Goal: Information Seeking & Learning: Learn about a topic

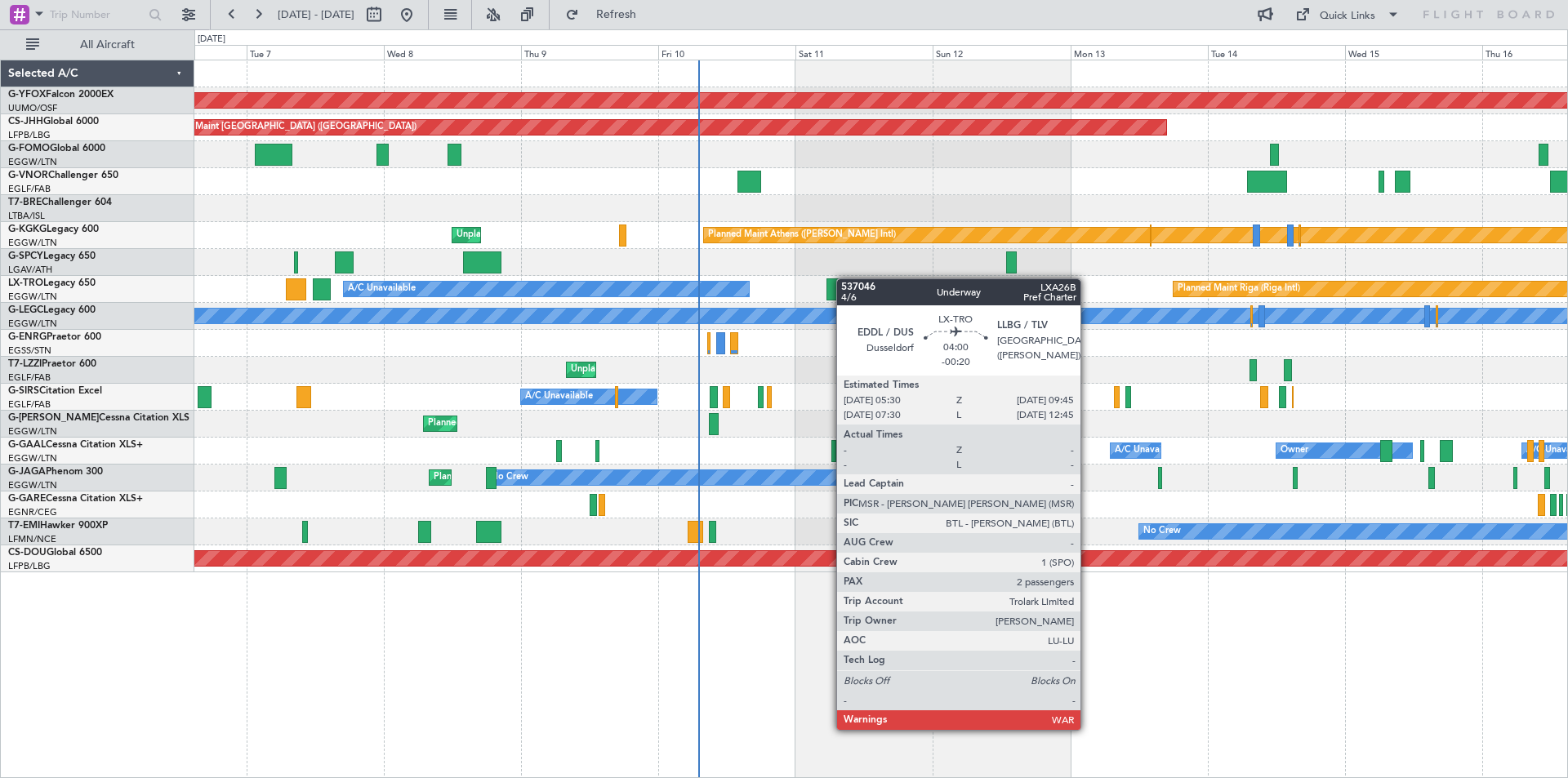
click at [823, 278] on div "AOG Maint Ostafyevo Planned Maint Paris (Le Bourget) Planned Maint Athens (Elef…" at bounding box center [880, 316] width 1373 height 513
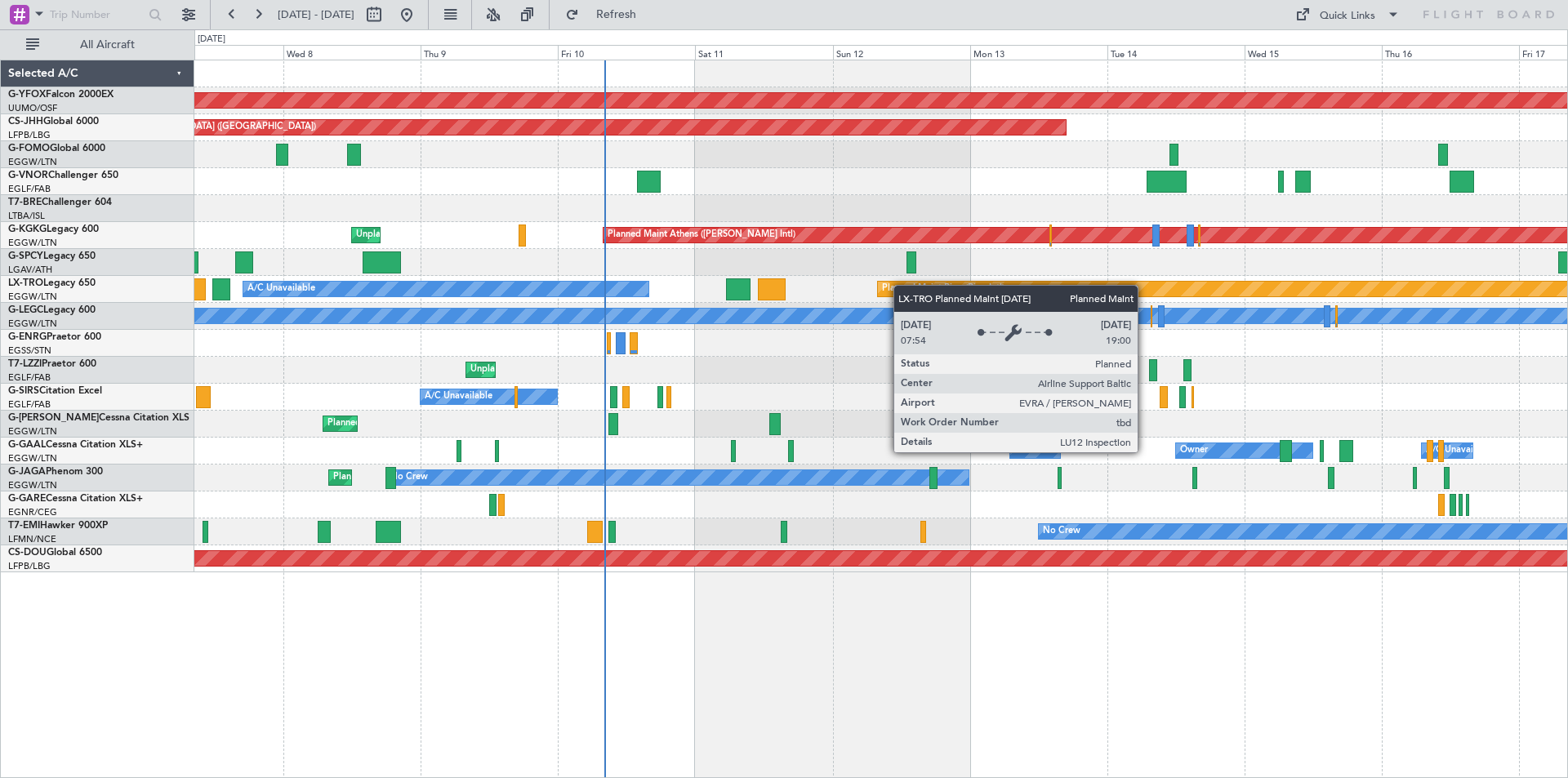
click at [887, 284] on div "AOG Maint Ostafyevo Planned Maint Paris (Le Bourget) Planned Maint Athens (Elef…" at bounding box center [880, 316] width 1373 height 513
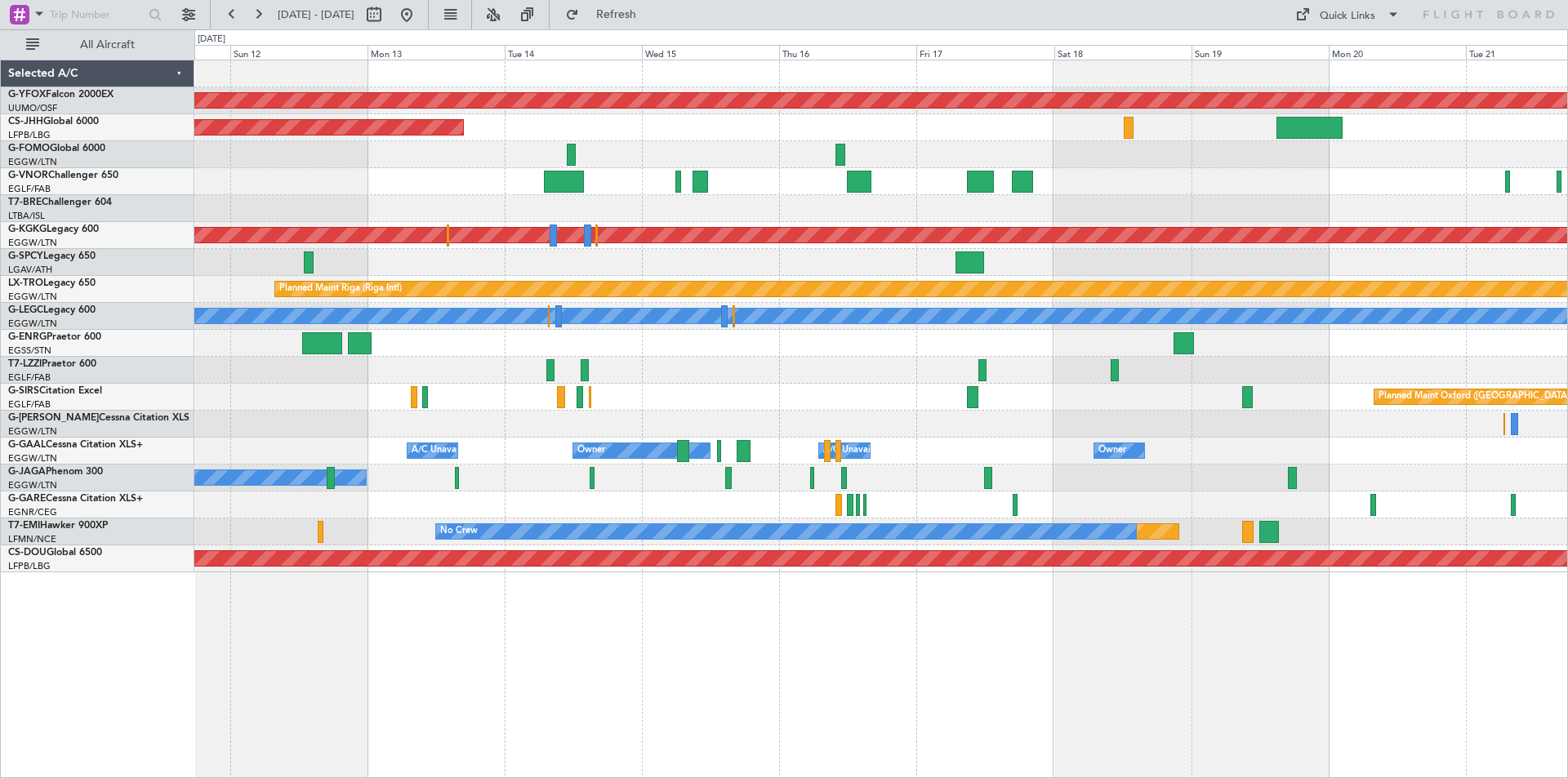
click at [605, 472] on div "No Crew" at bounding box center [880, 479] width 1373 height 27
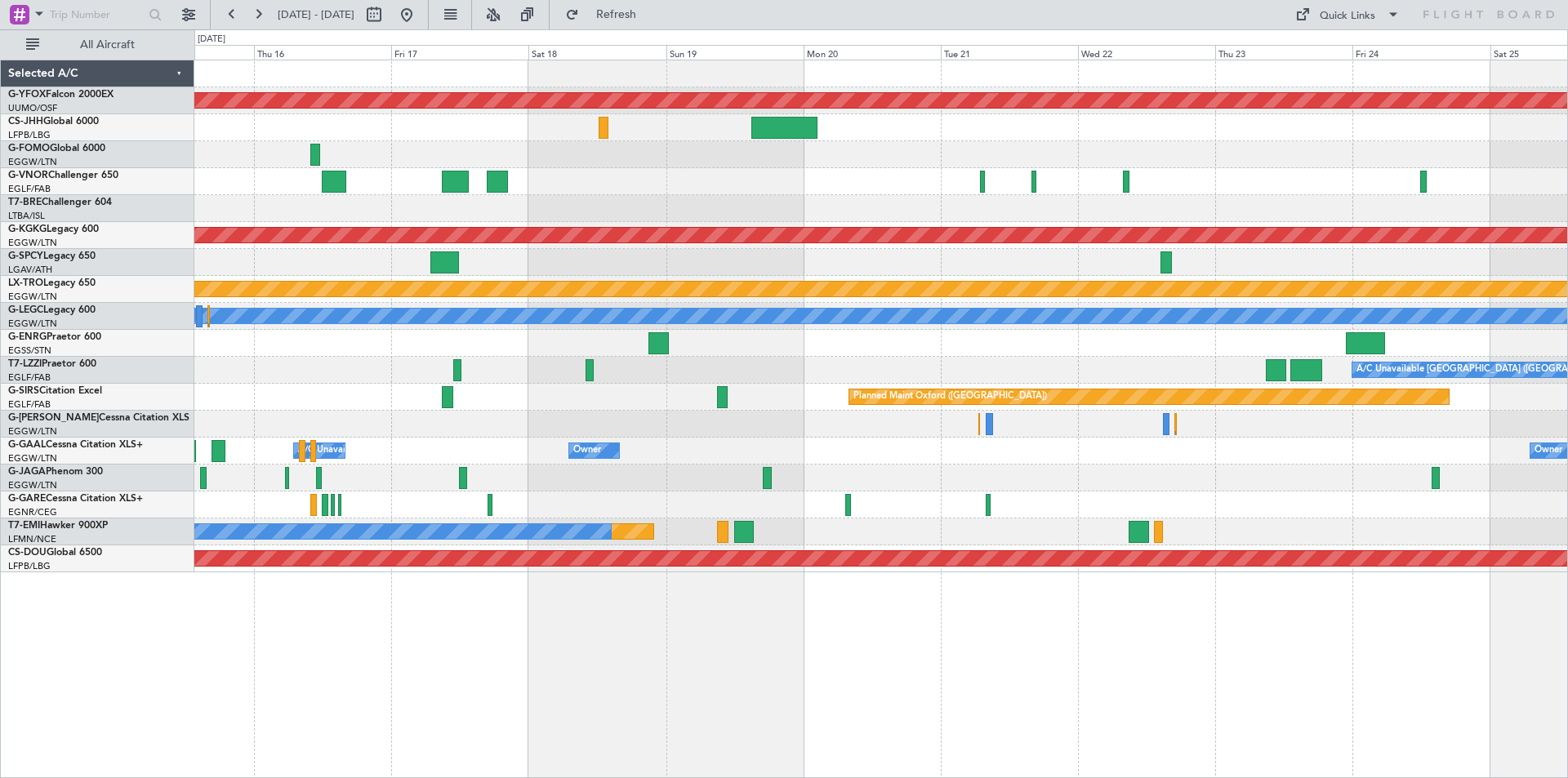
click at [614, 202] on div "AOG Maint Ostafyevo Planned Maint Paris (Le Bourget) Planned Maint Athens (Elef…" at bounding box center [880, 316] width 1373 height 513
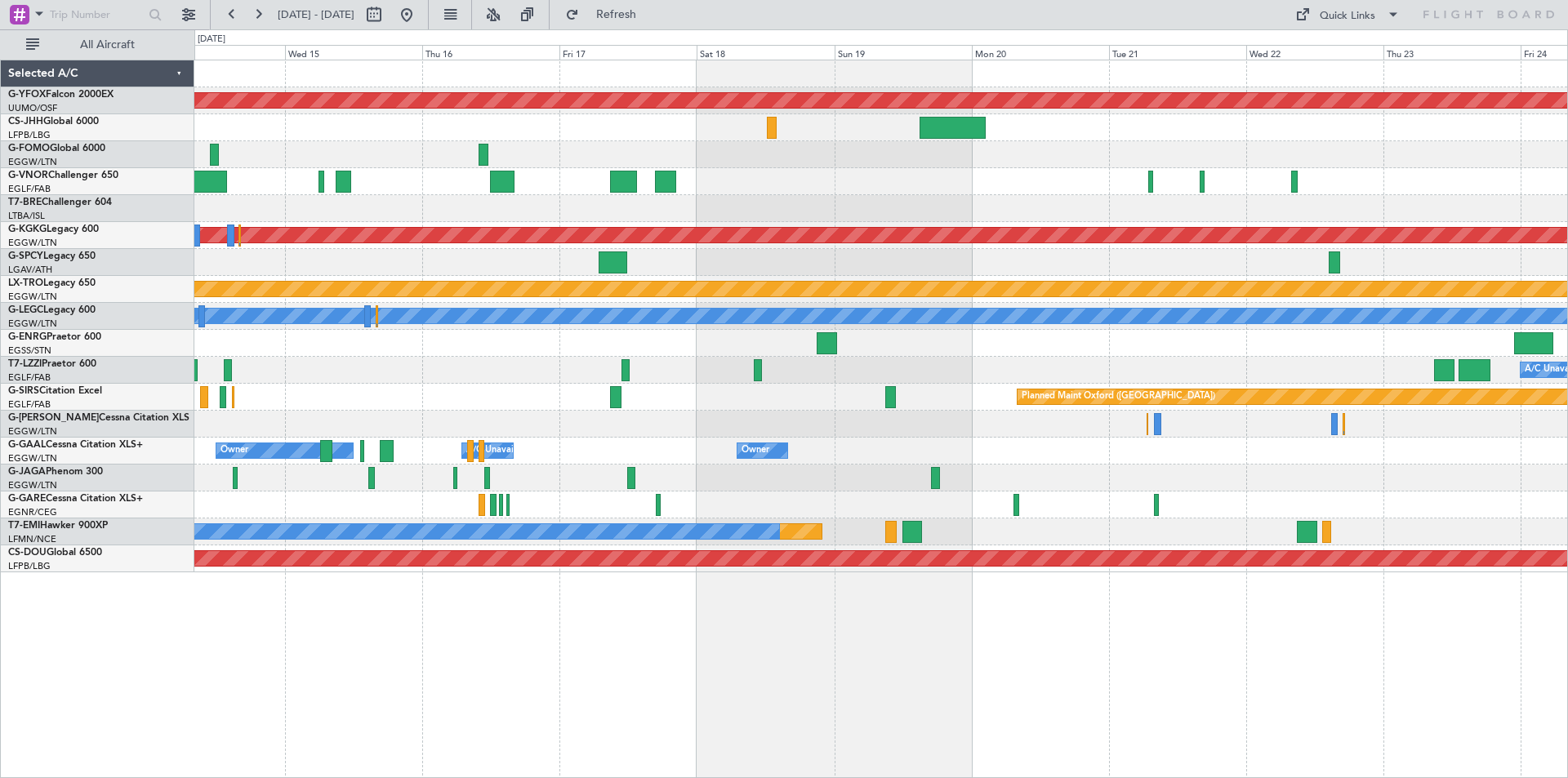
click at [711, 161] on div "AOG Maint Ostafyevo Planned Maint Paris (Le Bourget) Planned Maint Athens (Elef…" at bounding box center [880, 316] width 1373 height 513
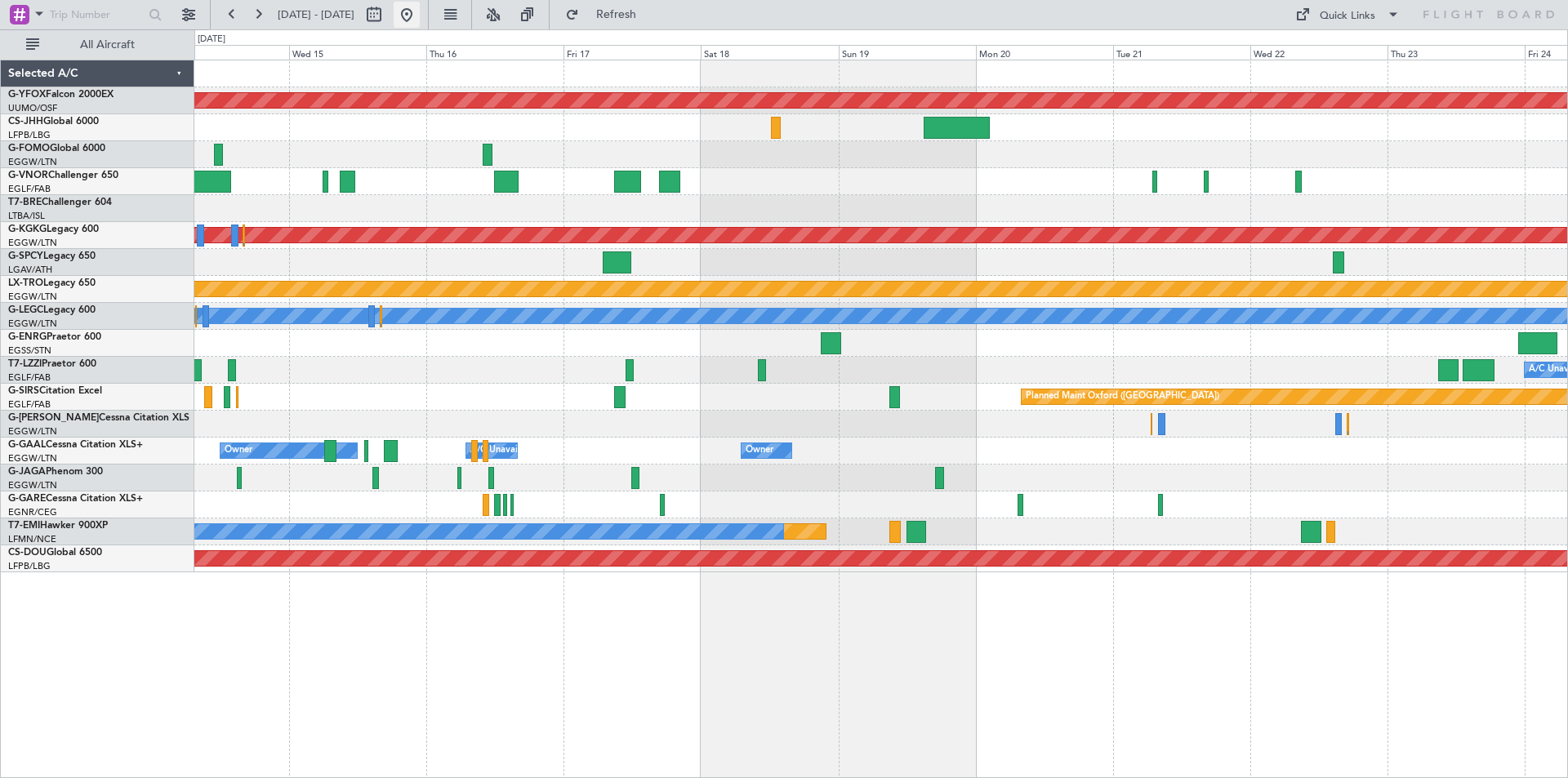
click at [420, 9] on button at bounding box center [407, 15] width 26 height 26
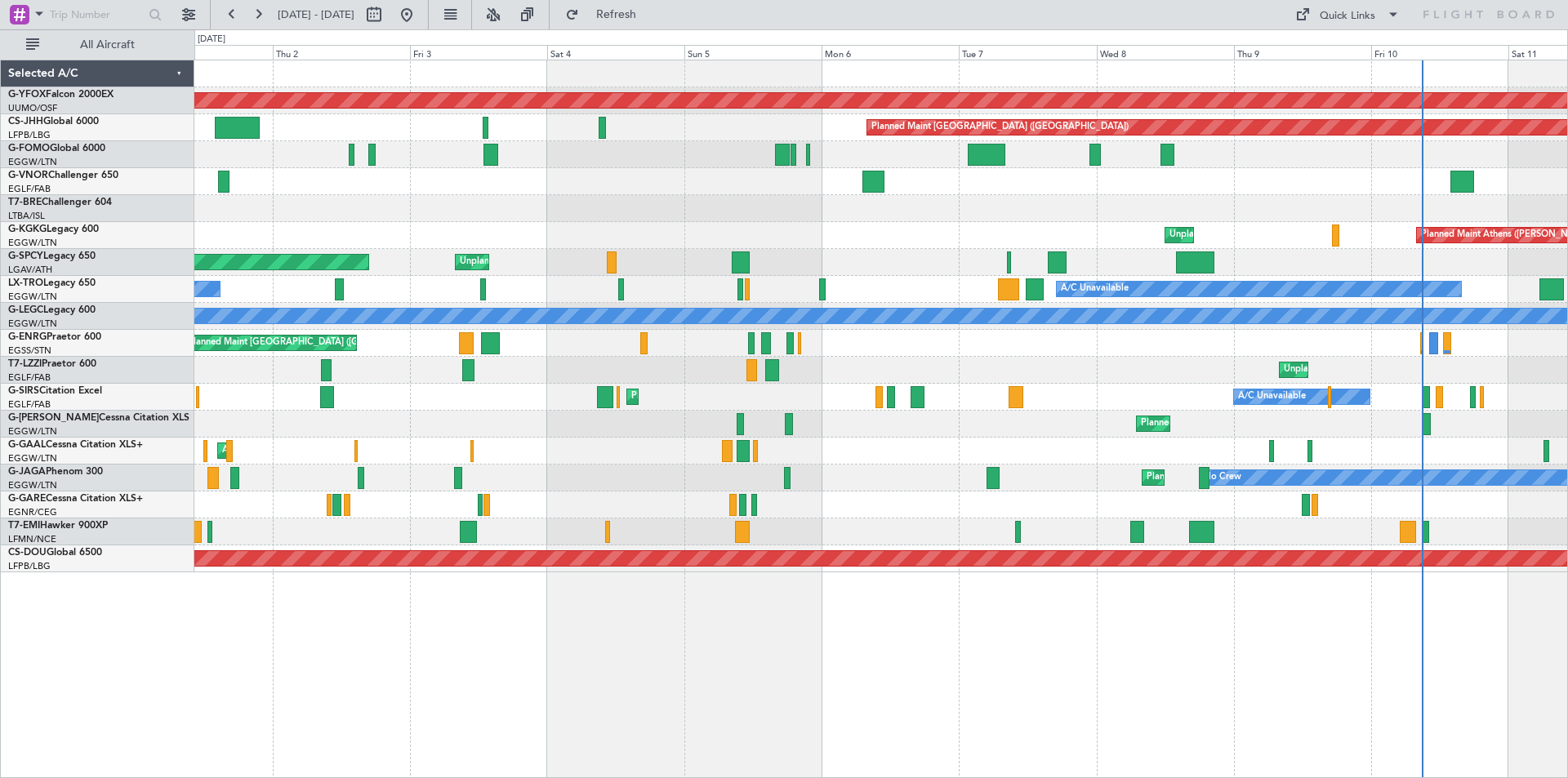
click at [935, 379] on div "Unplanned Maint London (Farnborough) A/C Unavailable London (Farnborough)" at bounding box center [880, 370] width 1373 height 27
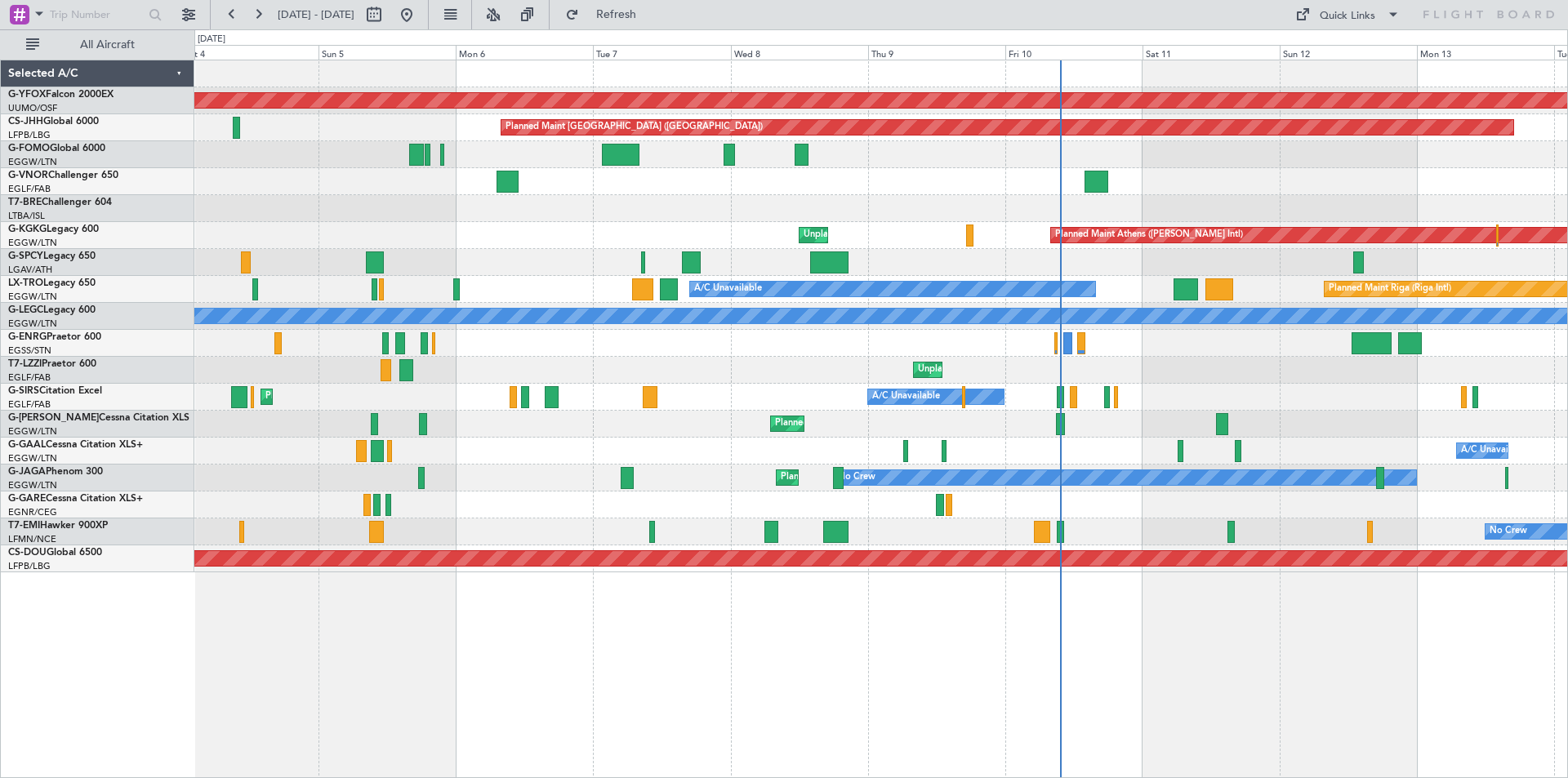
click at [536, 332] on div "AOG Maint Ostafyevo Planned Maint Paris (Le Bourget) Planned Maint Athens (Elef…" at bounding box center [880, 316] width 1373 height 513
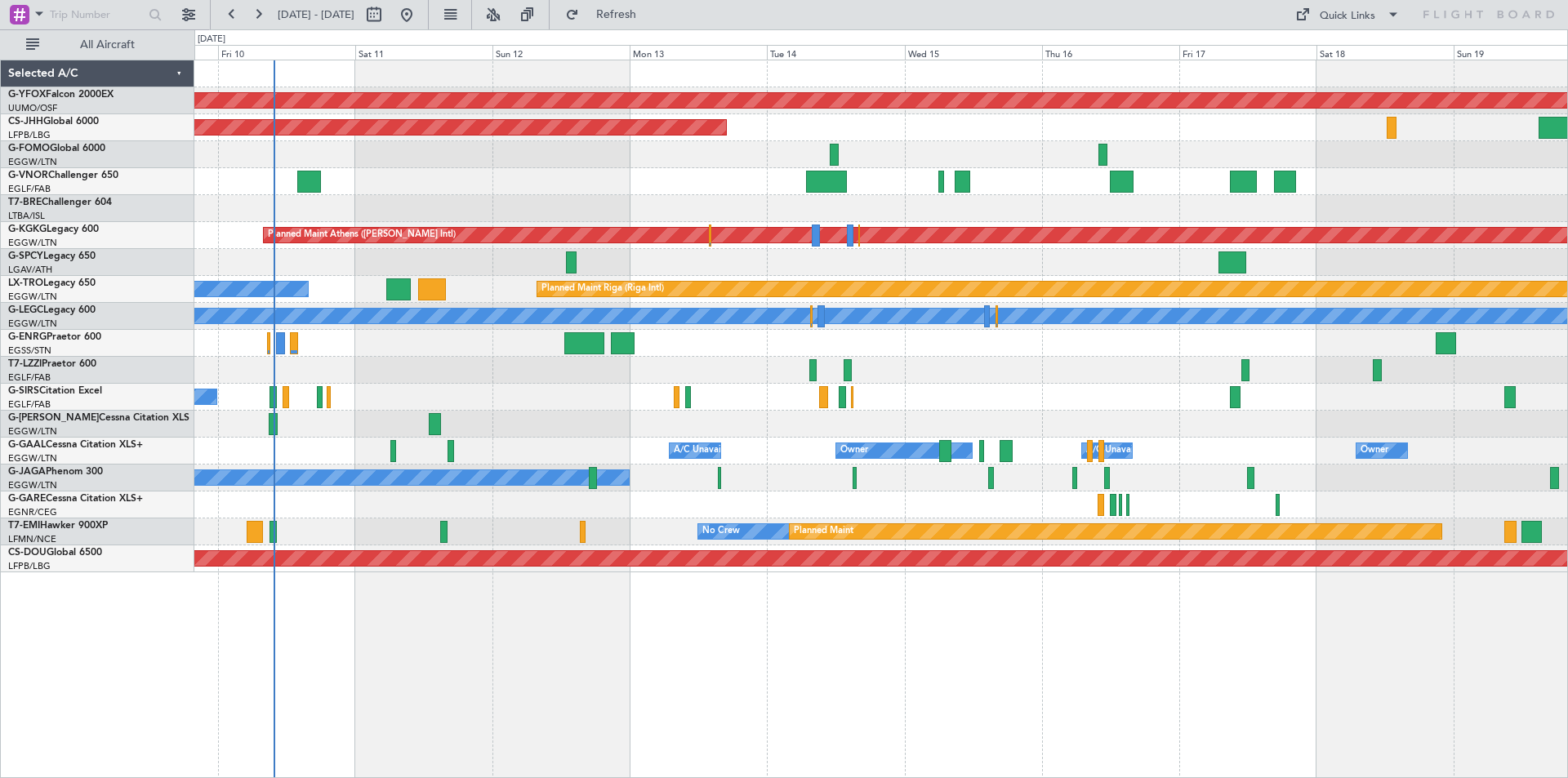
click at [659, 384] on div "AOG Maint Ostafyevo Planned Maint Paris (Le Bourget) Planned Maint Athens (Elef…" at bounding box center [880, 316] width 1373 height 513
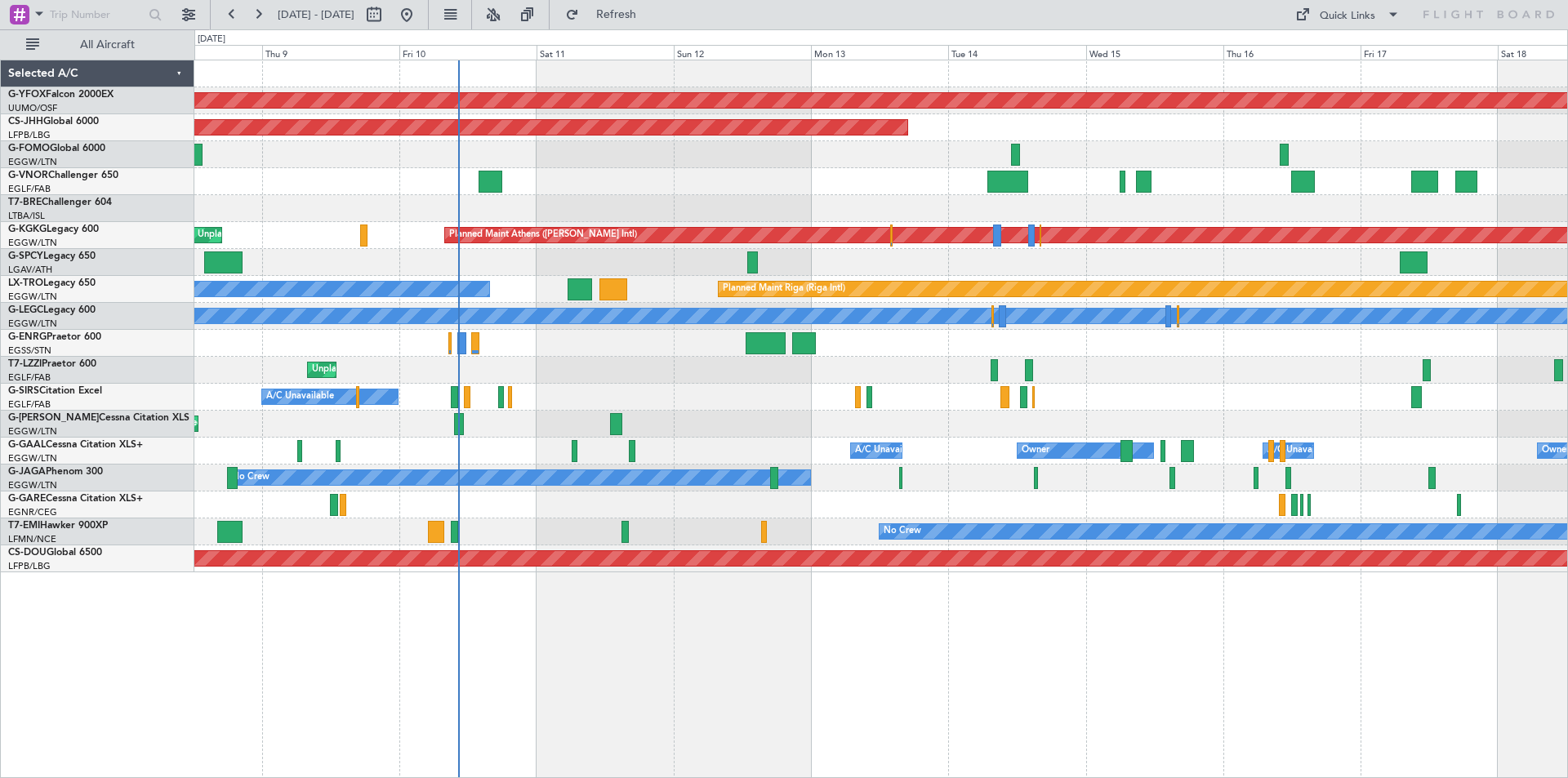
click at [716, 391] on div "A/C Unavailable Planned Maint Oxford (Kidlington)" at bounding box center [880, 398] width 1373 height 27
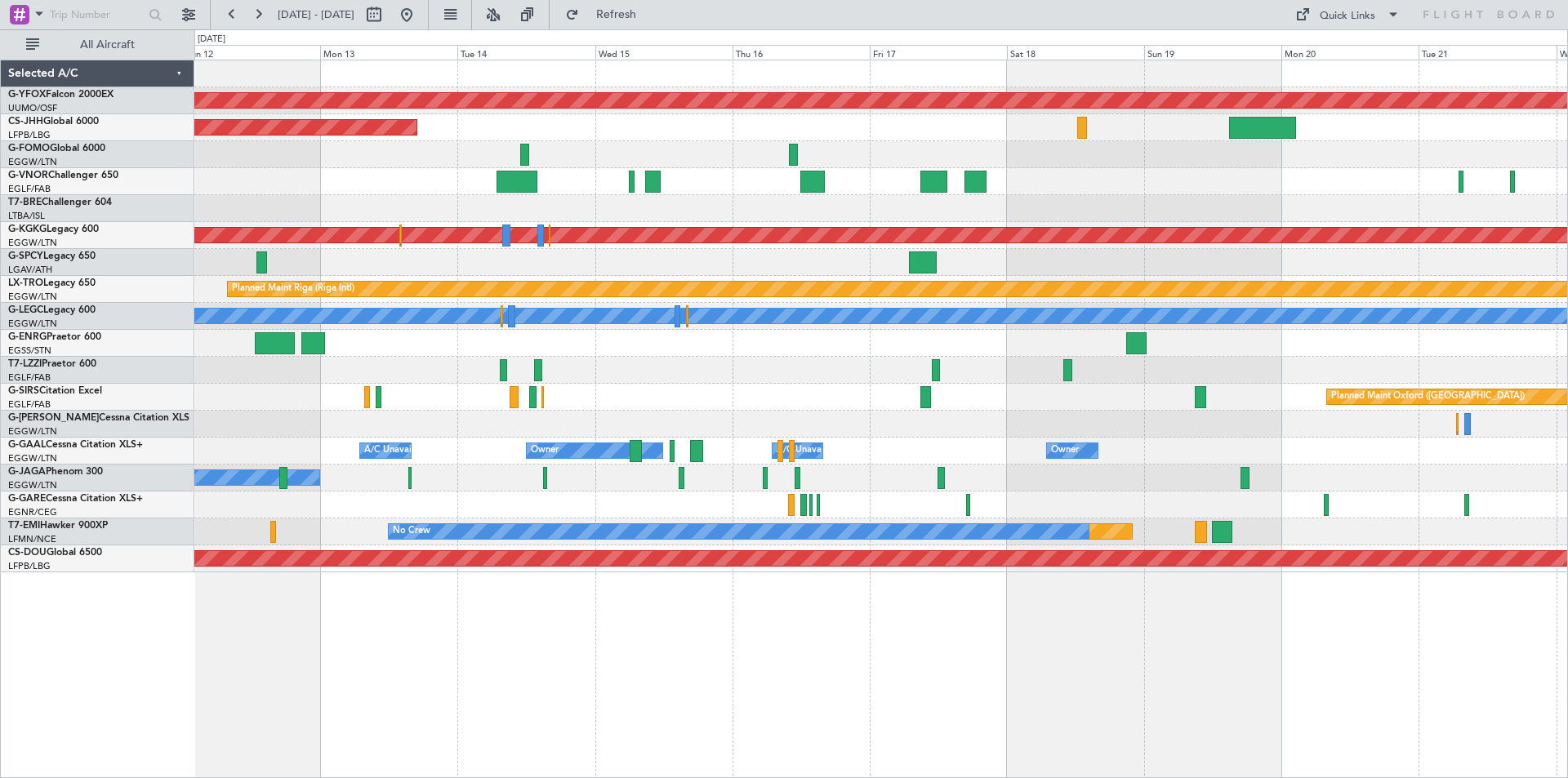
click at [565, 137] on div "Planned Maint [GEOGRAPHIC_DATA] ([GEOGRAPHIC_DATA])" at bounding box center [880, 128] width 1373 height 27
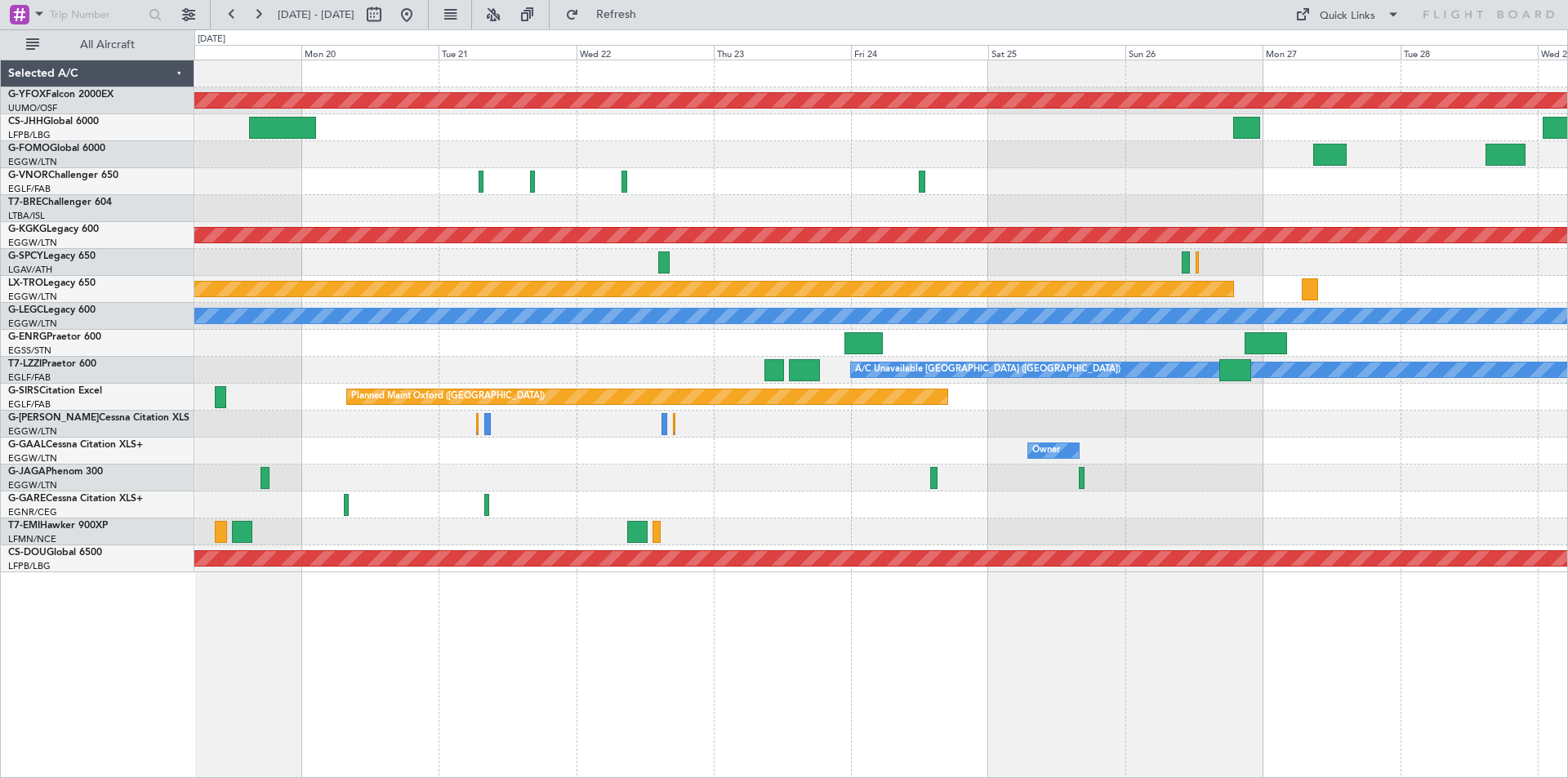
click at [1191, 203] on div "AOG Maint Ostafyevo Planned Maint Athens (Eleftherios Venizelos Intl) Planned M…" at bounding box center [880, 316] width 1373 height 513
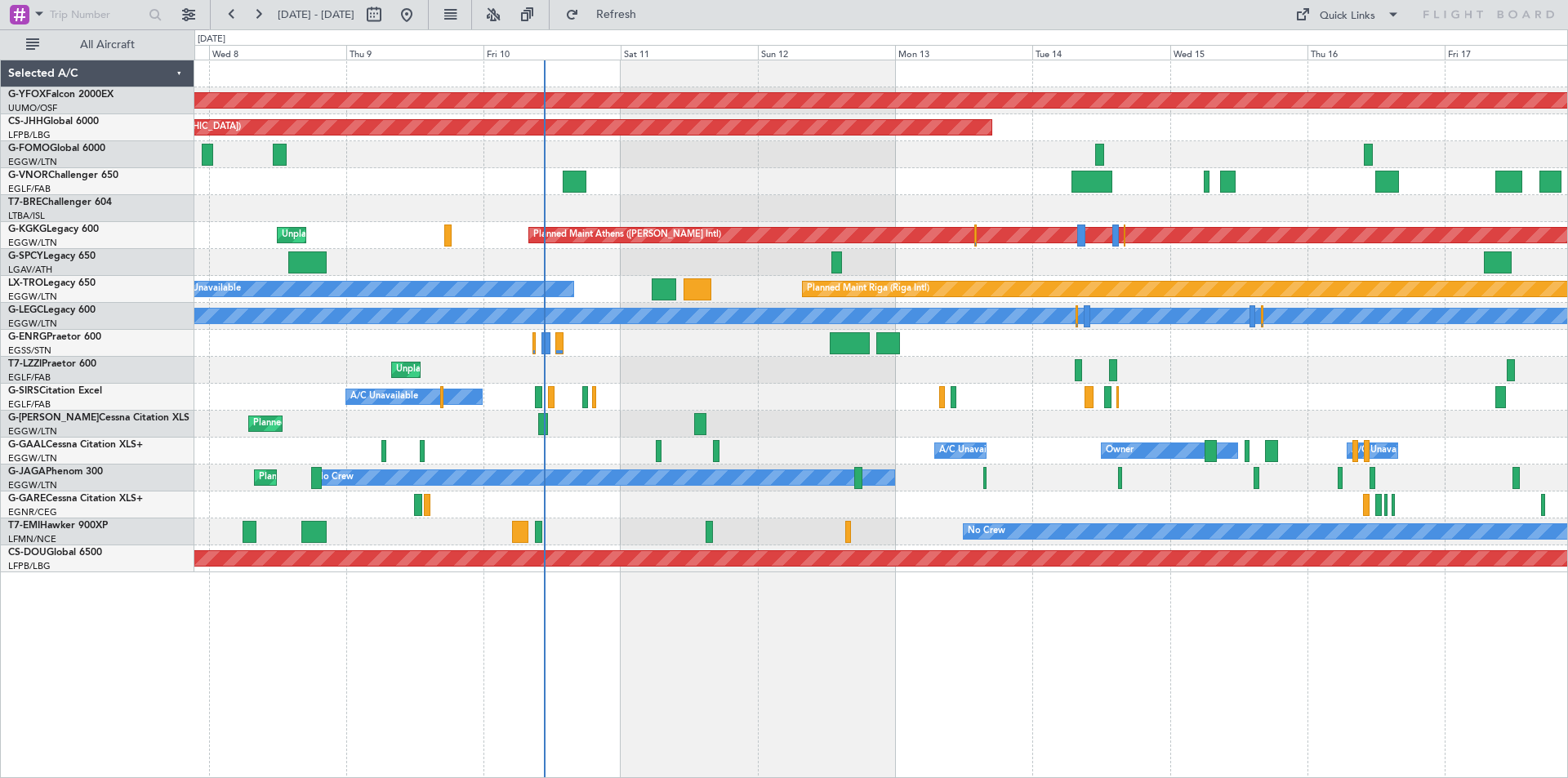
click at [1395, 441] on div "Owner A/C Unavailable Owner A/C Unavailable Owner" at bounding box center [880, 451] width 1373 height 27
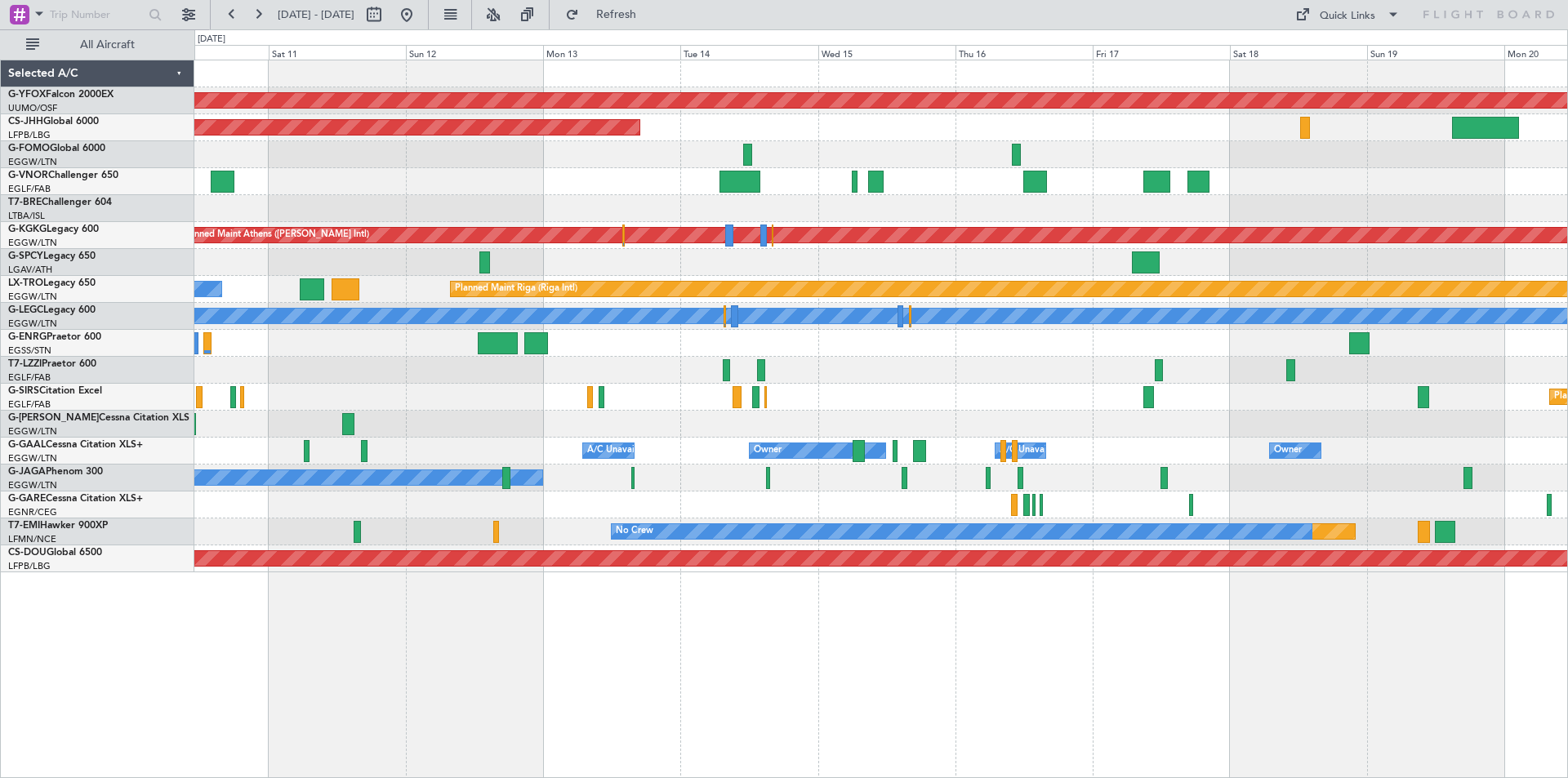
click at [661, 163] on div "AOG Maint Ostafyevo Planned Maint Paris (Le Bourget) Planned Maint Athens (Elef…" at bounding box center [880, 316] width 1373 height 513
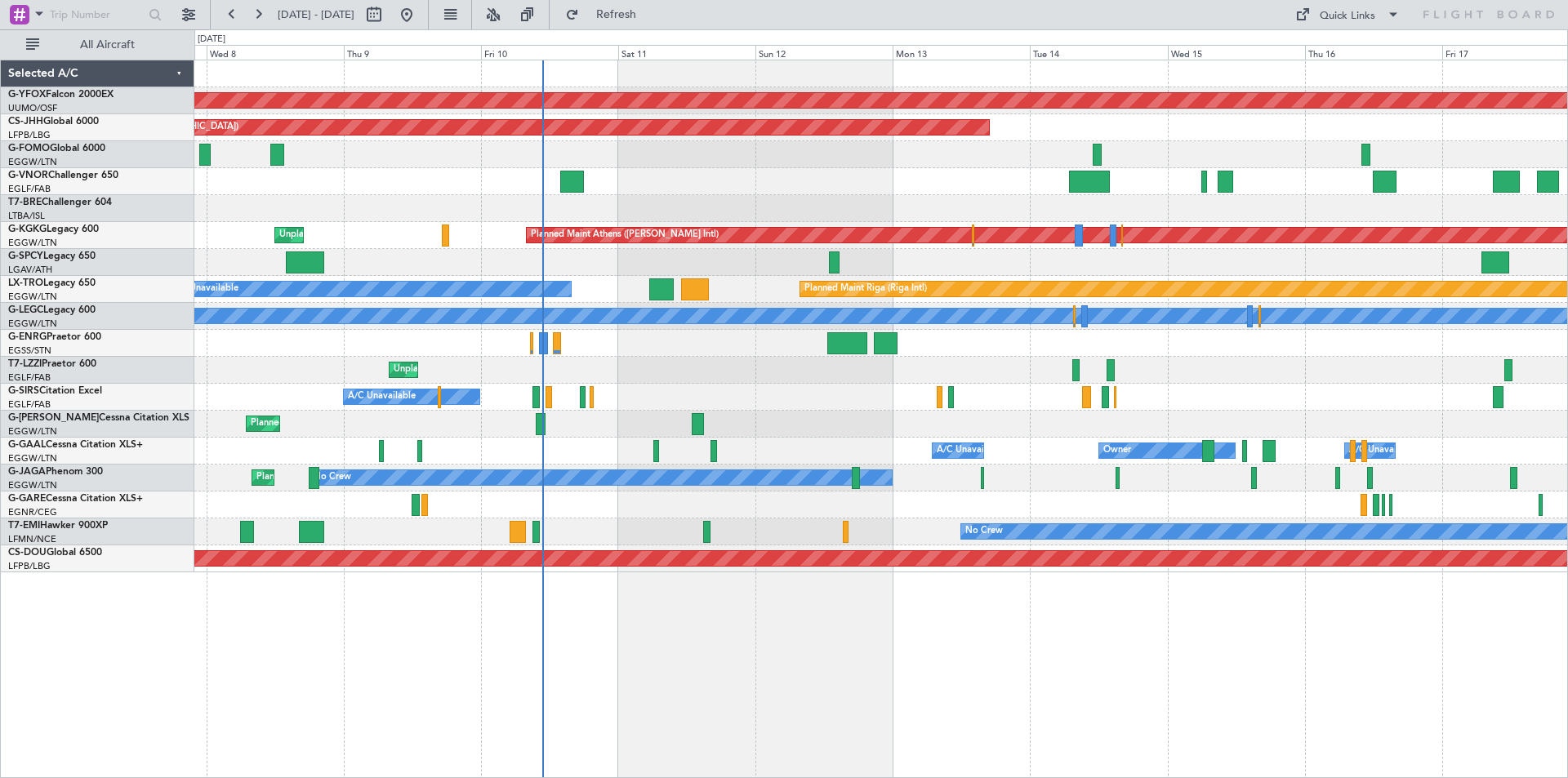
click at [990, 190] on div "AOG Maint Ostafyevo Planned Maint Paris (Le Bourget) Planned Maint Athens (Elef…" at bounding box center [880, 316] width 1373 height 513
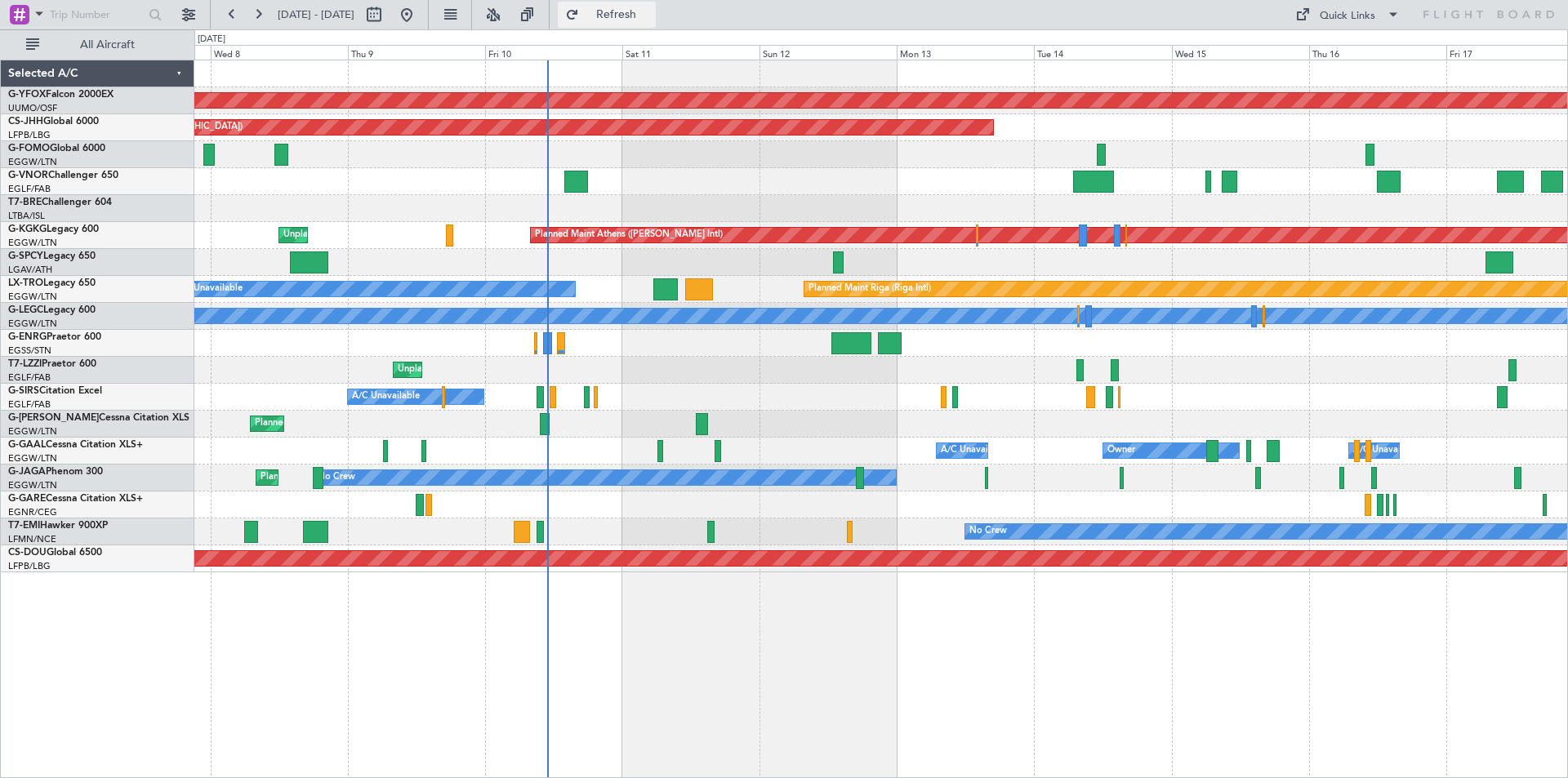
click at [651, 11] on span "Refresh" at bounding box center [617, 15] width 68 height 12
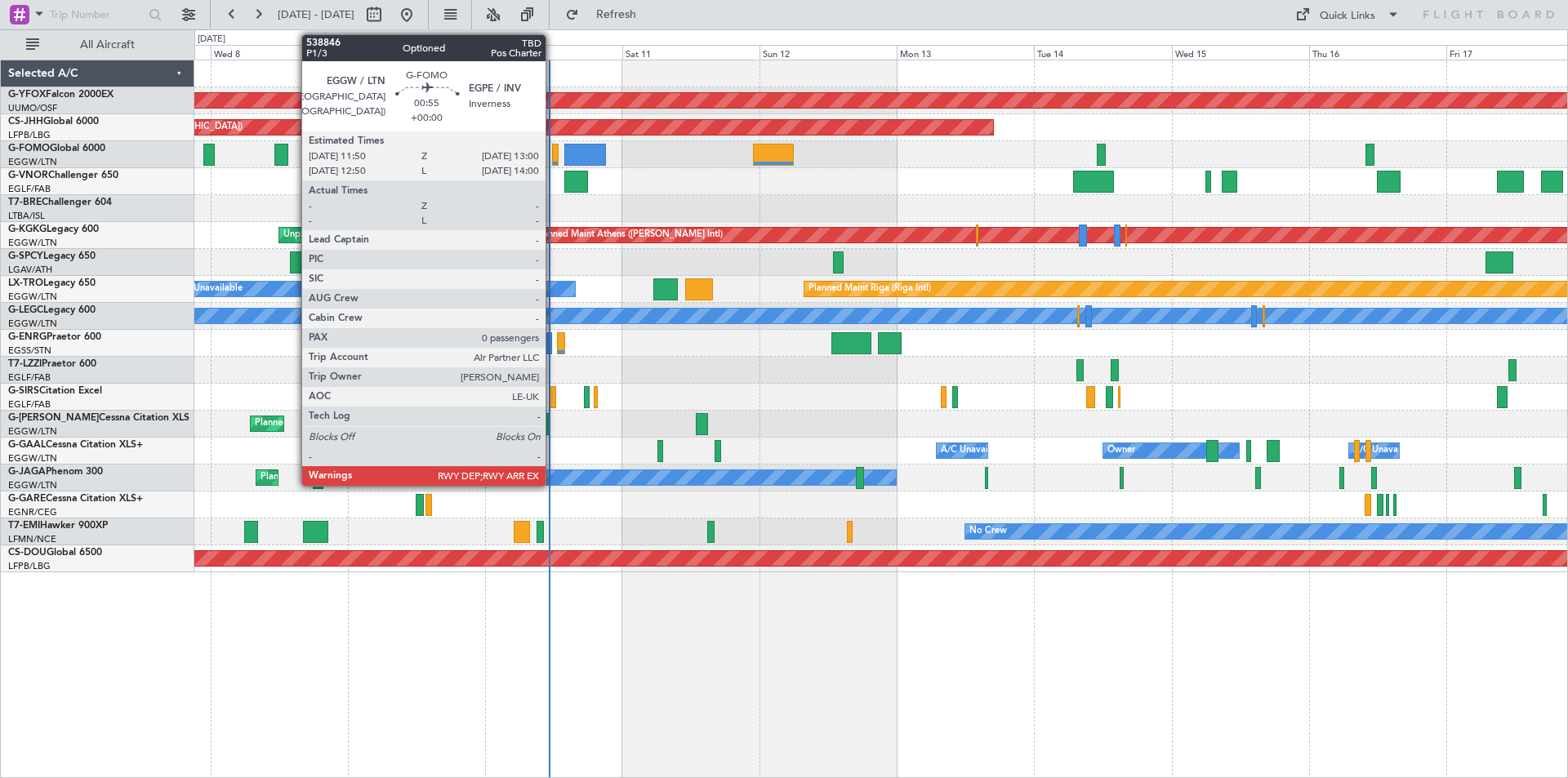
click at [553, 158] on div at bounding box center [556, 155] width 7 height 22
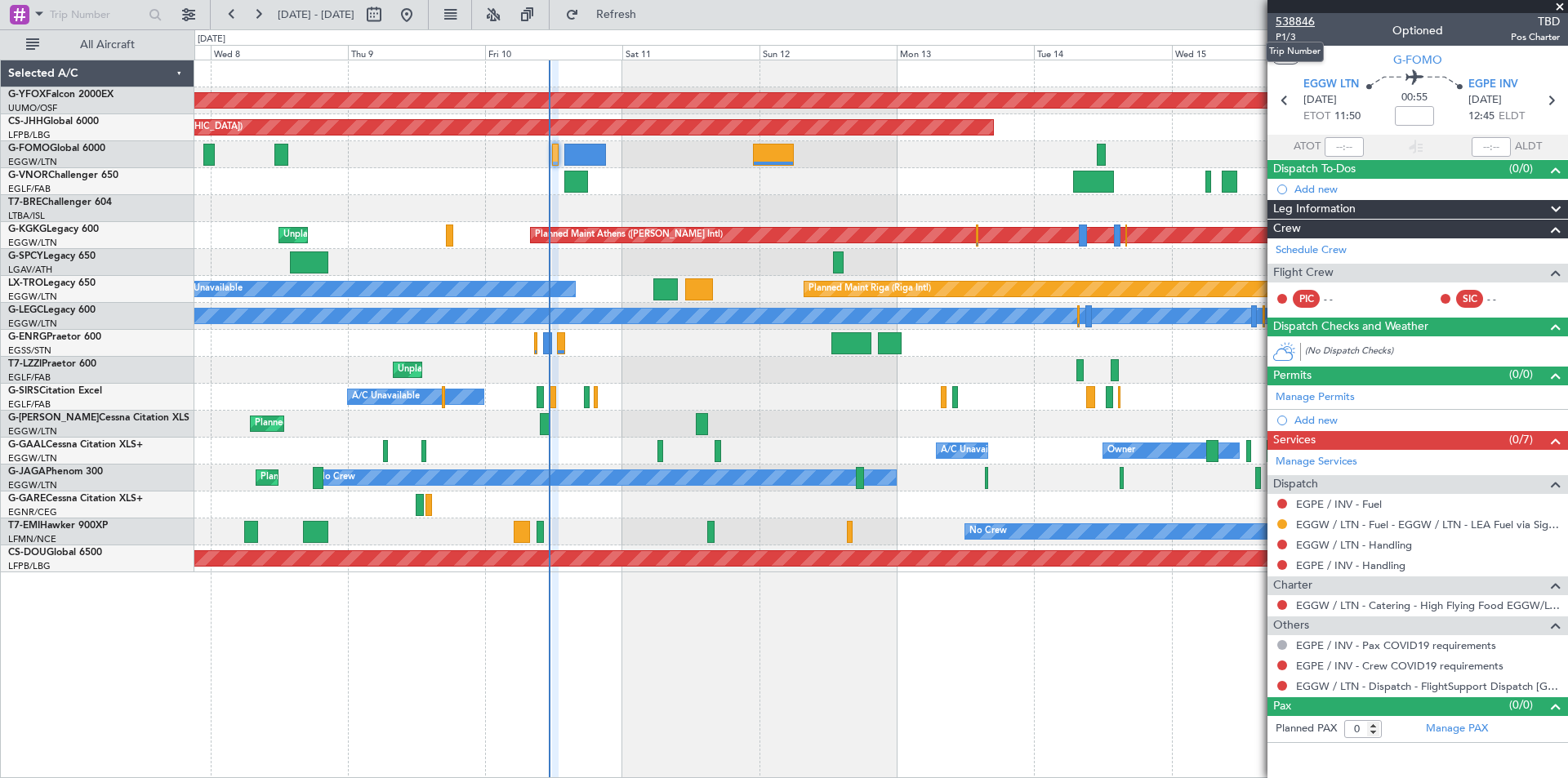
click at [1295, 18] on span "538846" at bounding box center [1295, 21] width 39 height 17
click at [651, 13] on span "Refresh" at bounding box center [617, 15] width 68 height 12
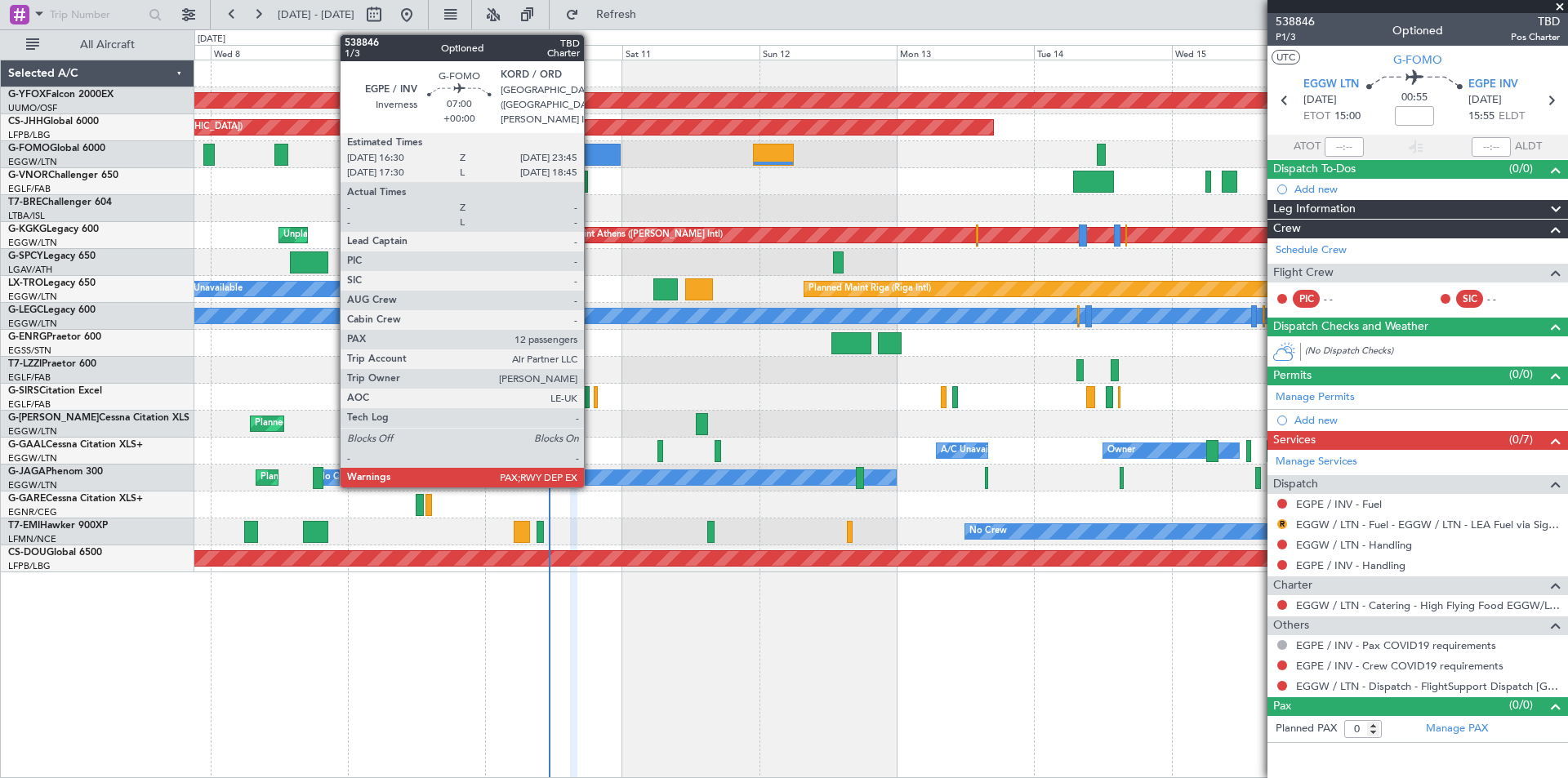
click at [591, 159] on div at bounding box center [599, 155] width 42 height 22
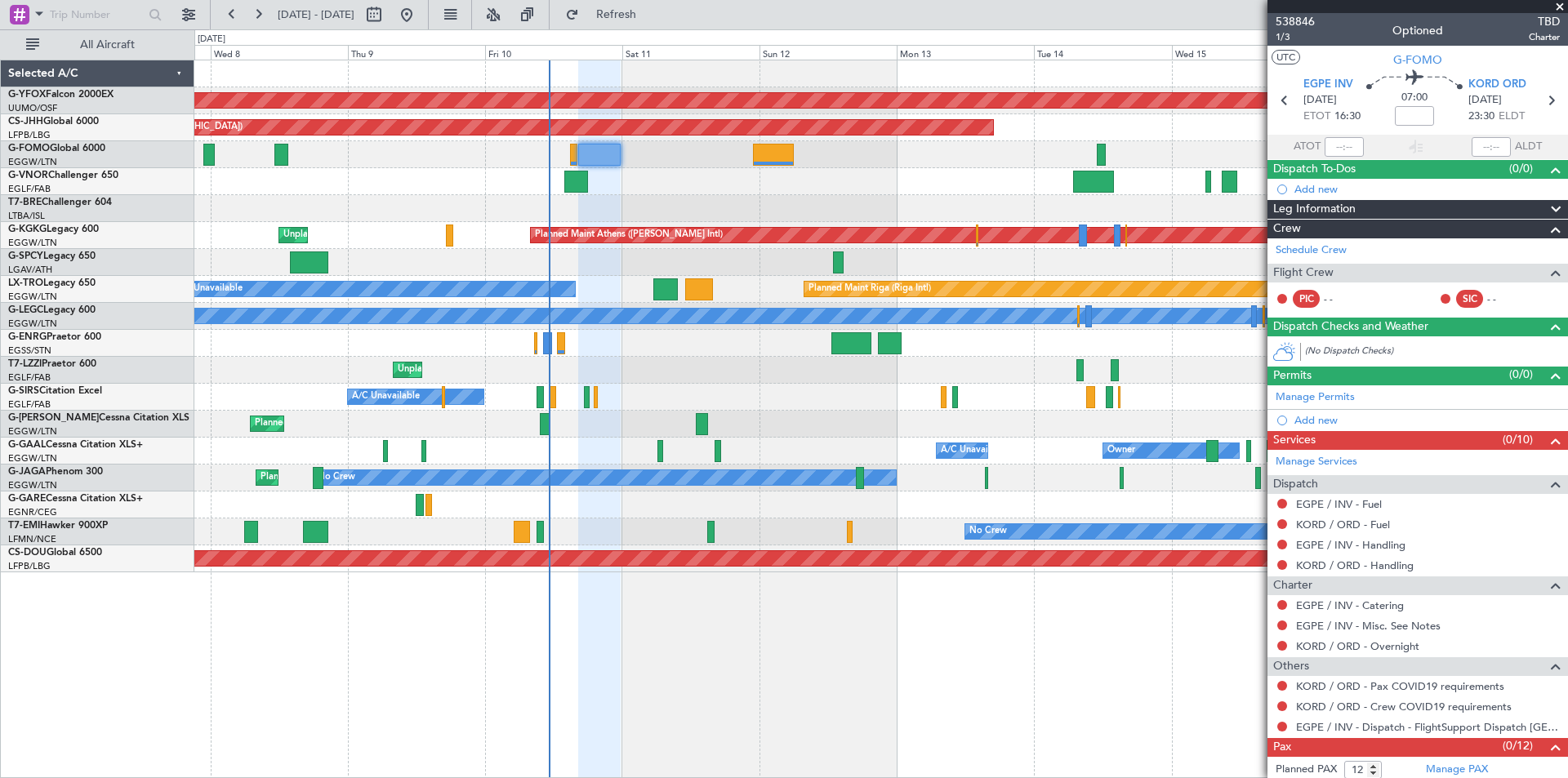
click at [1556, 6] on span at bounding box center [1561, 7] width 16 height 15
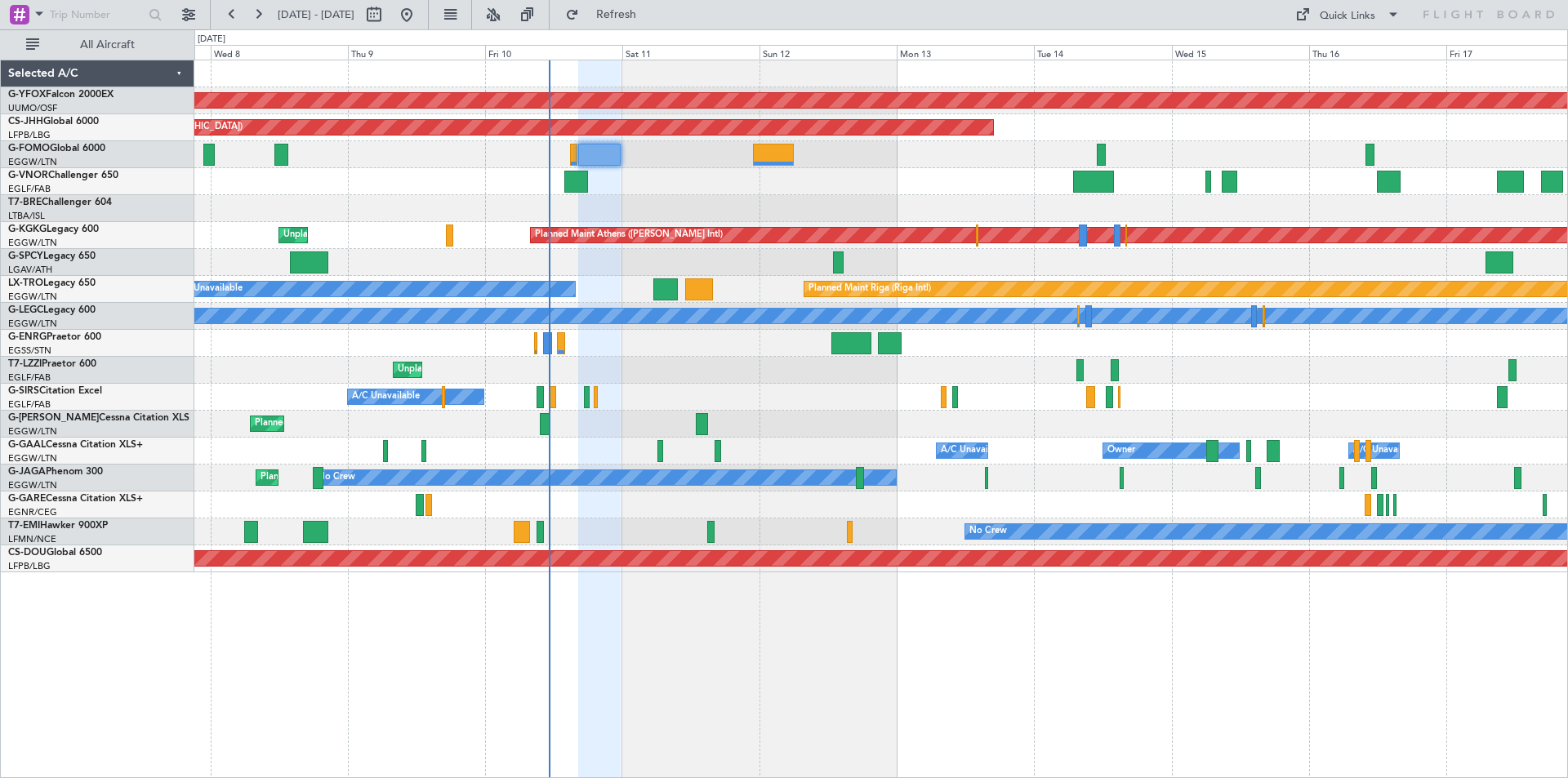
type input "0"
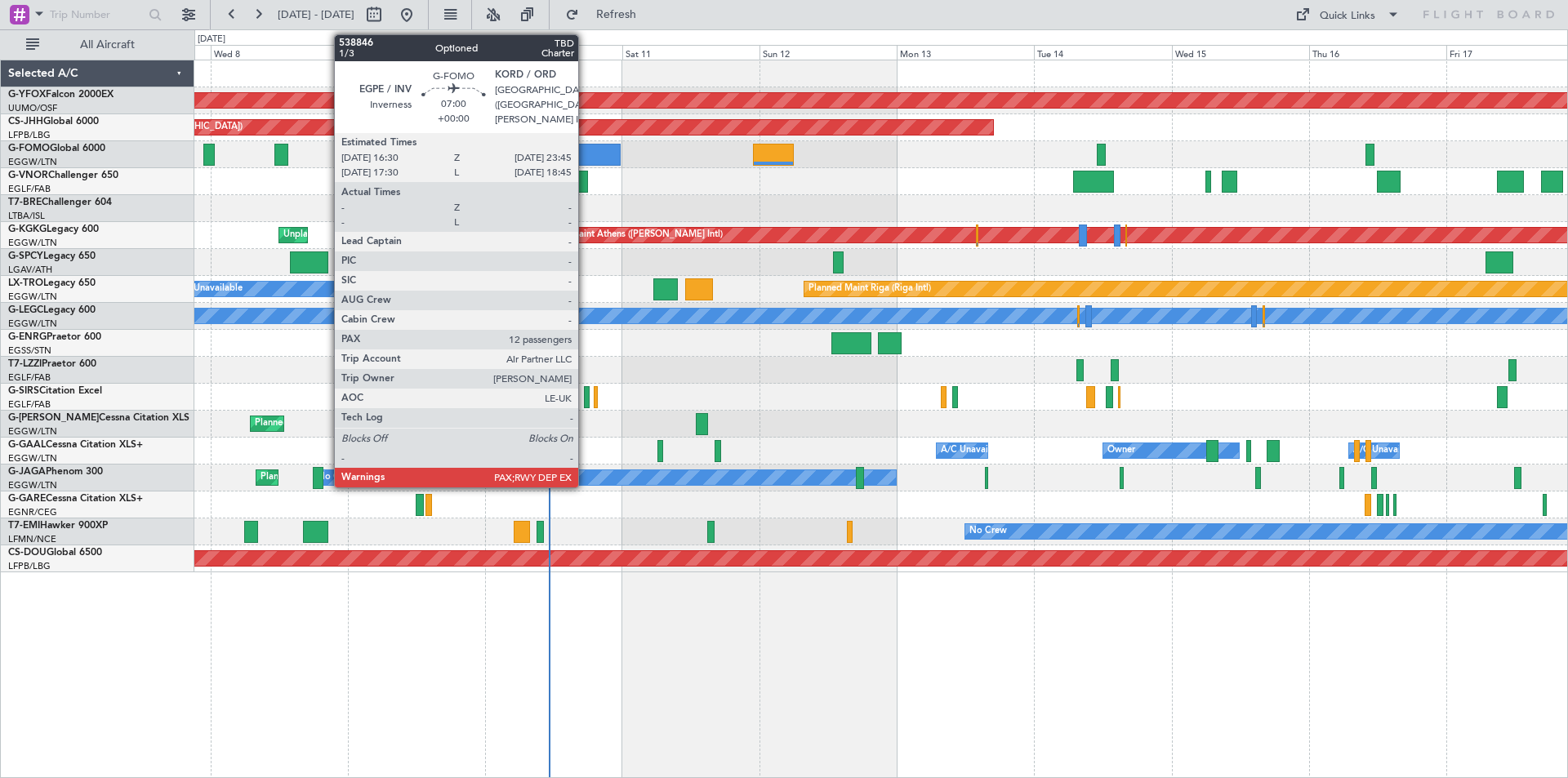
click at [586, 154] on div at bounding box center [599, 155] width 42 height 22
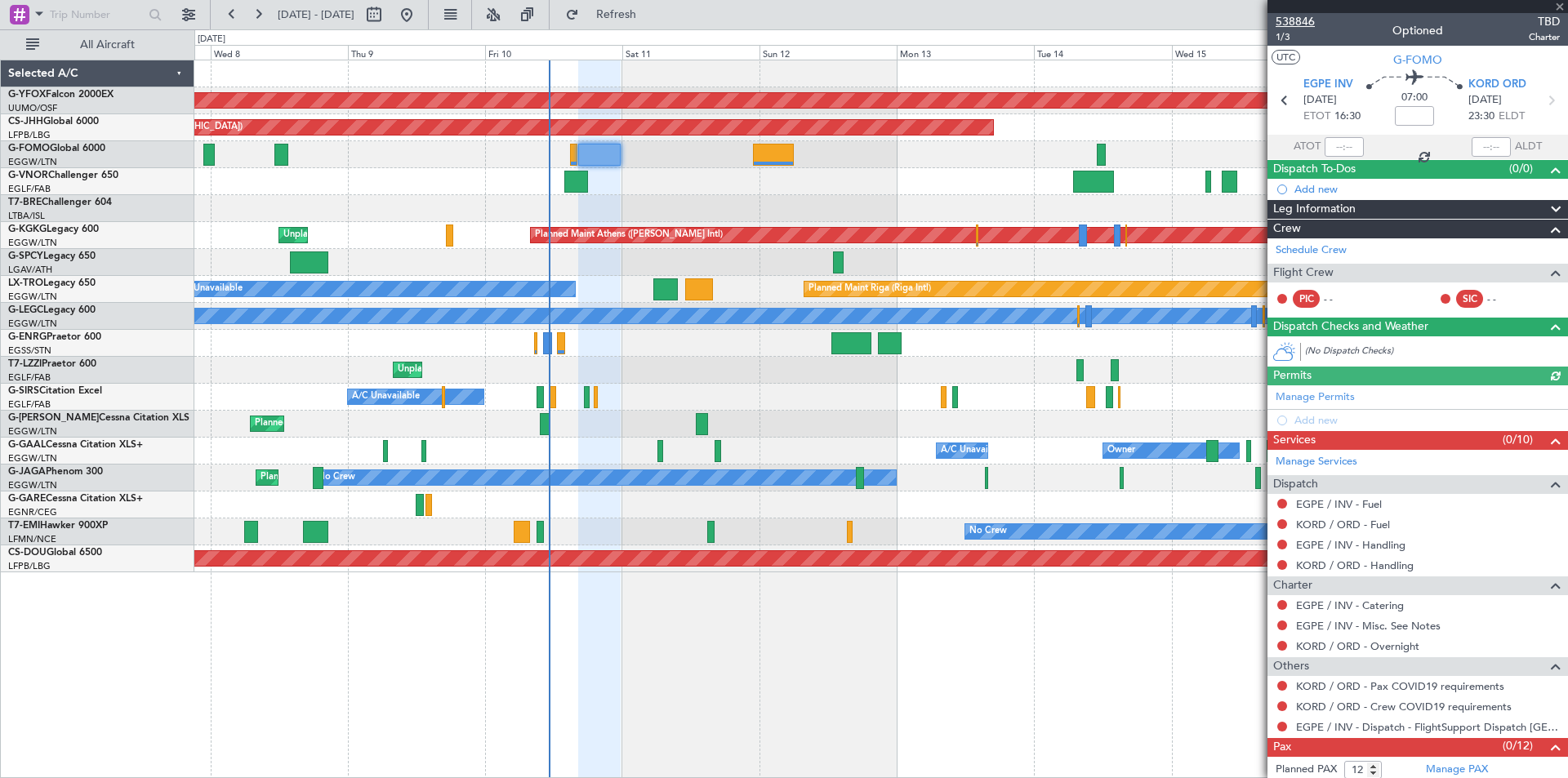
click at [1286, 23] on span "538846" at bounding box center [1295, 21] width 39 height 17
click at [1562, 7] on span at bounding box center [1561, 7] width 16 height 15
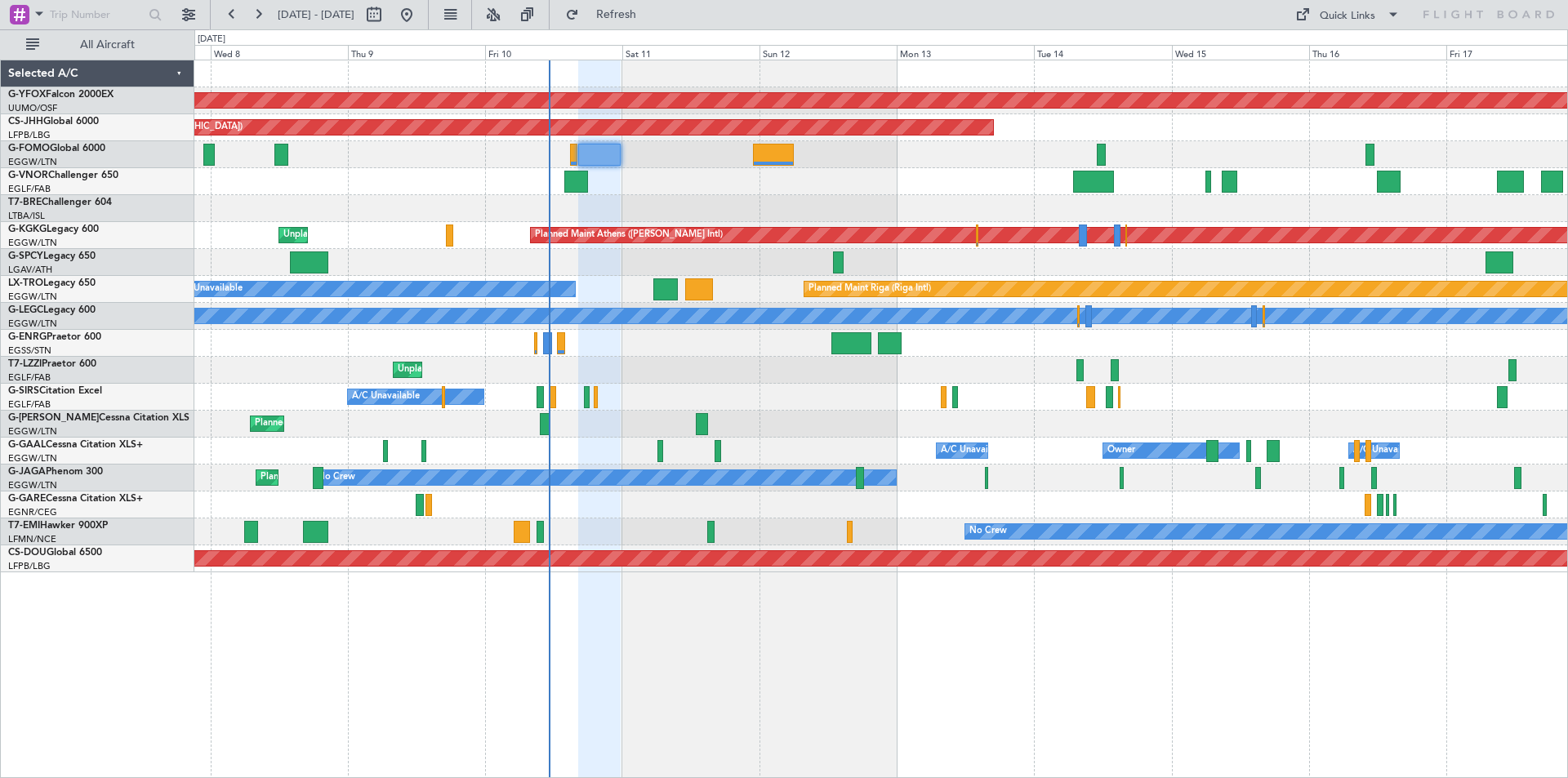
type input "0"
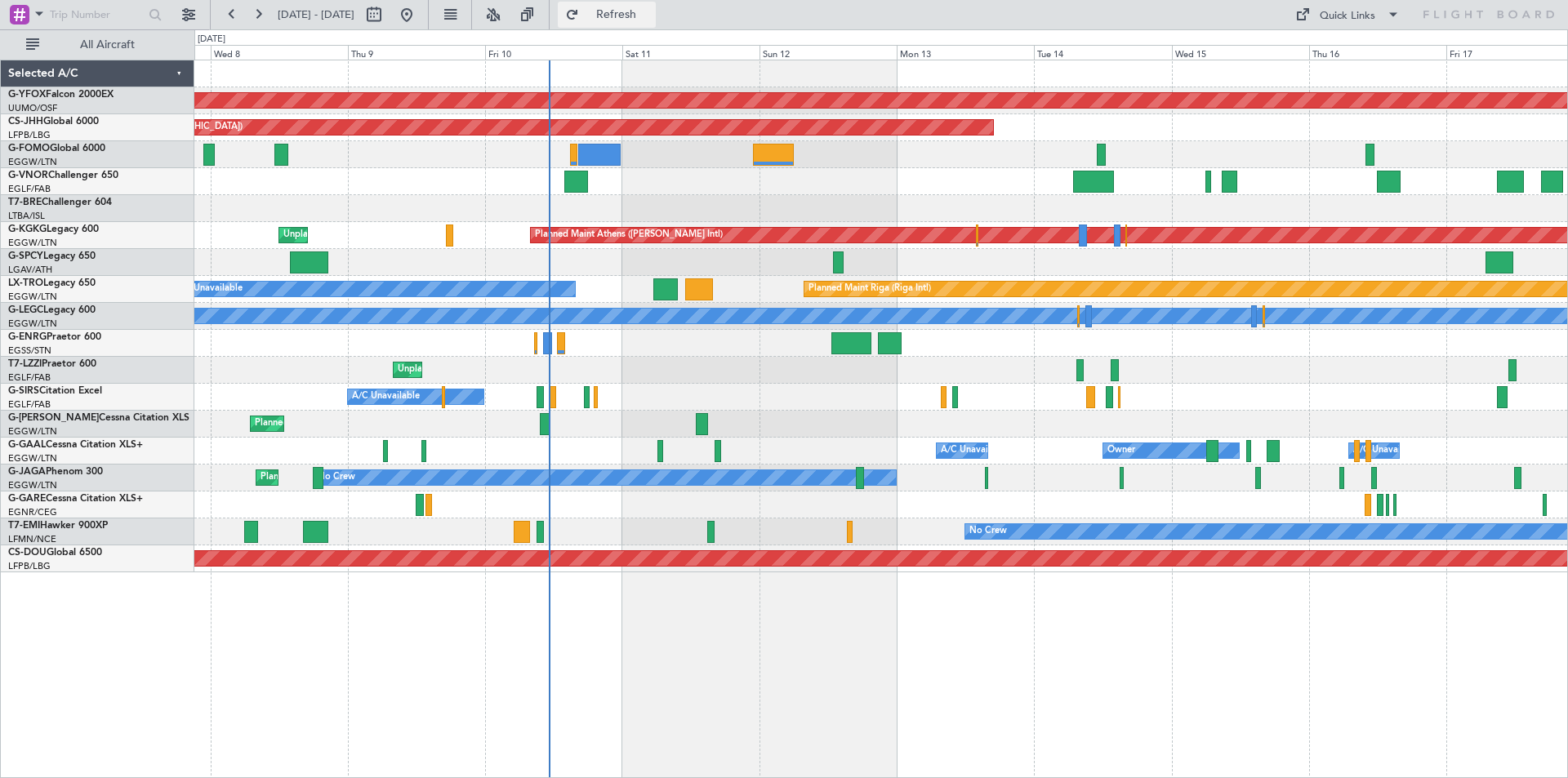
click at [651, 16] on span "Refresh" at bounding box center [617, 15] width 68 height 12
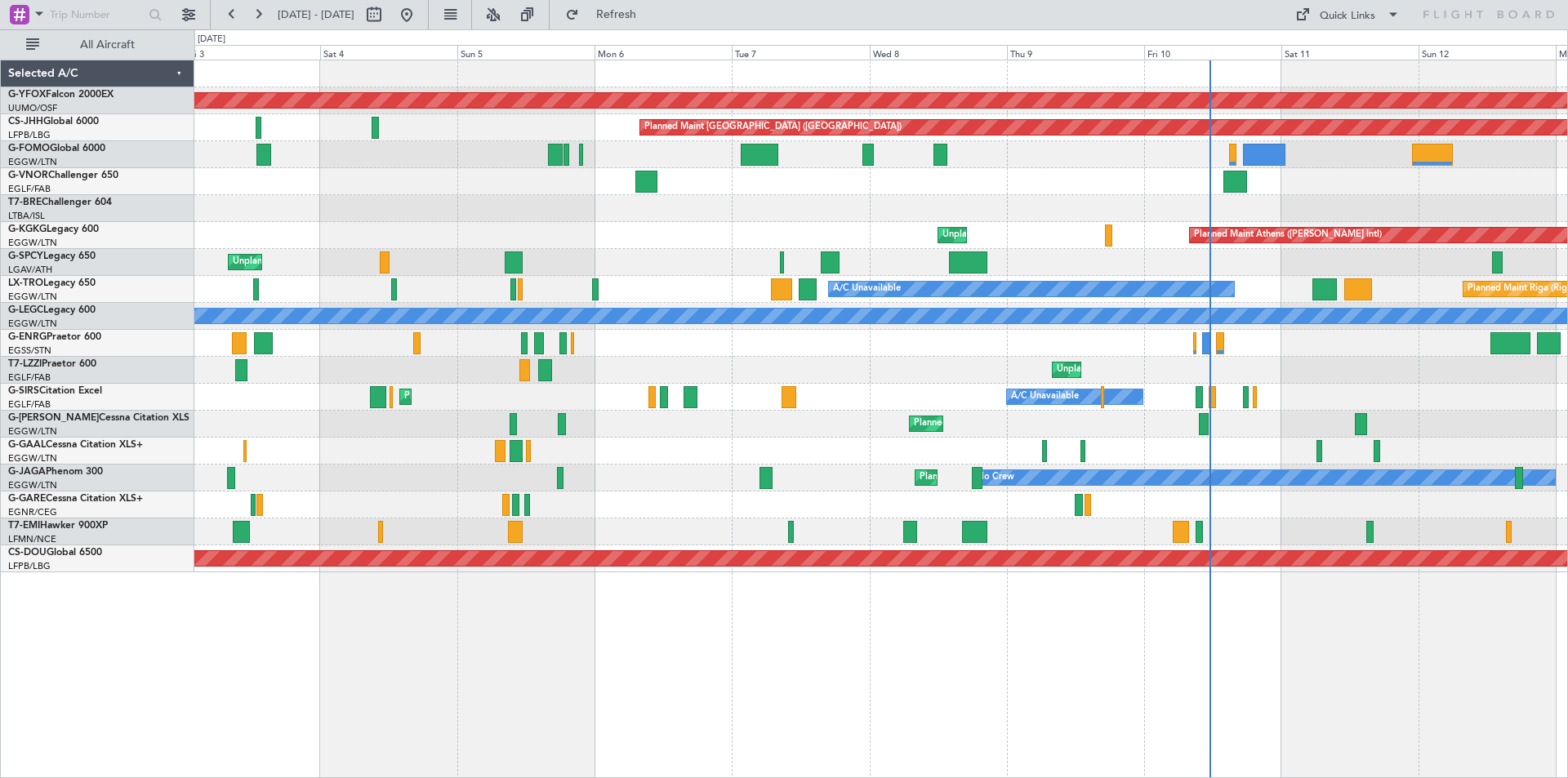
click at [1025, 204] on div "AOG Maint Ostafyevo Planned Maint Paris (Le Bourget) Planned Maint Athens (Elef…" at bounding box center [880, 316] width 1373 height 513
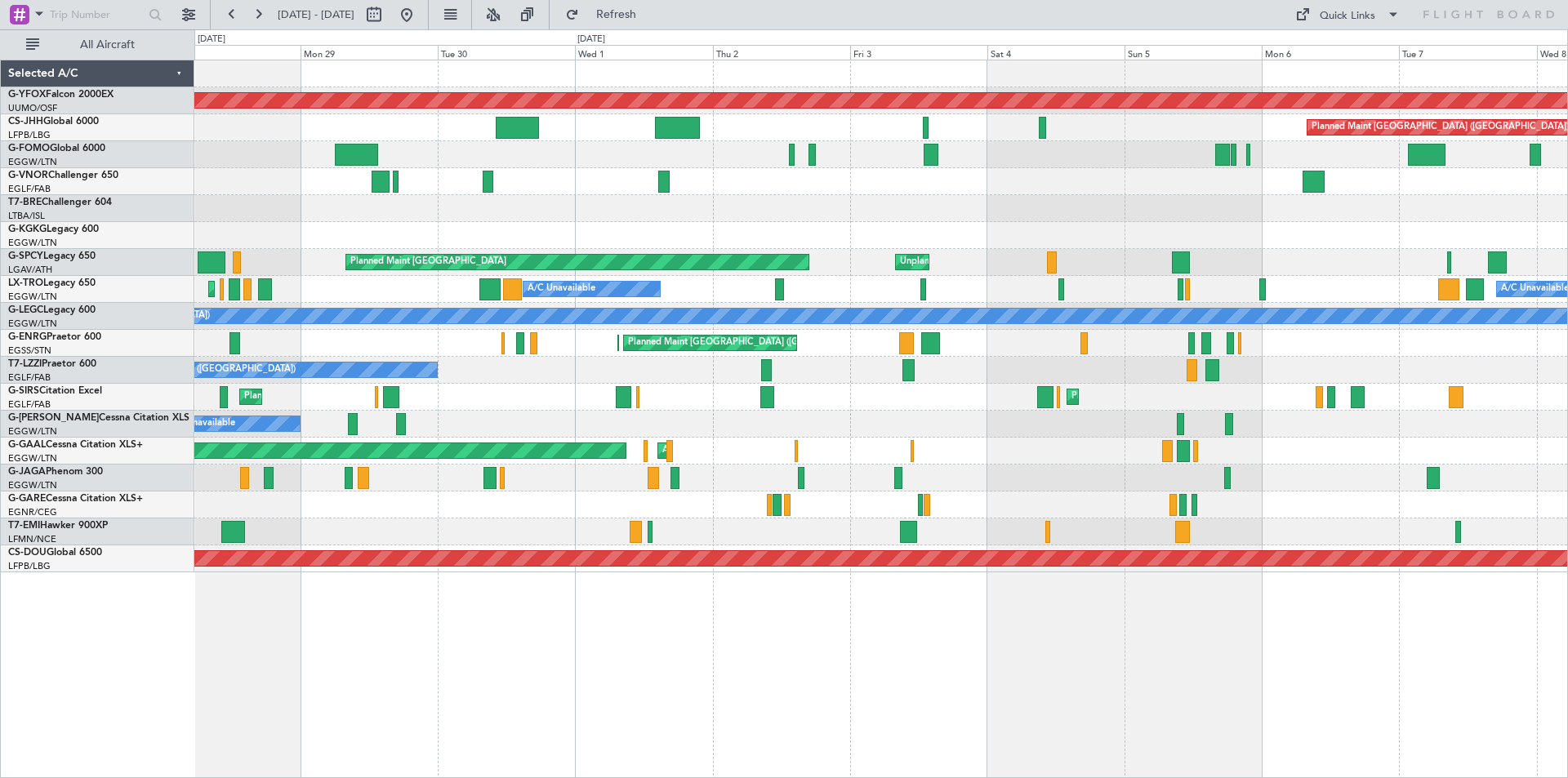
click at [1147, 193] on div "Planned Maint [GEOGRAPHIC_DATA] ([GEOGRAPHIC_DATA])" at bounding box center [880, 182] width 1373 height 27
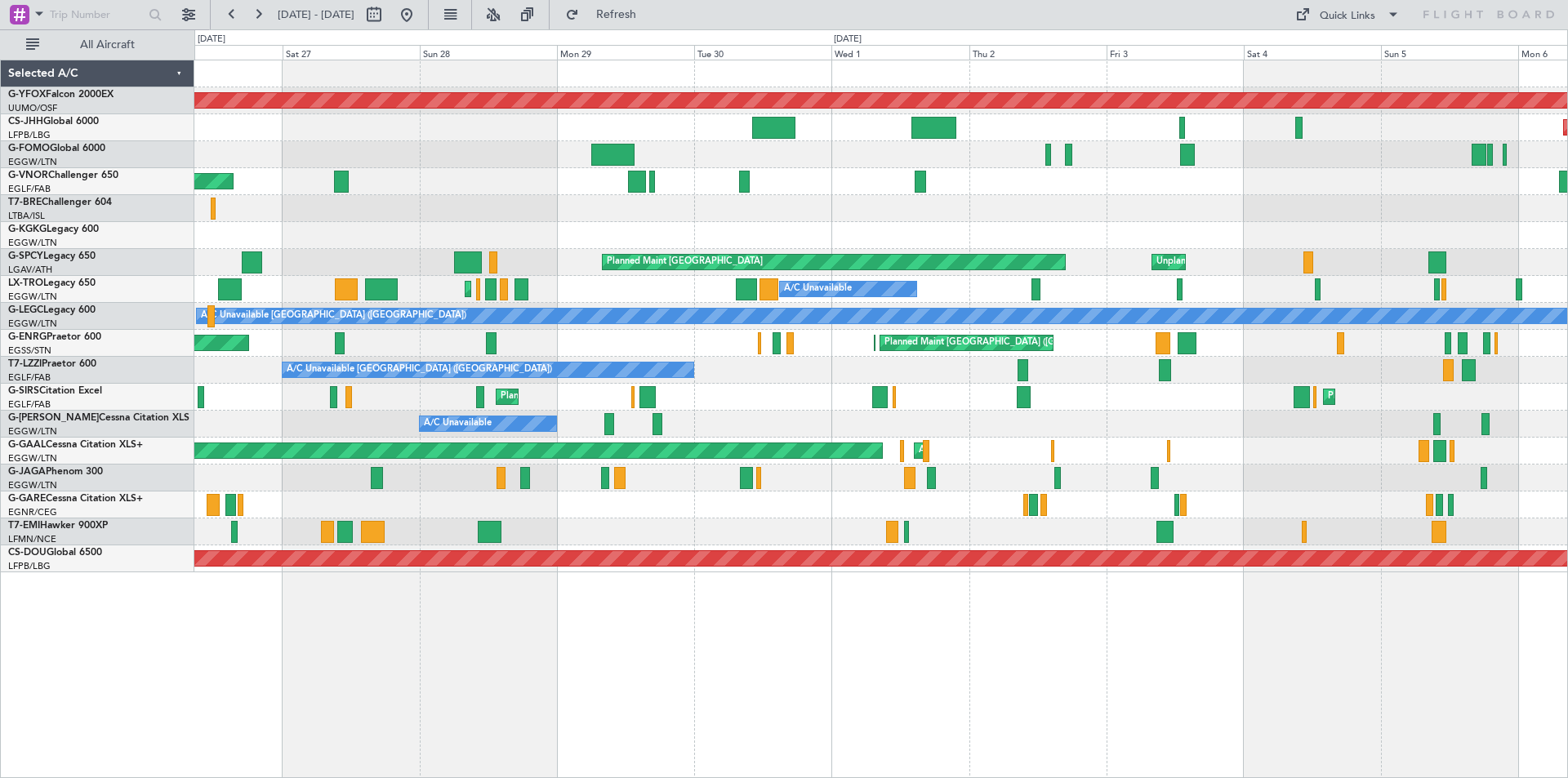
click at [788, 168] on div "Planned Maint [GEOGRAPHIC_DATA] ([GEOGRAPHIC_DATA])" at bounding box center [880, 155] width 1373 height 27
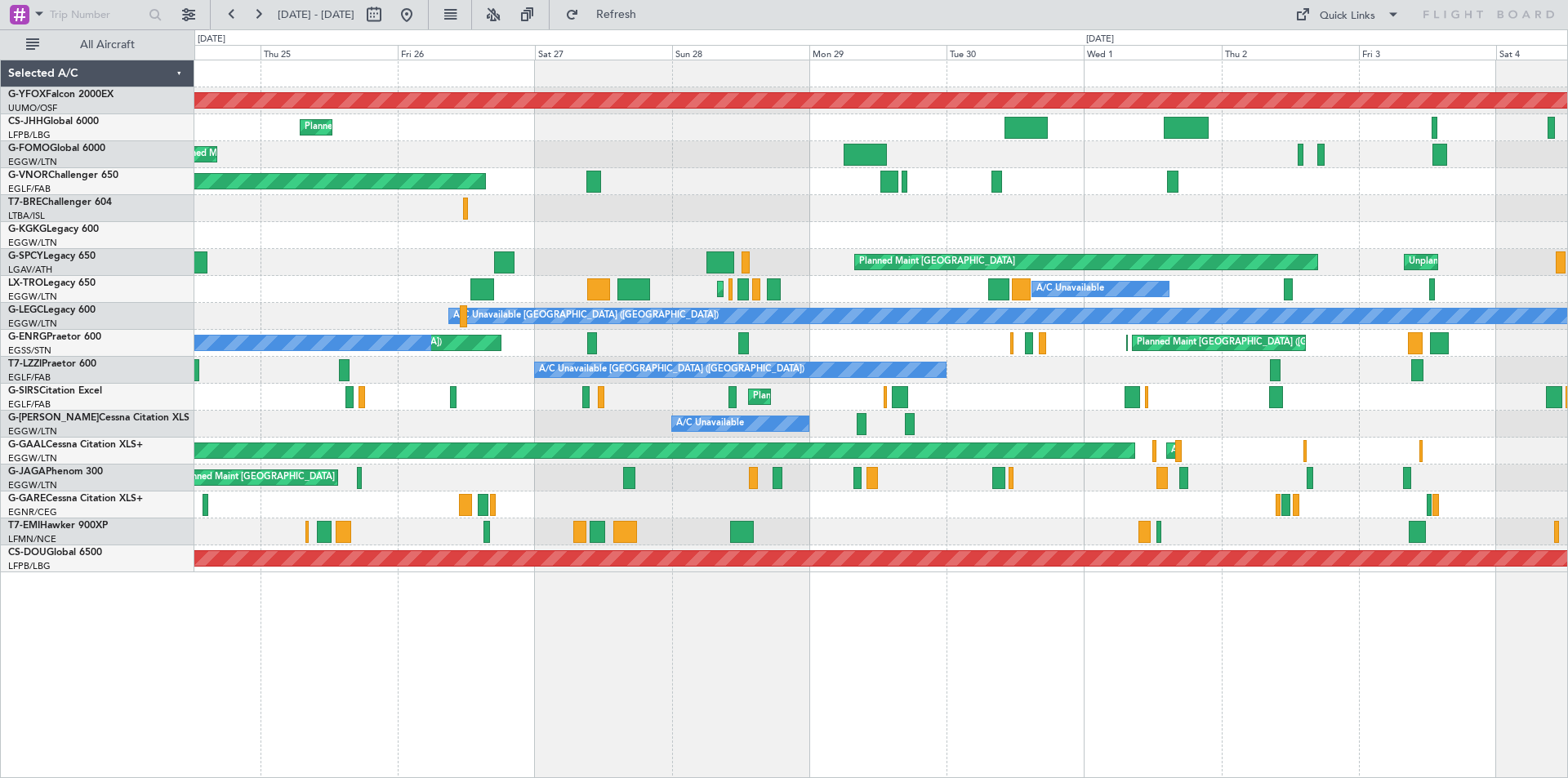
click at [706, 161] on div "Planned Maint [GEOGRAPHIC_DATA] ([GEOGRAPHIC_DATA])" at bounding box center [880, 155] width 1373 height 27
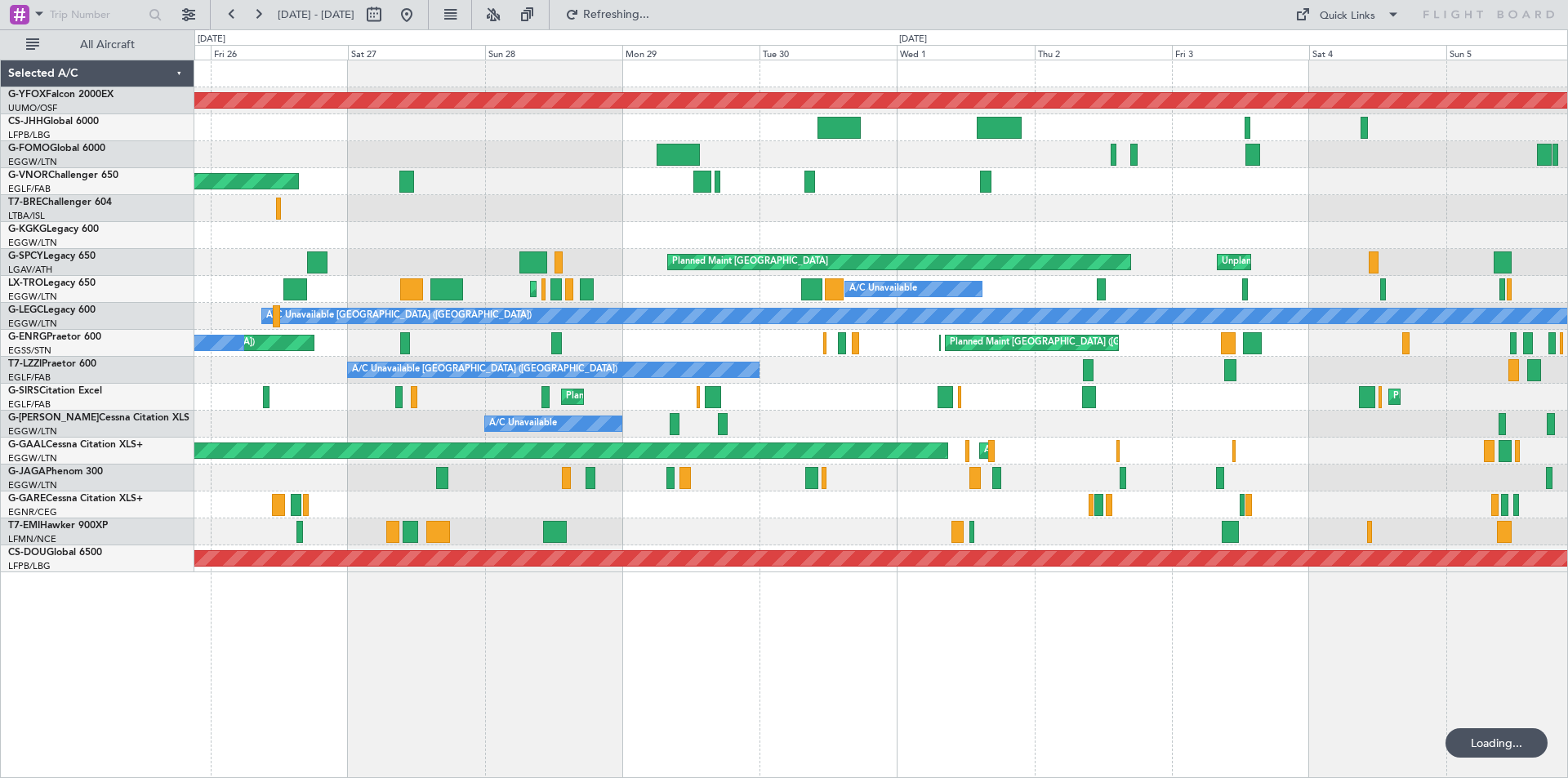
click at [550, 166] on div "AOG Maint Ostafyevo Planned Maint Paris (Le Bourget) Planned Maint Paris (Le Bo…" at bounding box center [880, 316] width 1373 height 513
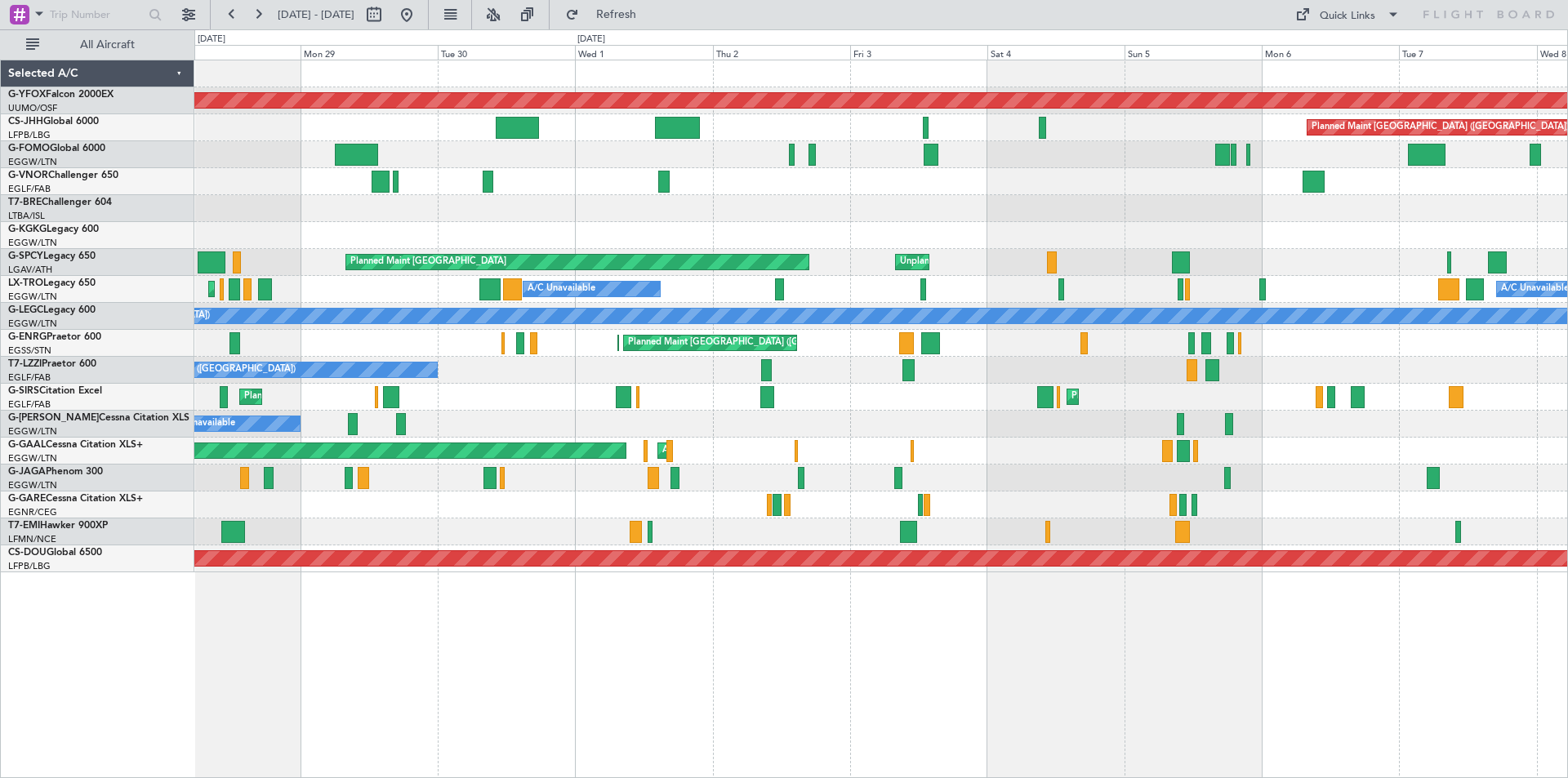
click at [1115, 182] on div "Planned Maint [GEOGRAPHIC_DATA] ([GEOGRAPHIC_DATA])" at bounding box center [880, 182] width 1373 height 27
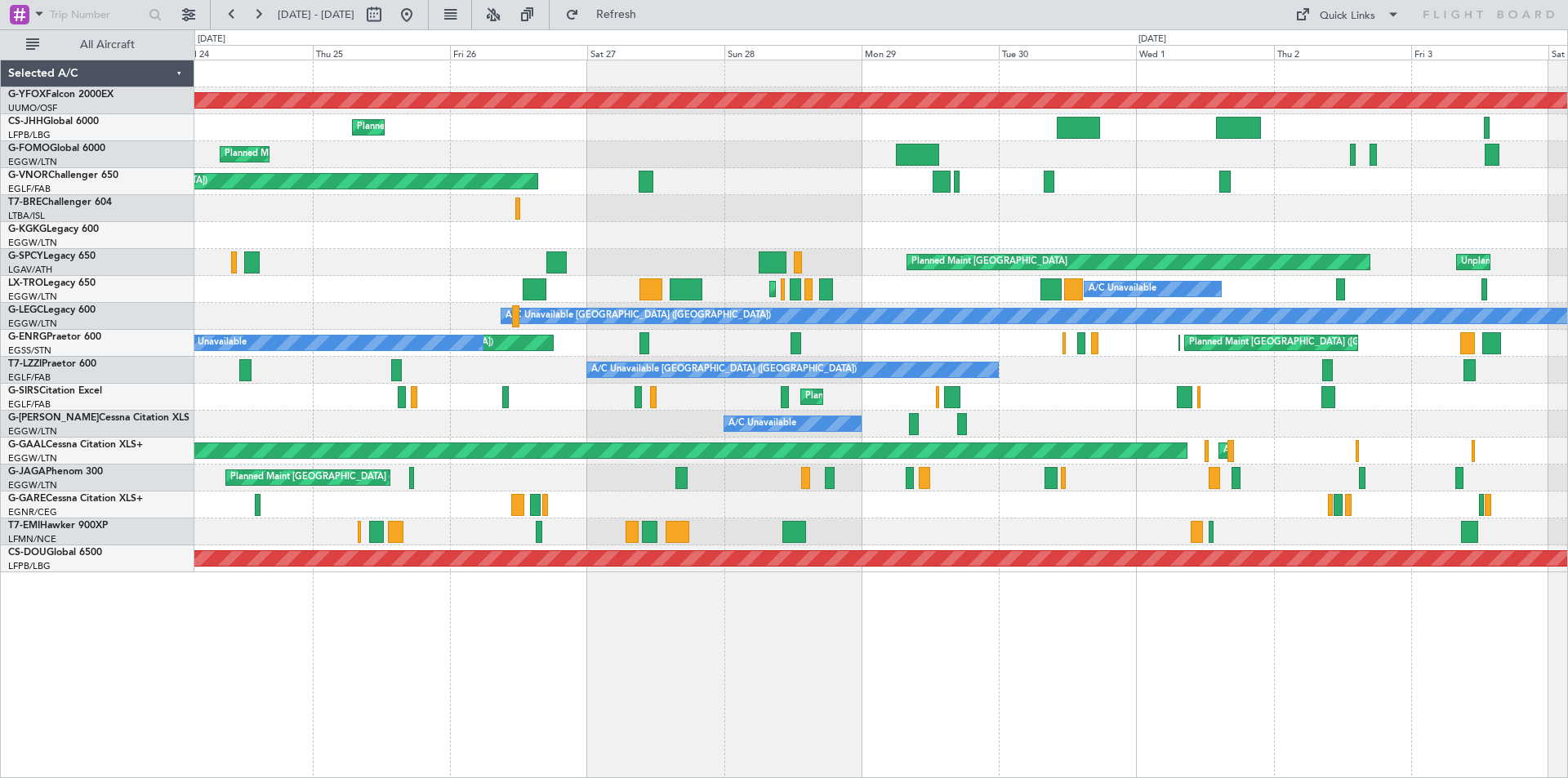
click at [1529, 234] on div "AOG Maint Ostafyevo Planned Maint Paris (Le Bourget) Planned Maint Paris (Le Bo…" at bounding box center [880, 316] width 1373 height 513
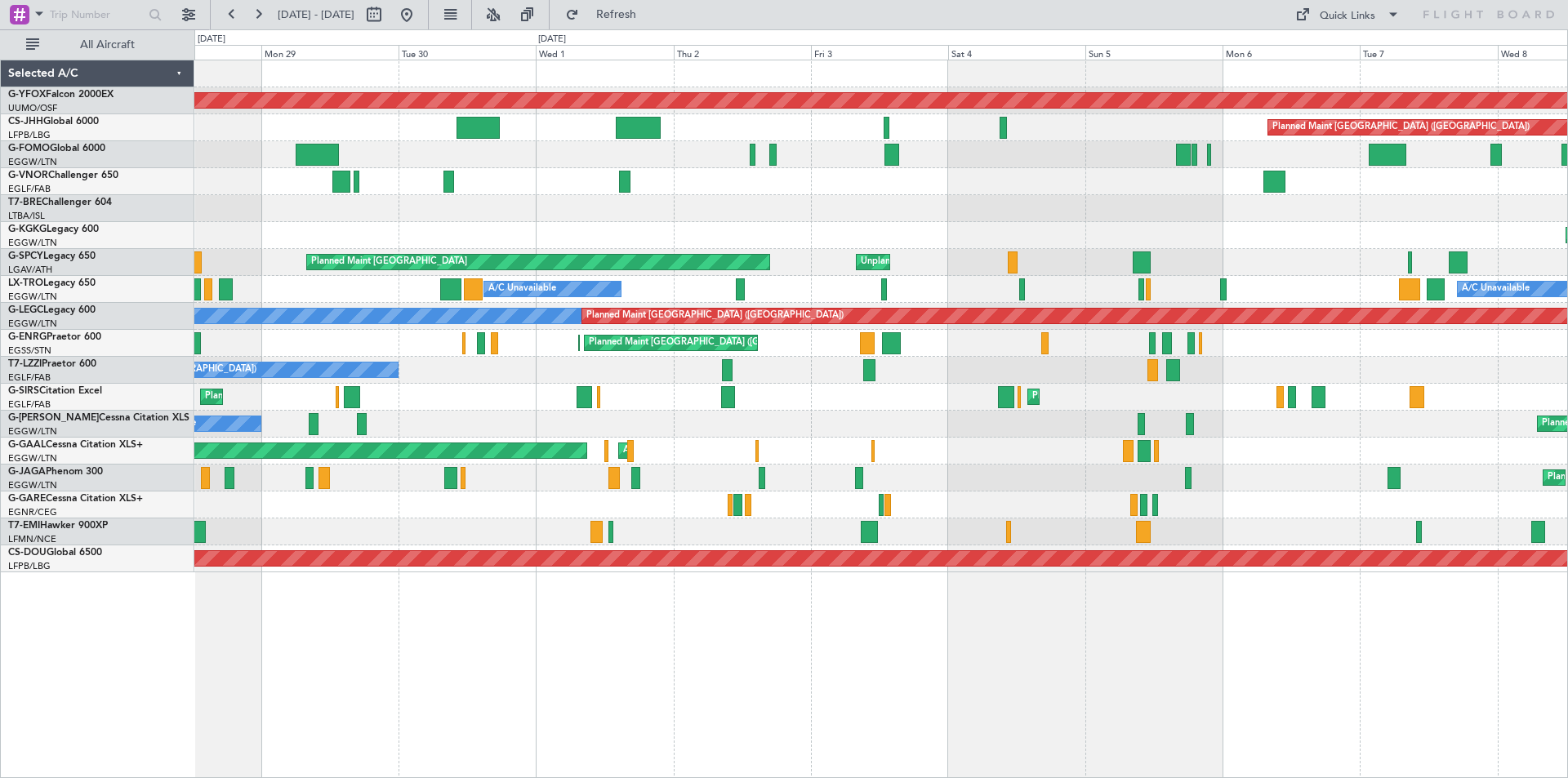
click at [126, 149] on div "AOG Maint Ostafyevo Planned Maint Paris (Le Bourget) Planned Maint London (Farn…" at bounding box center [784, 403] width 1568 height 749
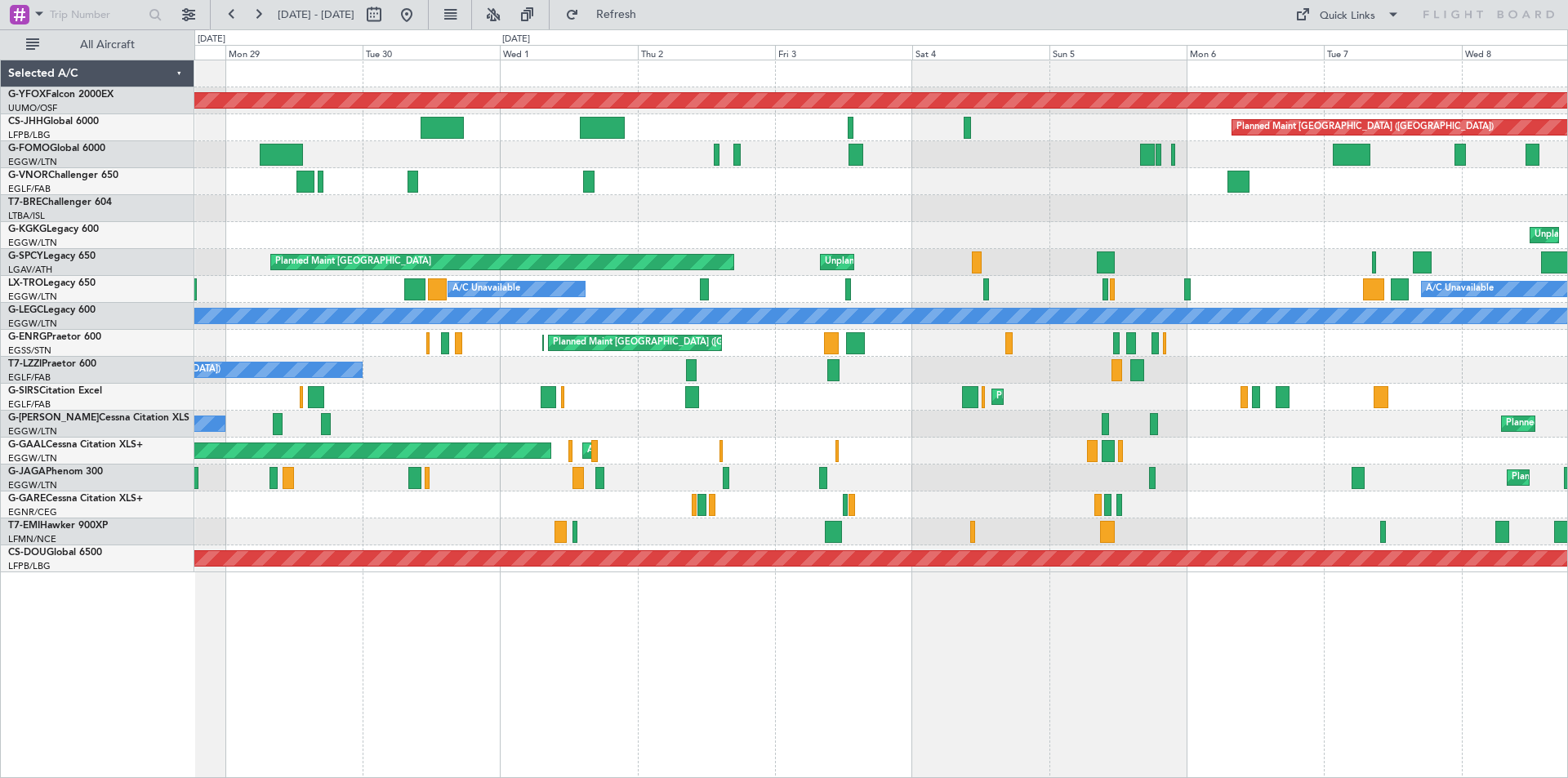
click at [1017, 236] on div "AOG Maint Ostafyevo Planned Maint Paris (Le Bourget) Planned Maint London (Farn…" at bounding box center [880, 316] width 1373 height 513
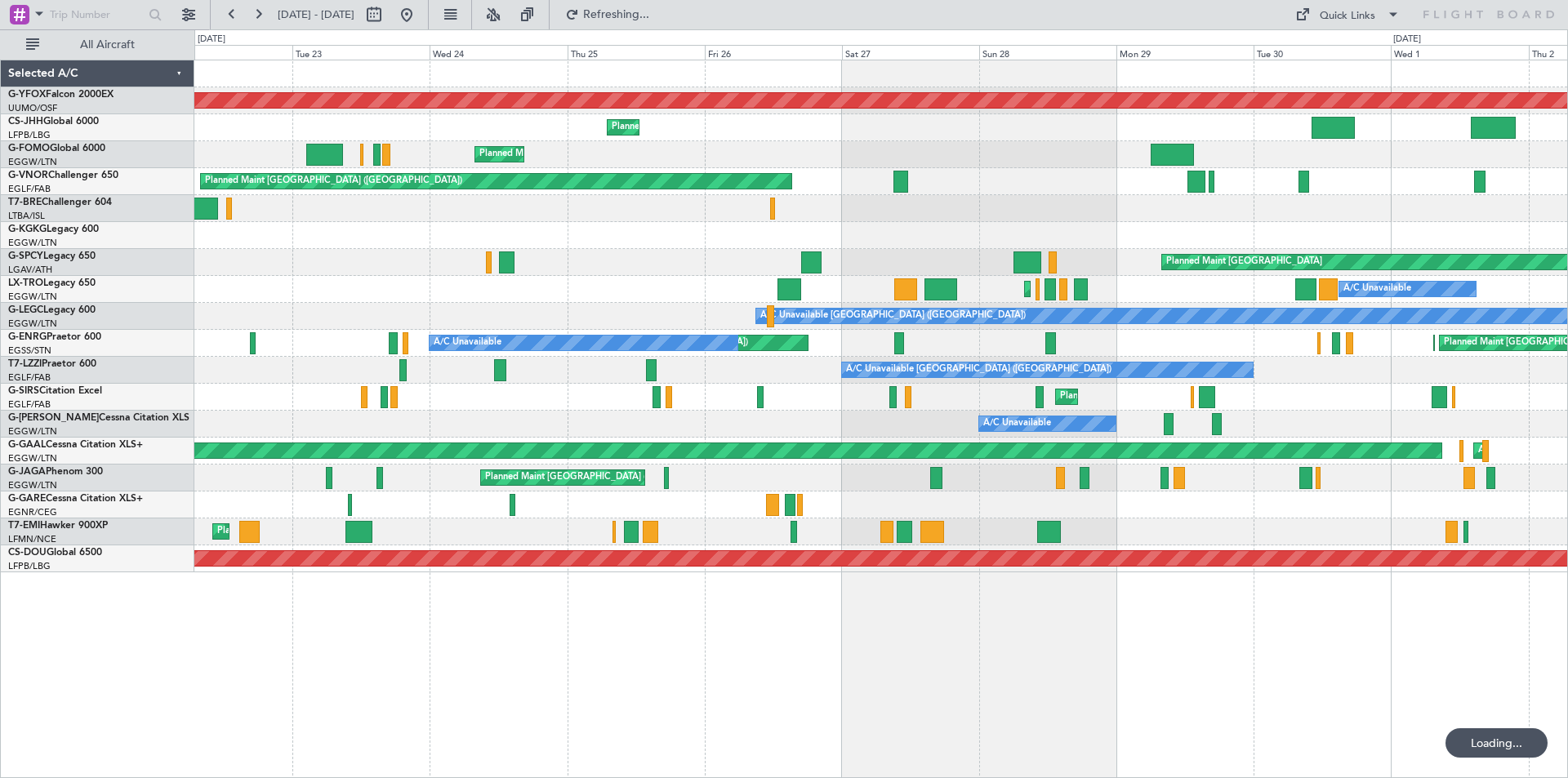
click at [1168, 168] on div "Planned Maint [GEOGRAPHIC_DATA] ([GEOGRAPHIC_DATA])" at bounding box center [880, 155] width 1373 height 27
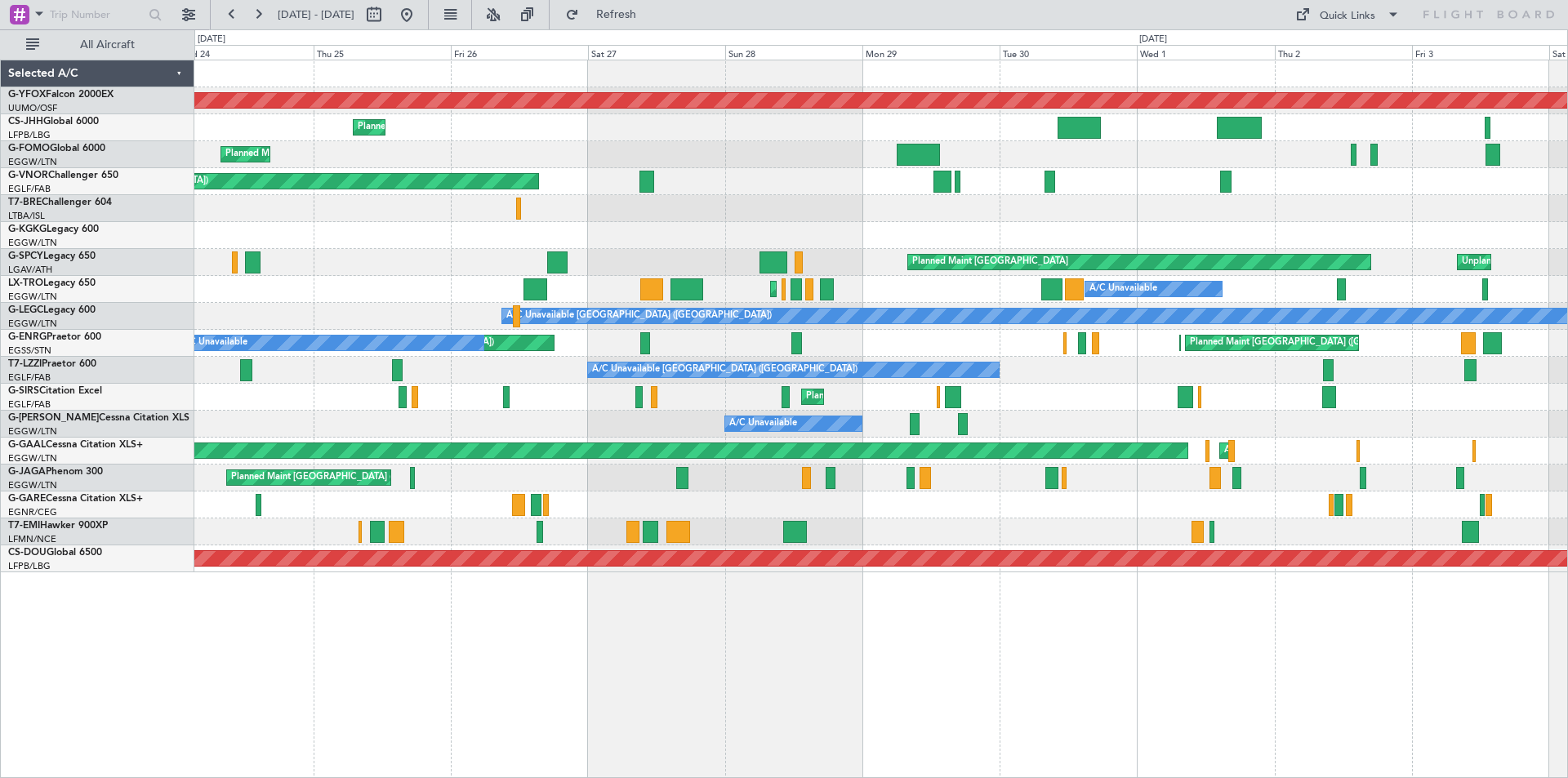
click at [825, 168] on div "Planned Maint [GEOGRAPHIC_DATA] ([GEOGRAPHIC_DATA])" at bounding box center [880, 155] width 1373 height 27
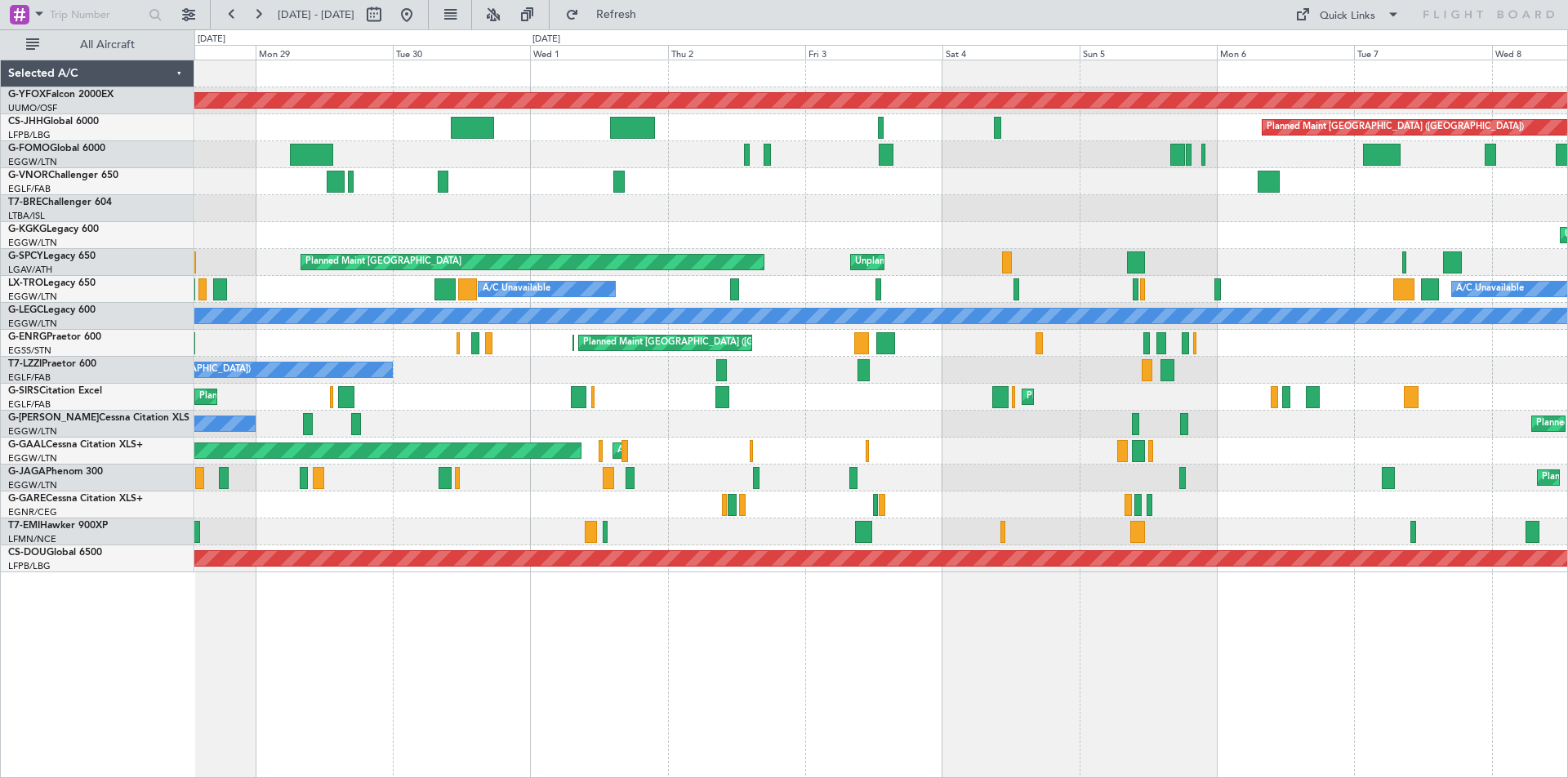
click at [128, 101] on div "AOG Maint Ostafyevo Planned Maint Paris (Le Bourget) Planned Maint London (Farn…" at bounding box center [784, 403] width 1568 height 749
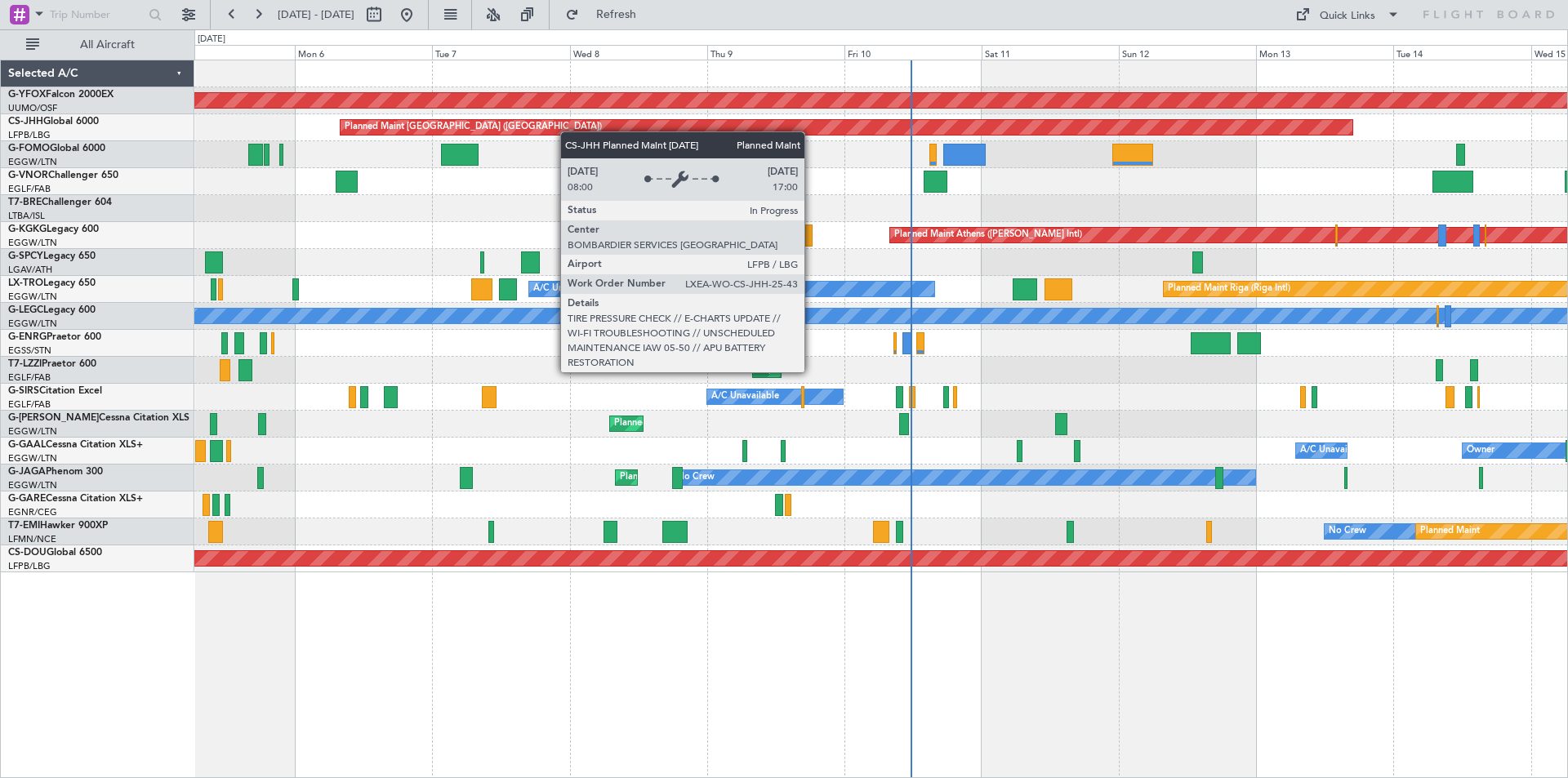
click at [421, 111] on div "AOG Maint Ostafyevo Planned Maint Paris (Le Bourget) Unplanned Maint Istanbul (…" at bounding box center [880, 316] width 1373 height 513
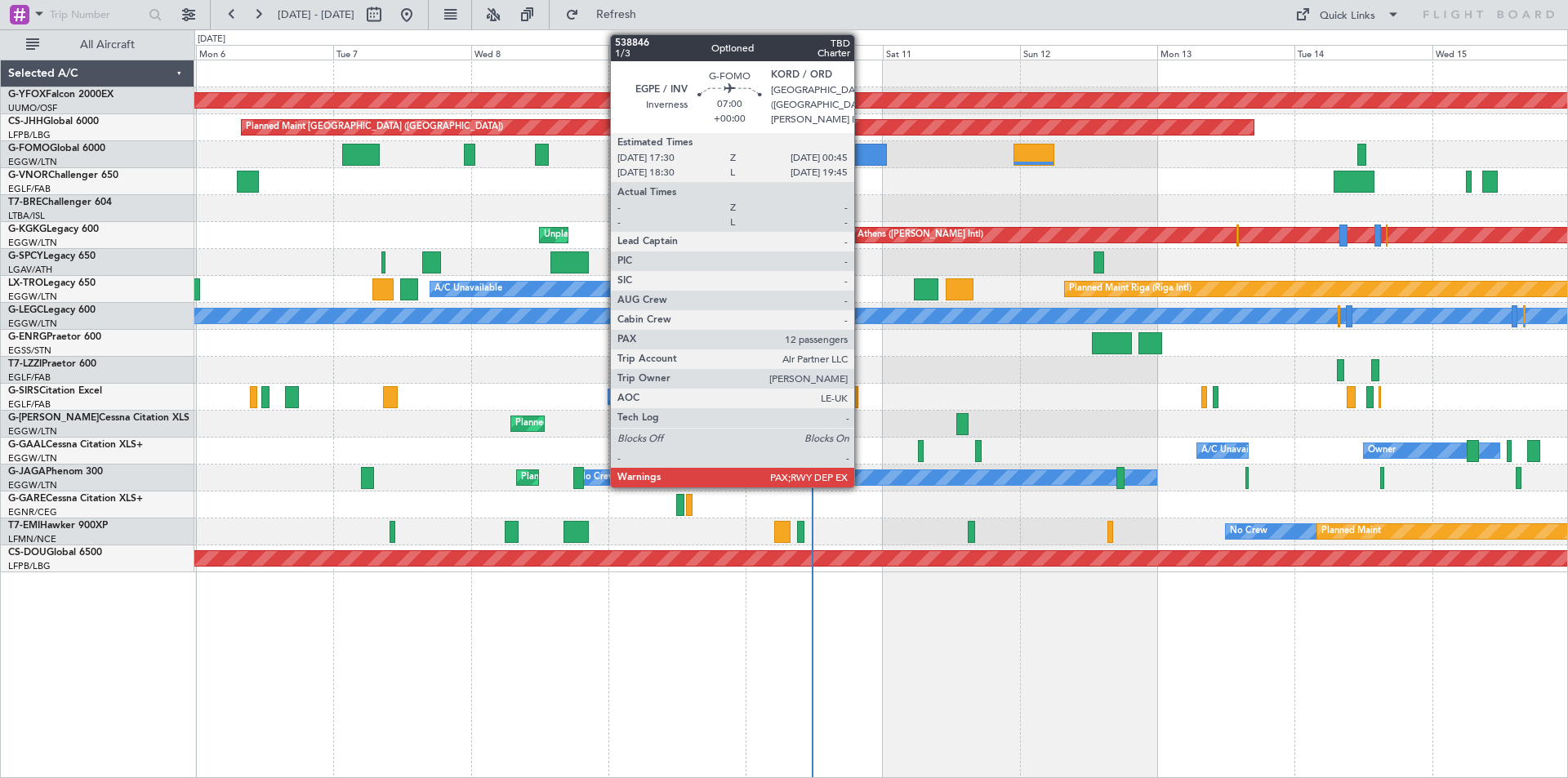
click at [862, 160] on div at bounding box center [866, 155] width 42 height 22
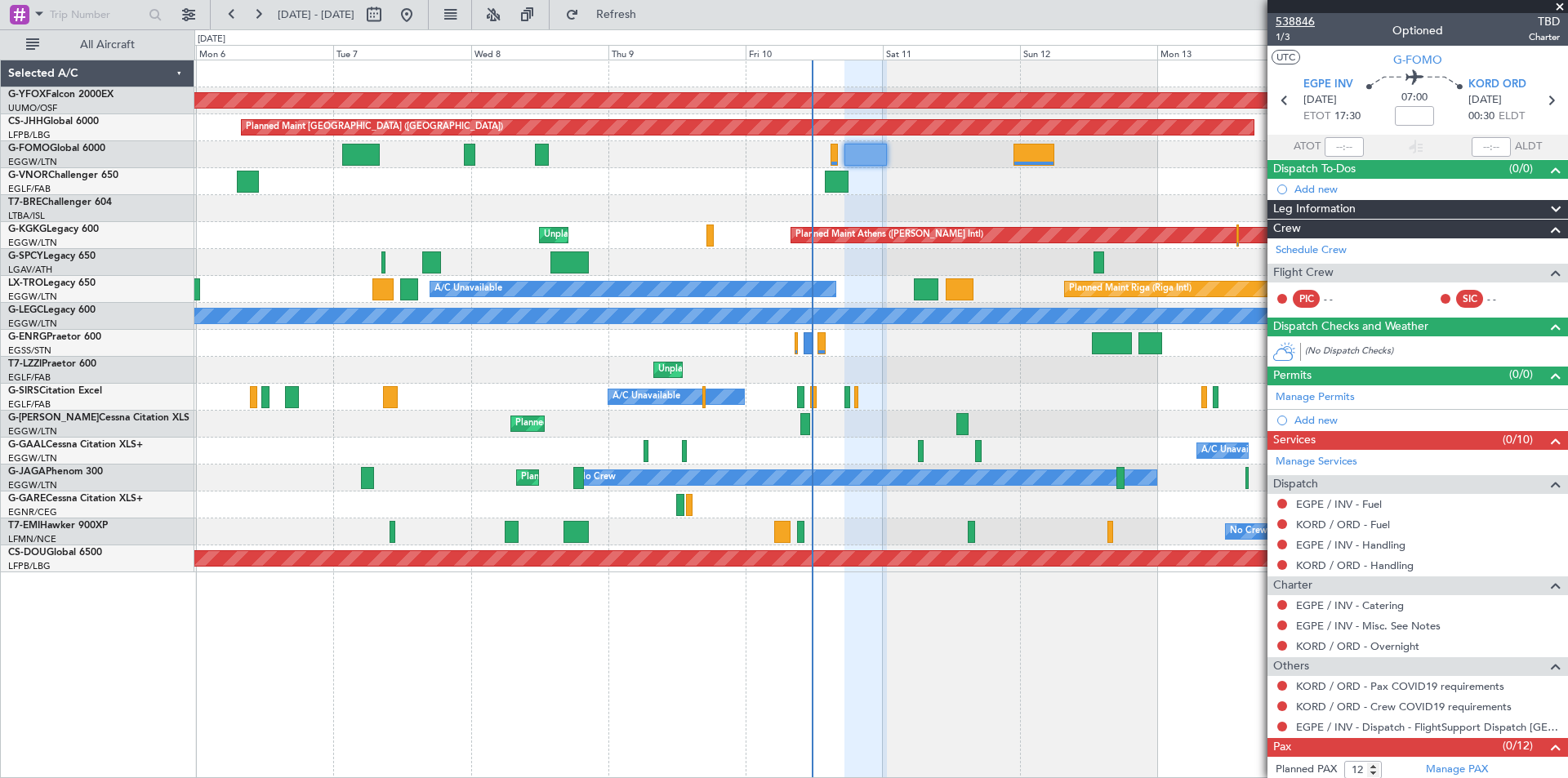
click at [1303, 22] on span "538846" at bounding box center [1295, 21] width 39 height 17
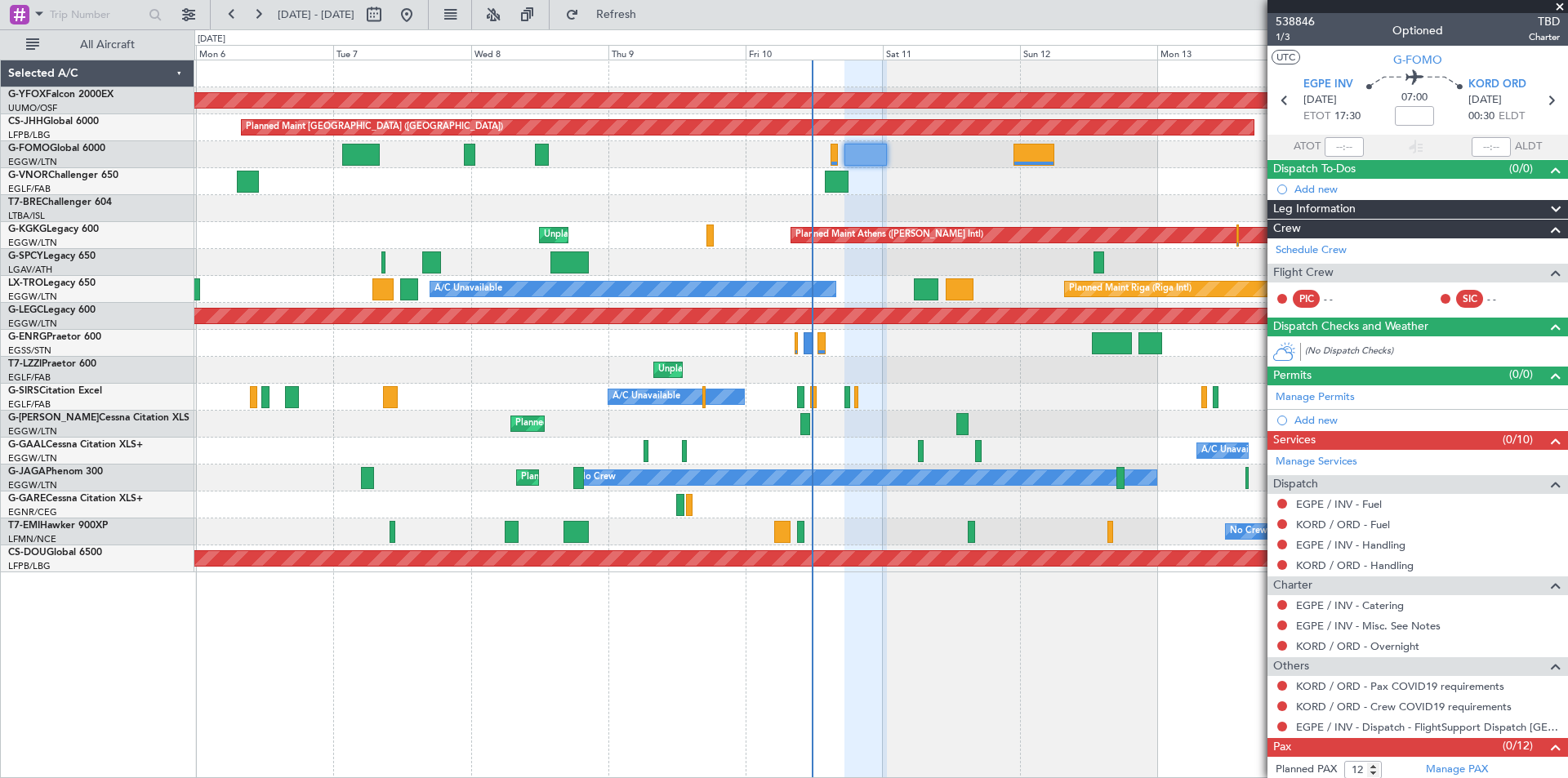
click at [1563, 8] on span at bounding box center [1561, 7] width 16 height 15
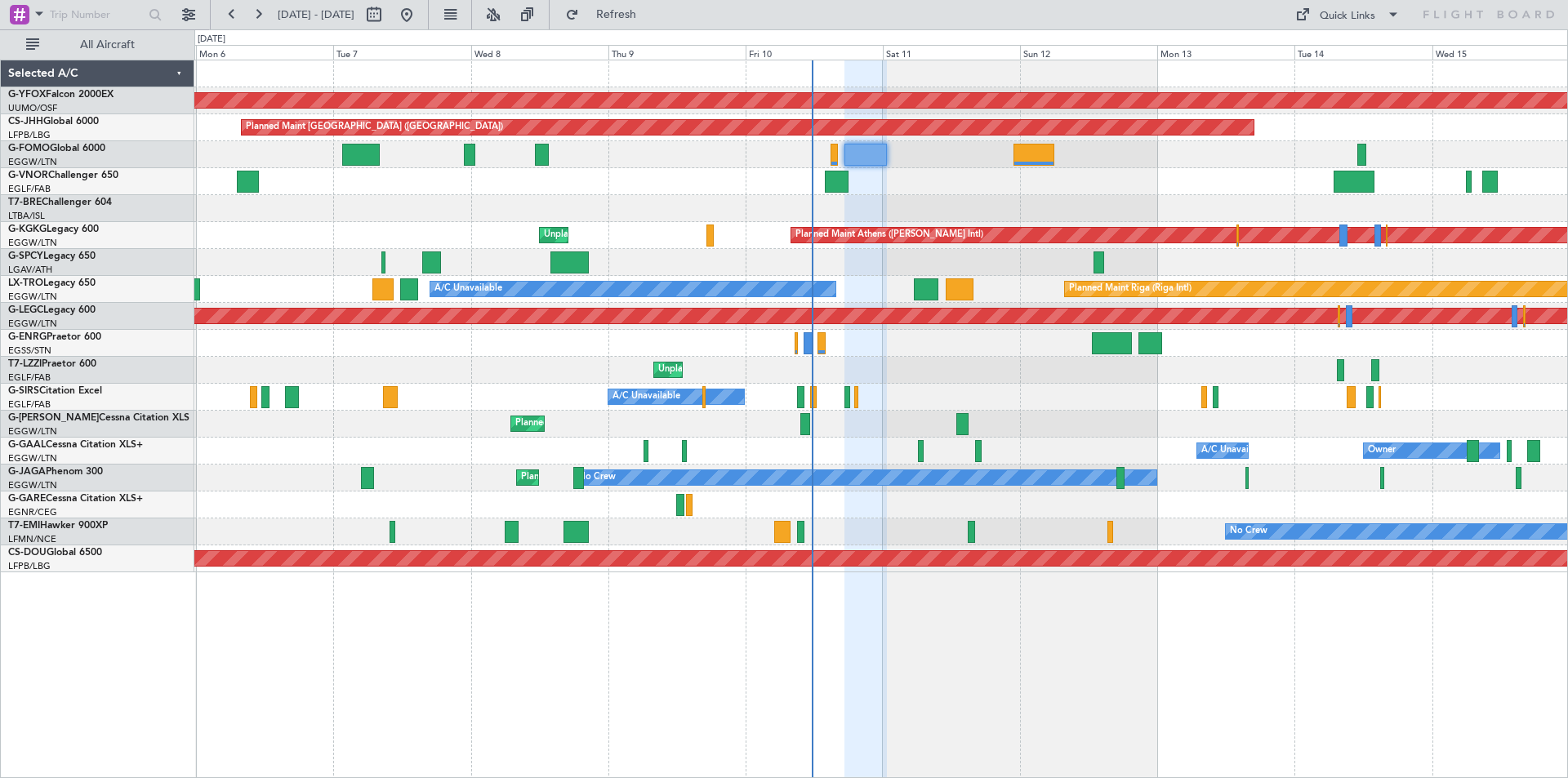
type input "0"
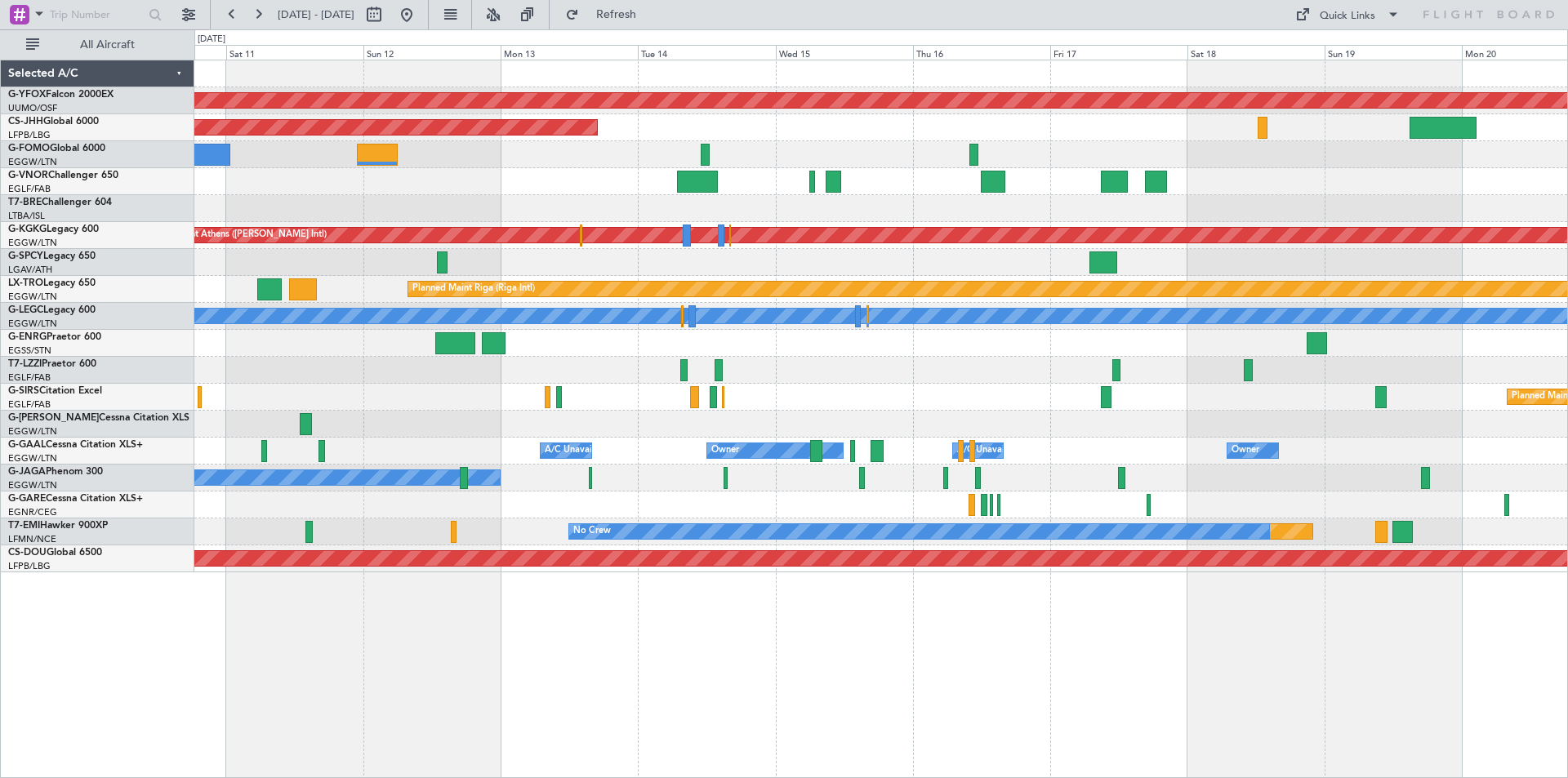
click at [0, 88] on html "05 Oct 2025 - 15 Oct 2025 Refresh Quick Links All Aircraft AOG Maint Ostafyevo …" at bounding box center [784, 389] width 1568 height 778
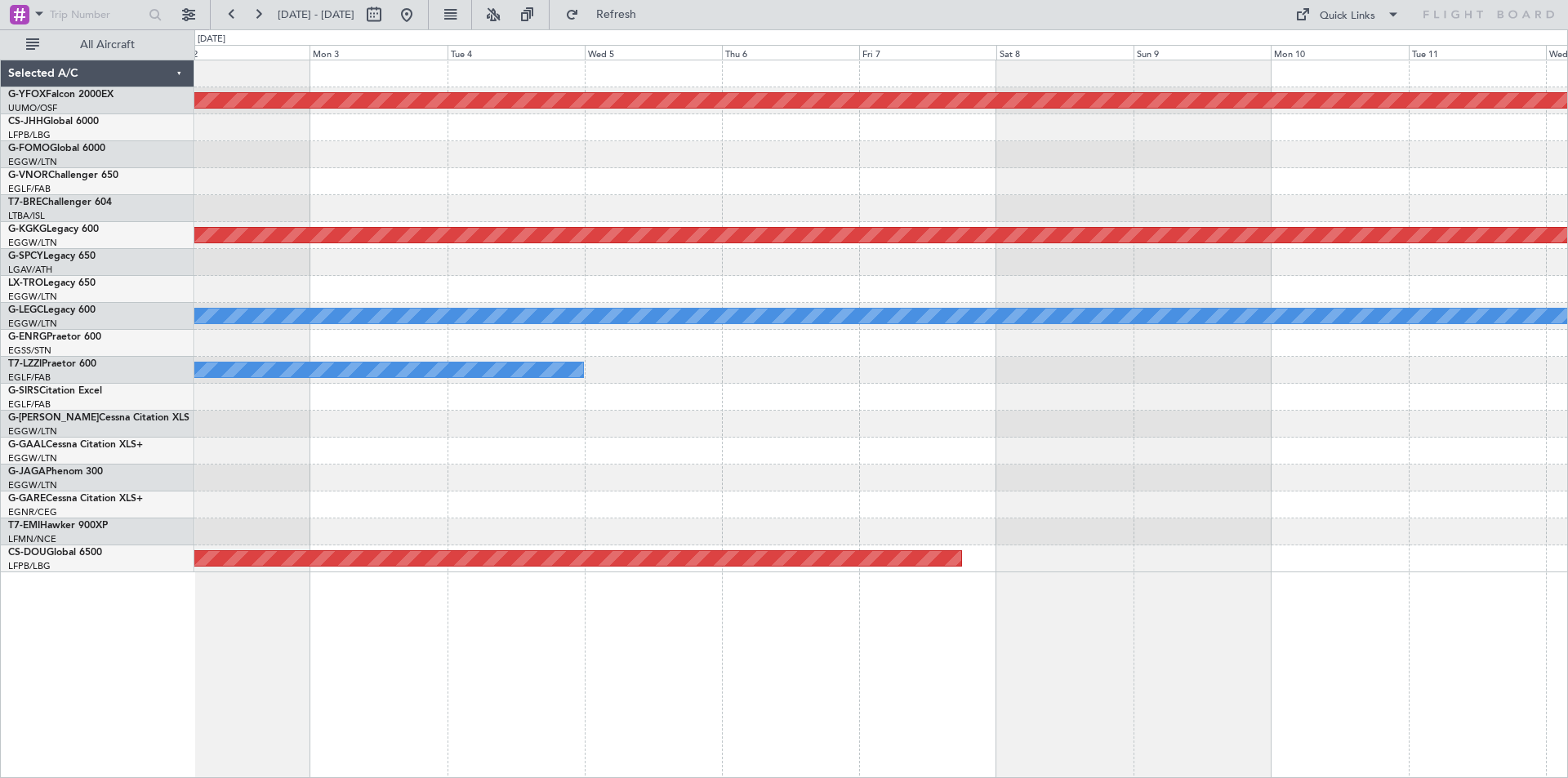
click at [0, 0] on html "05 Oct 2025 - 15 Oct 2025 Refresh Quick Links All Aircraft AOG Maint Ostafyevo …" at bounding box center [784, 389] width 1568 height 778
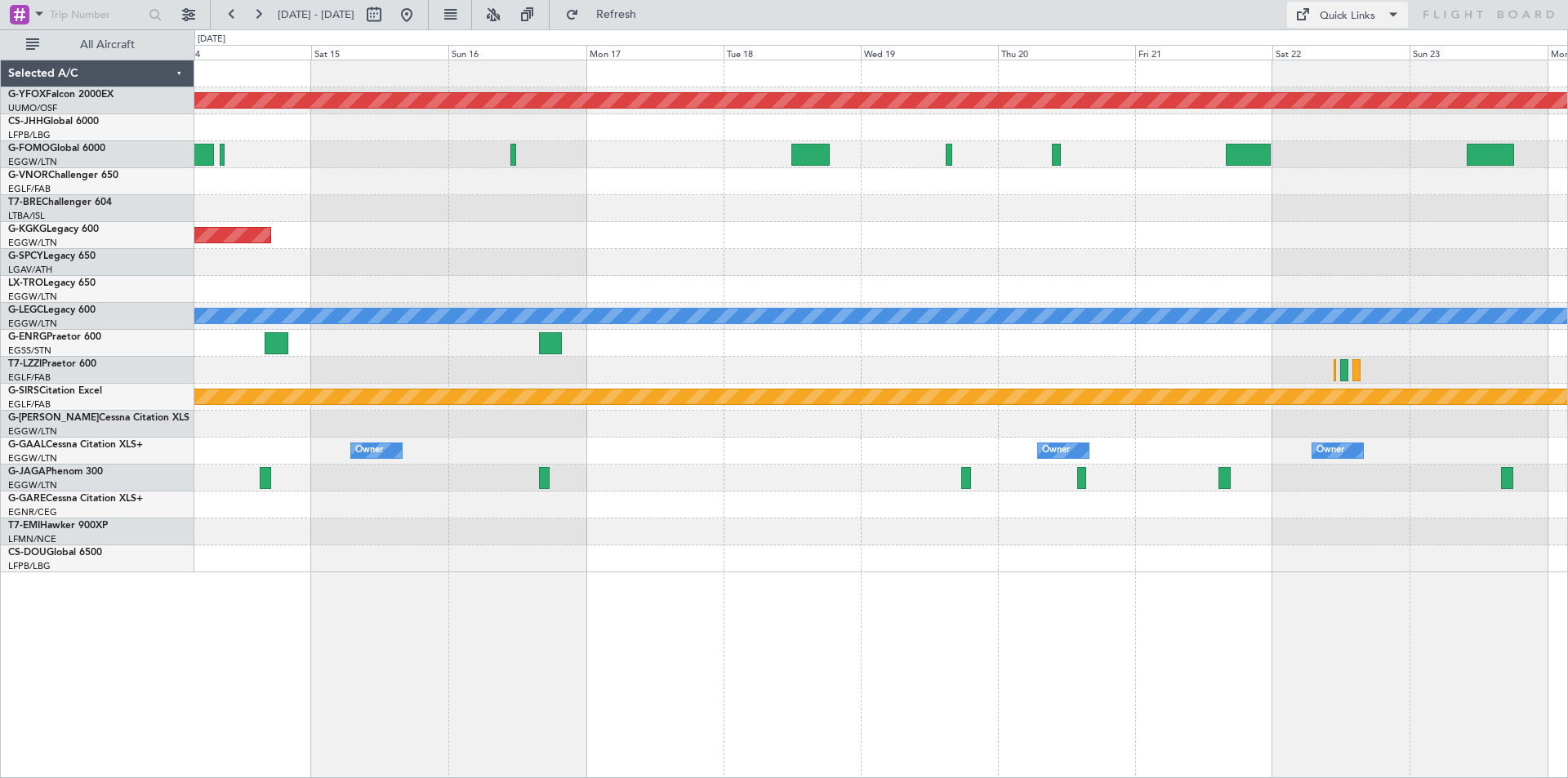
click at [1352, 22] on div "Quick Links" at bounding box center [1347, 16] width 56 height 16
click at [1325, 53] on button "Trip Builder" at bounding box center [1348, 54] width 122 height 39
click at [420, 14] on button at bounding box center [407, 15] width 26 height 26
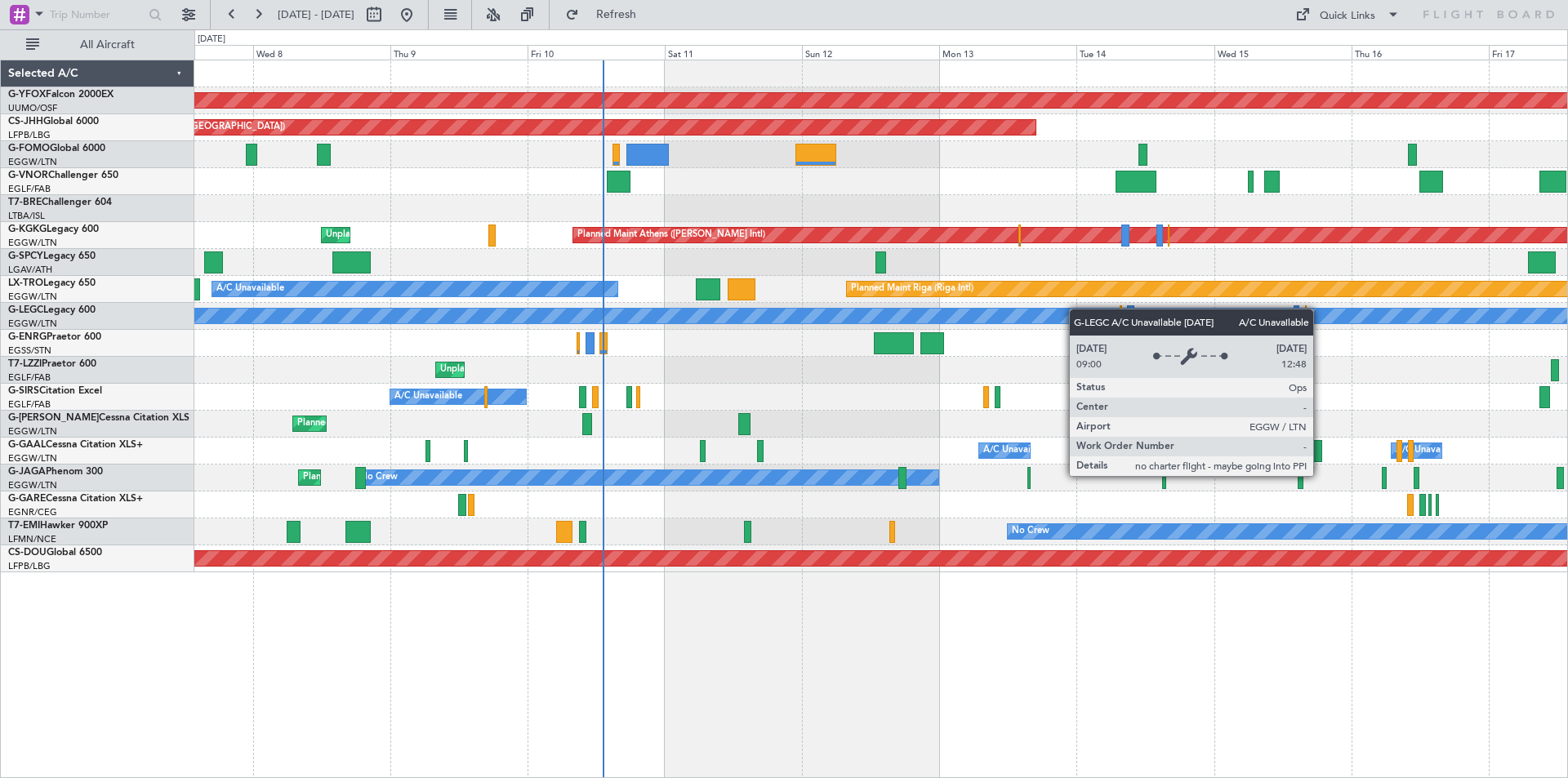
click at [809, 315] on div "Planned Maint London (Stansted) A/C Unavailable London (Luton)" at bounding box center [880, 316] width 1373 height 27
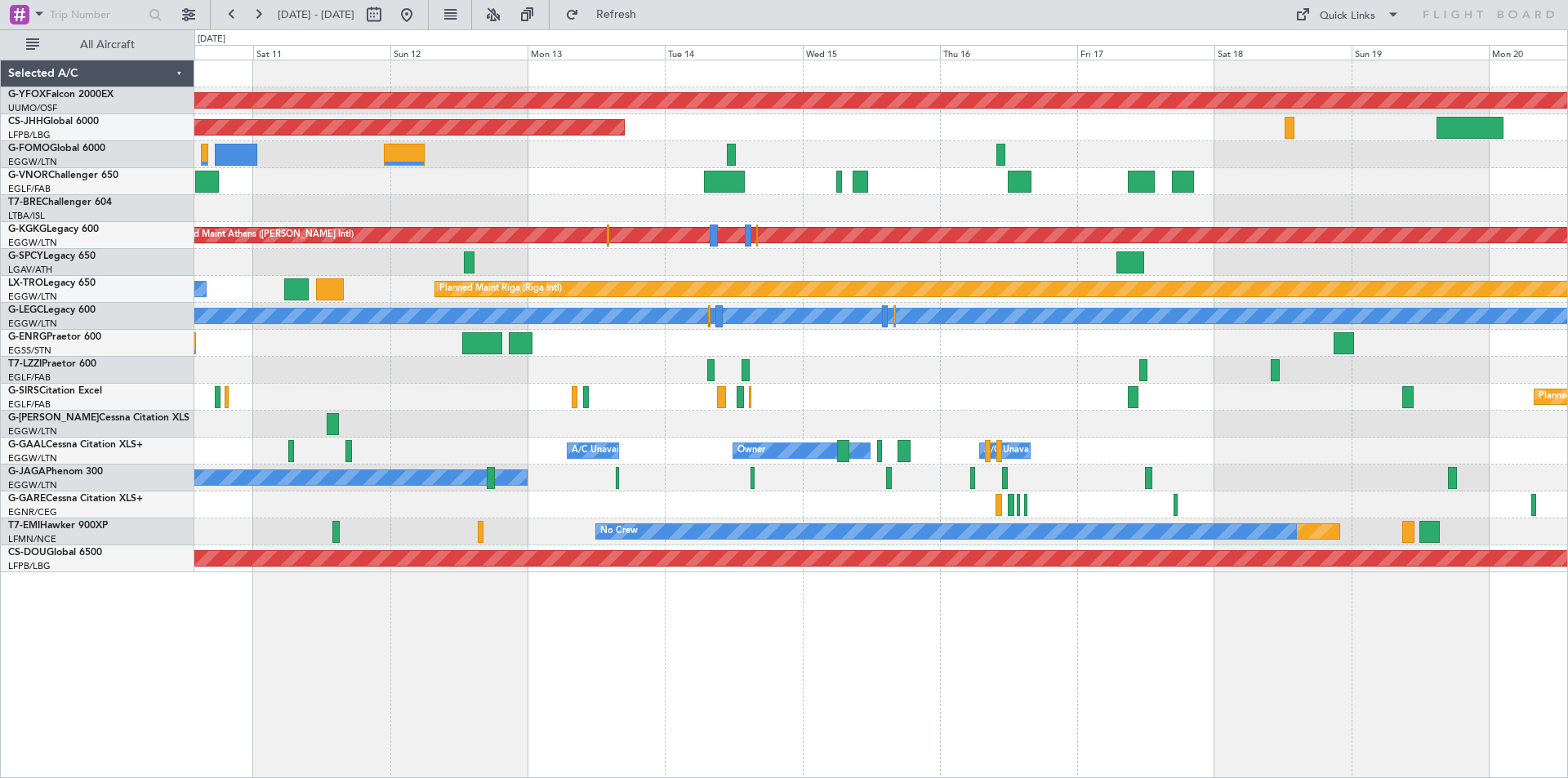
click at [836, 378] on div "Unplanned Maint [GEOGRAPHIC_DATA] ([GEOGRAPHIC_DATA])" at bounding box center [880, 370] width 1373 height 27
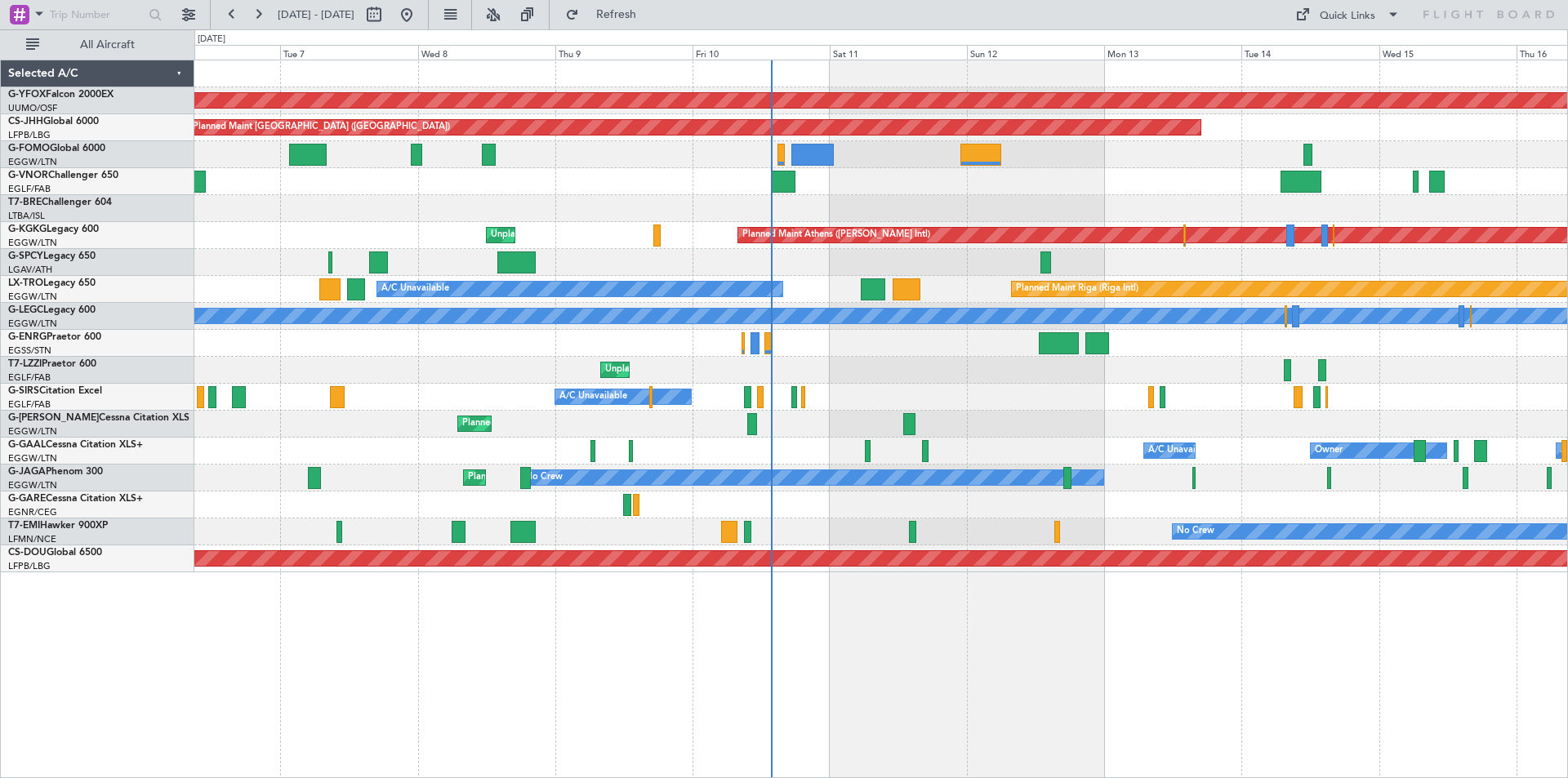
click at [1442, 342] on div "AOG Maint Ostafyevo Planned Maint Paris (Le Bourget) Planned Maint Athens (Elef…" at bounding box center [880, 316] width 1373 height 513
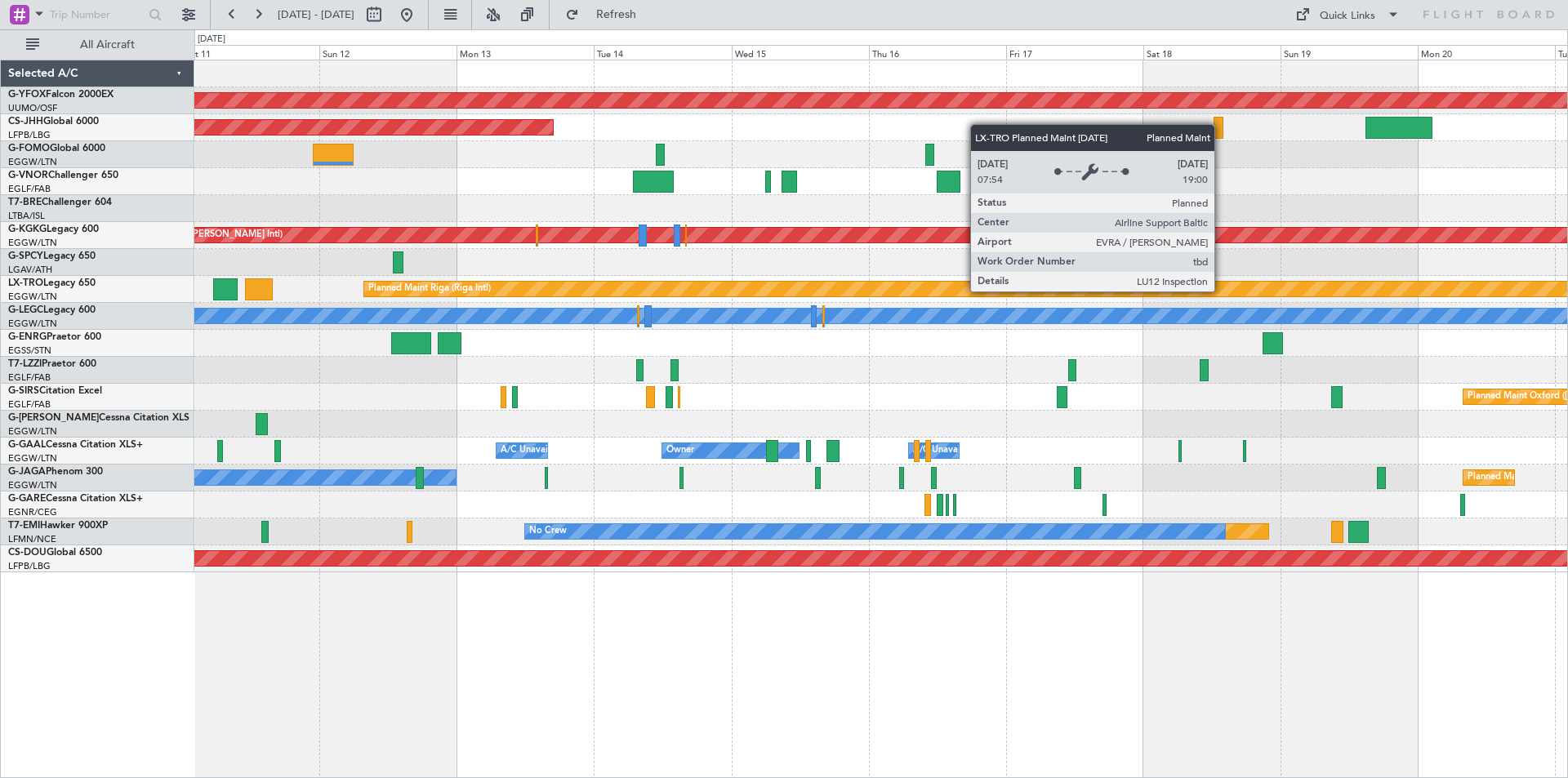
click at [944, 297] on div "Planned Maint Riga (Riga Intl) A/C Unavailable" at bounding box center [880, 290] width 1373 height 27
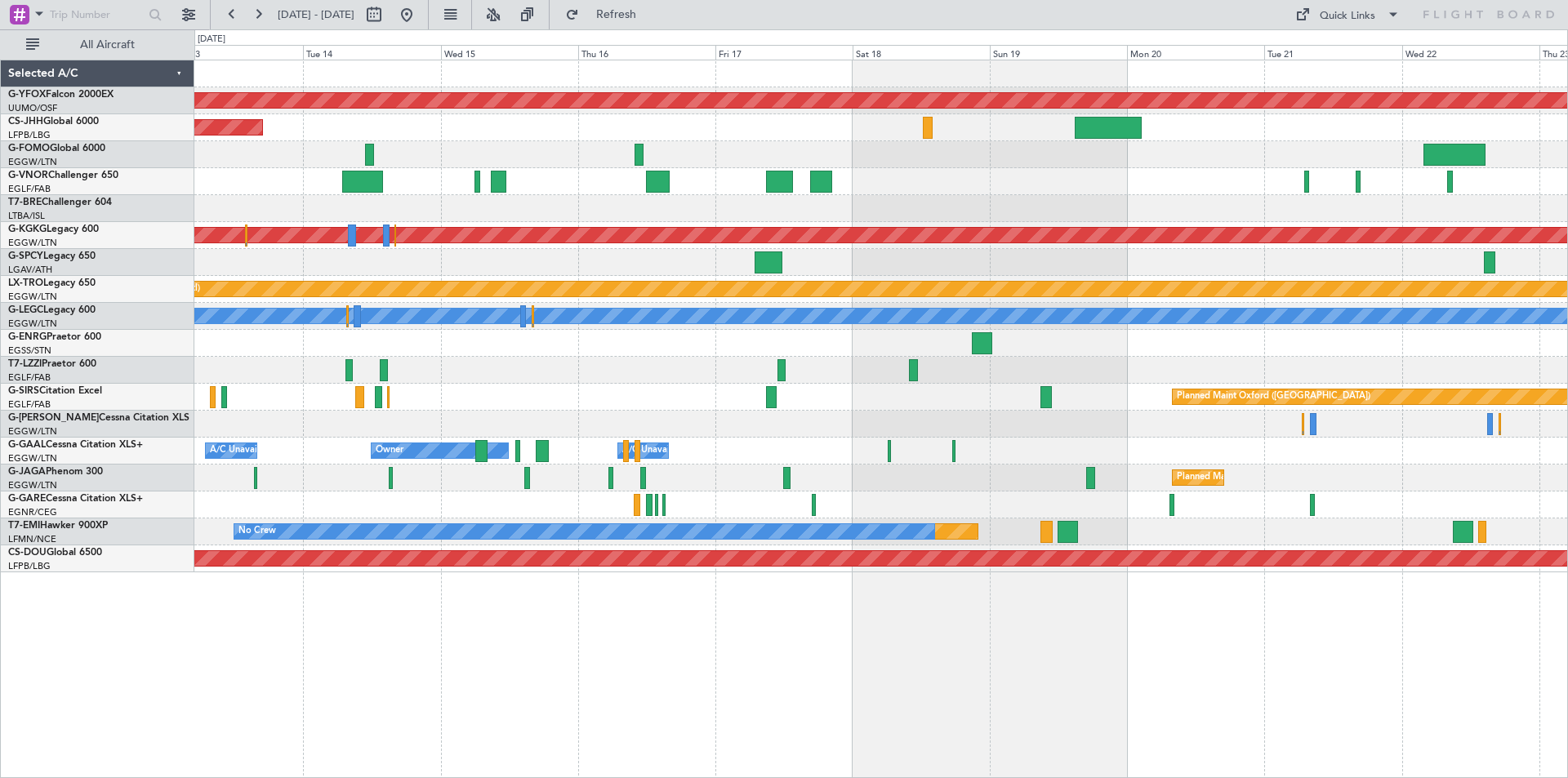
click at [1211, 535] on div "Planned Maint No Crew" at bounding box center [880, 533] width 1373 height 27
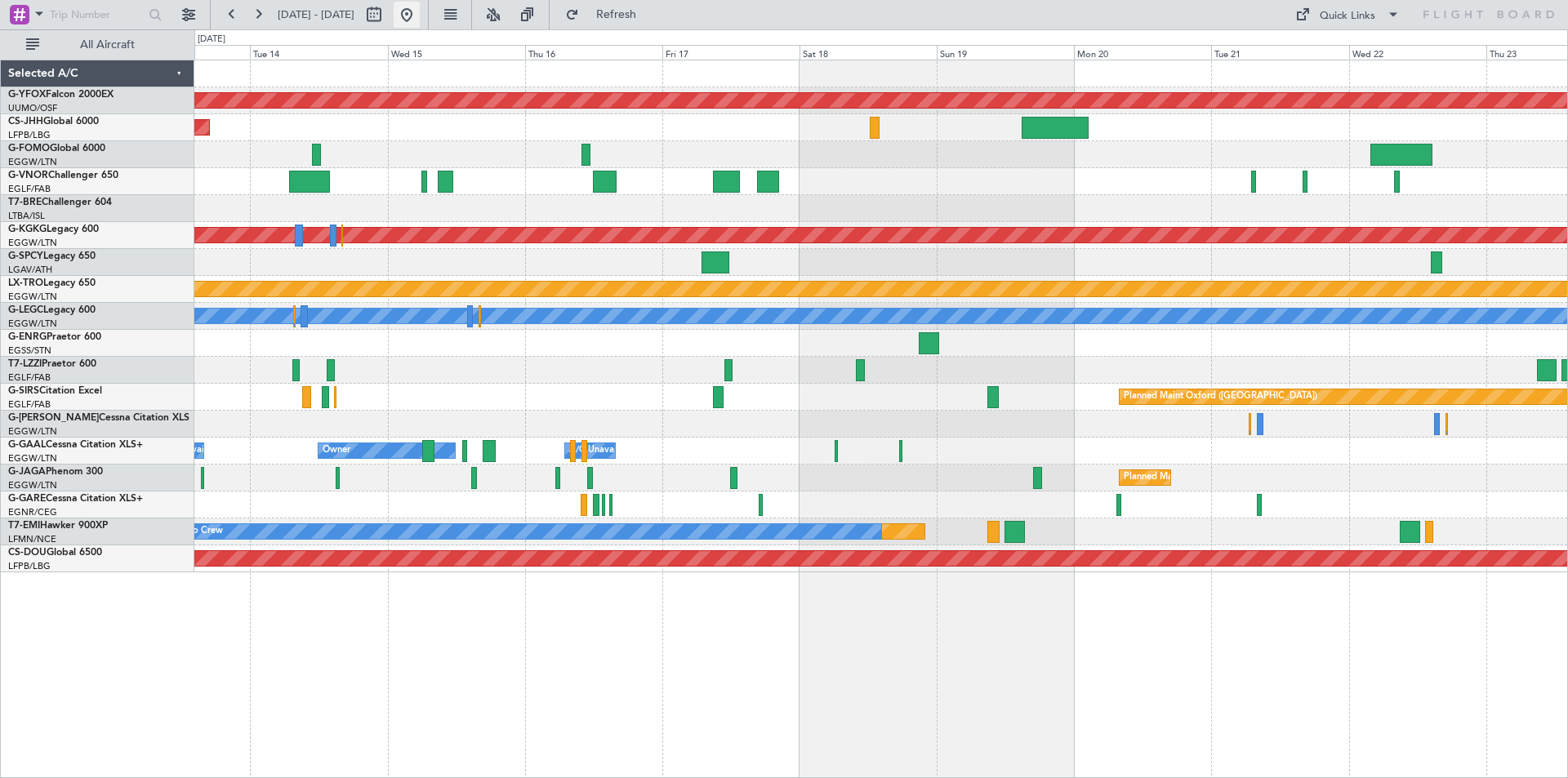
click at [420, 8] on button at bounding box center [407, 15] width 26 height 26
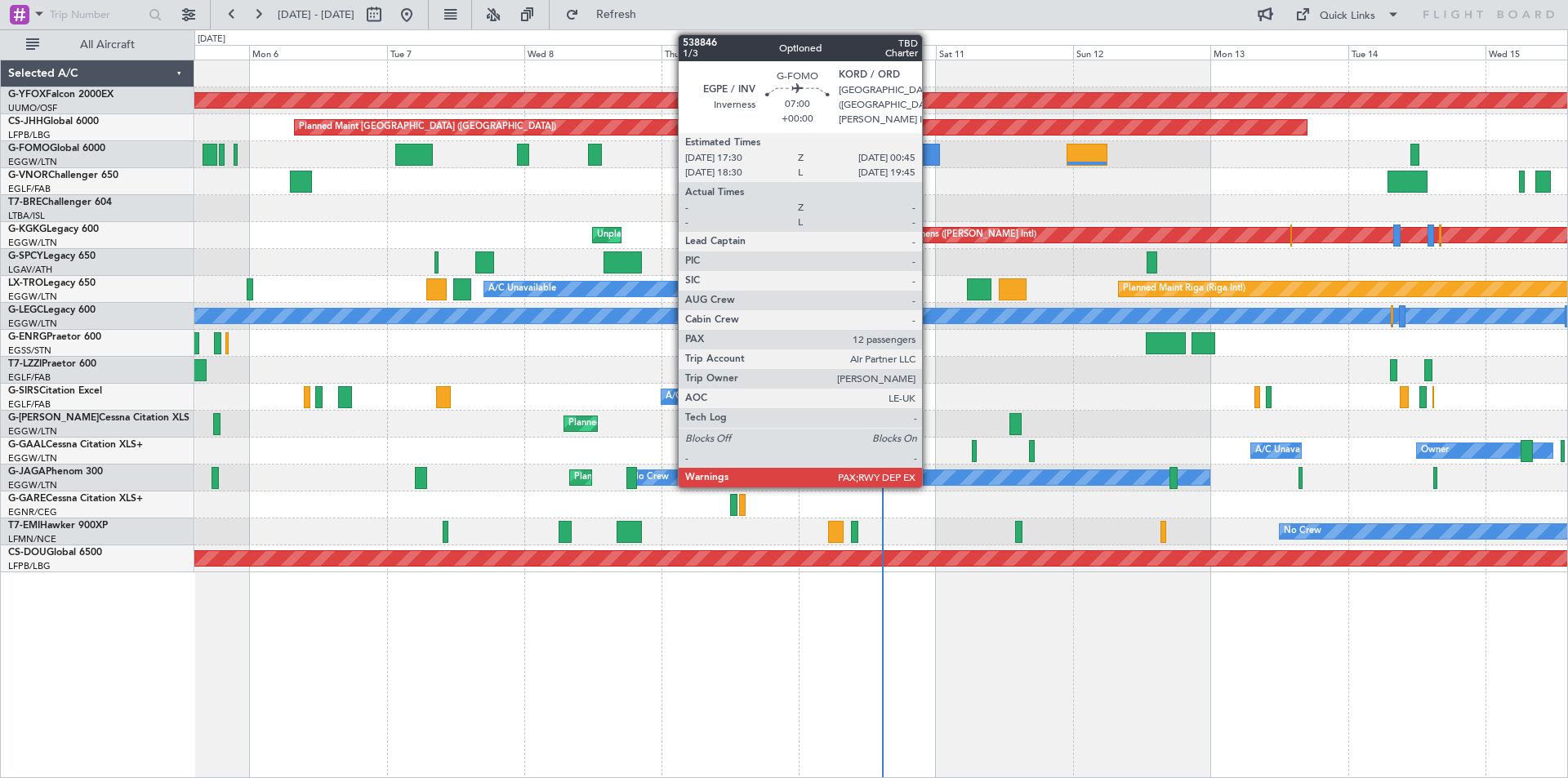
click at [929, 159] on div at bounding box center [919, 155] width 42 height 22
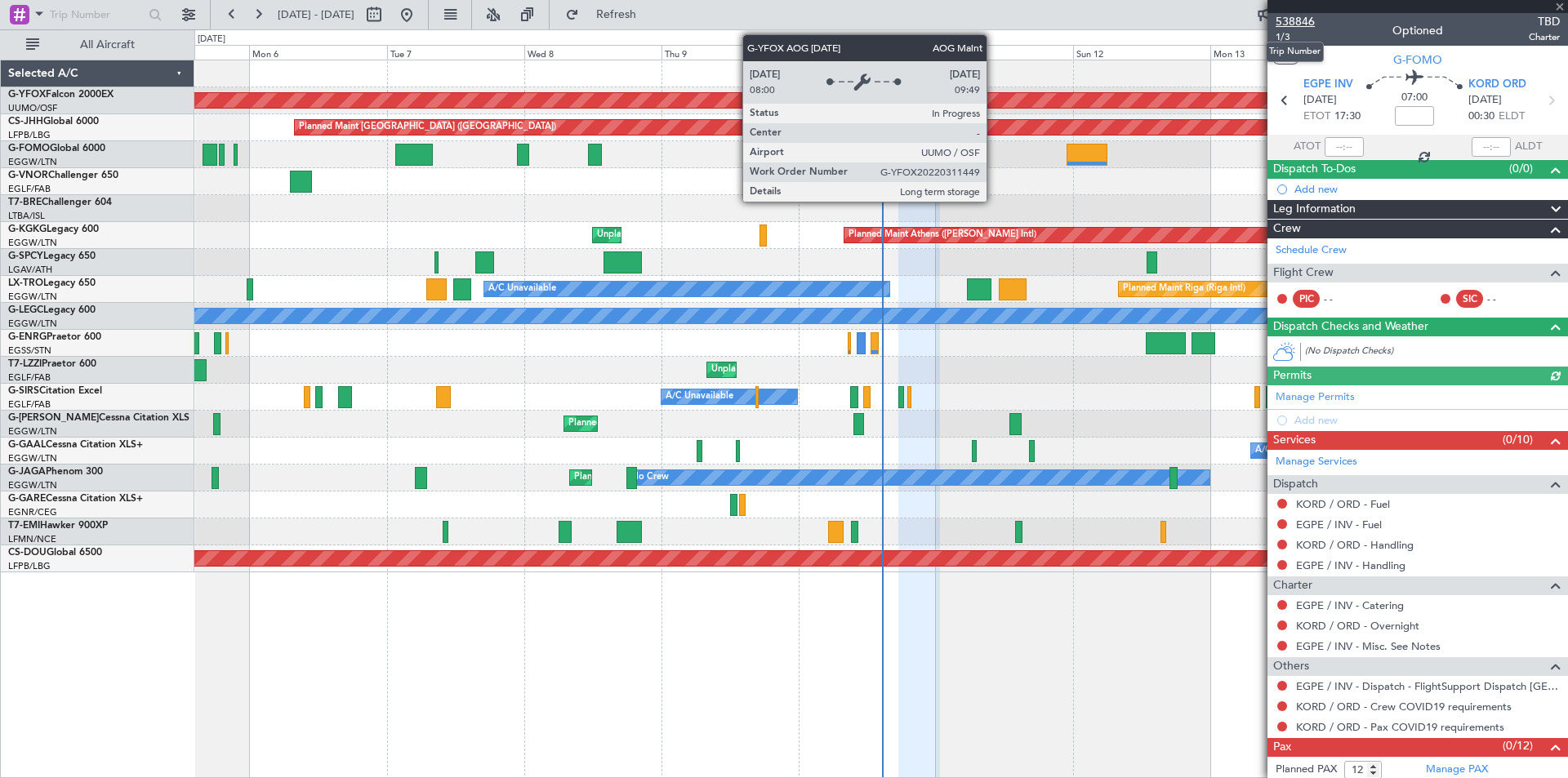
click at [1310, 23] on span "538846" at bounding box center [1295, 21] width 39 height 17
click at [1557, 6] on span at bounding box center [1561, 7] width 16 height 15
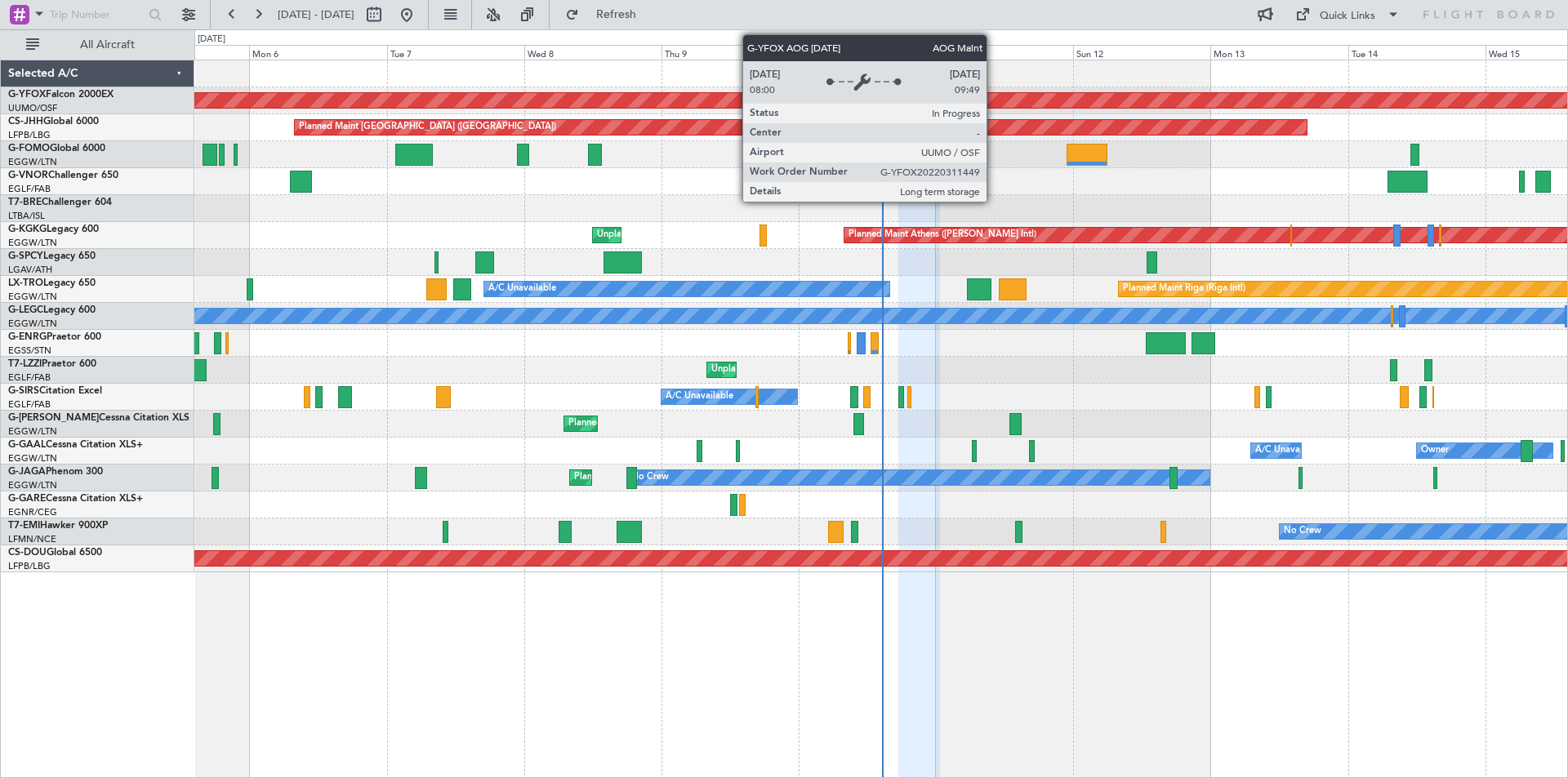
type input "0"
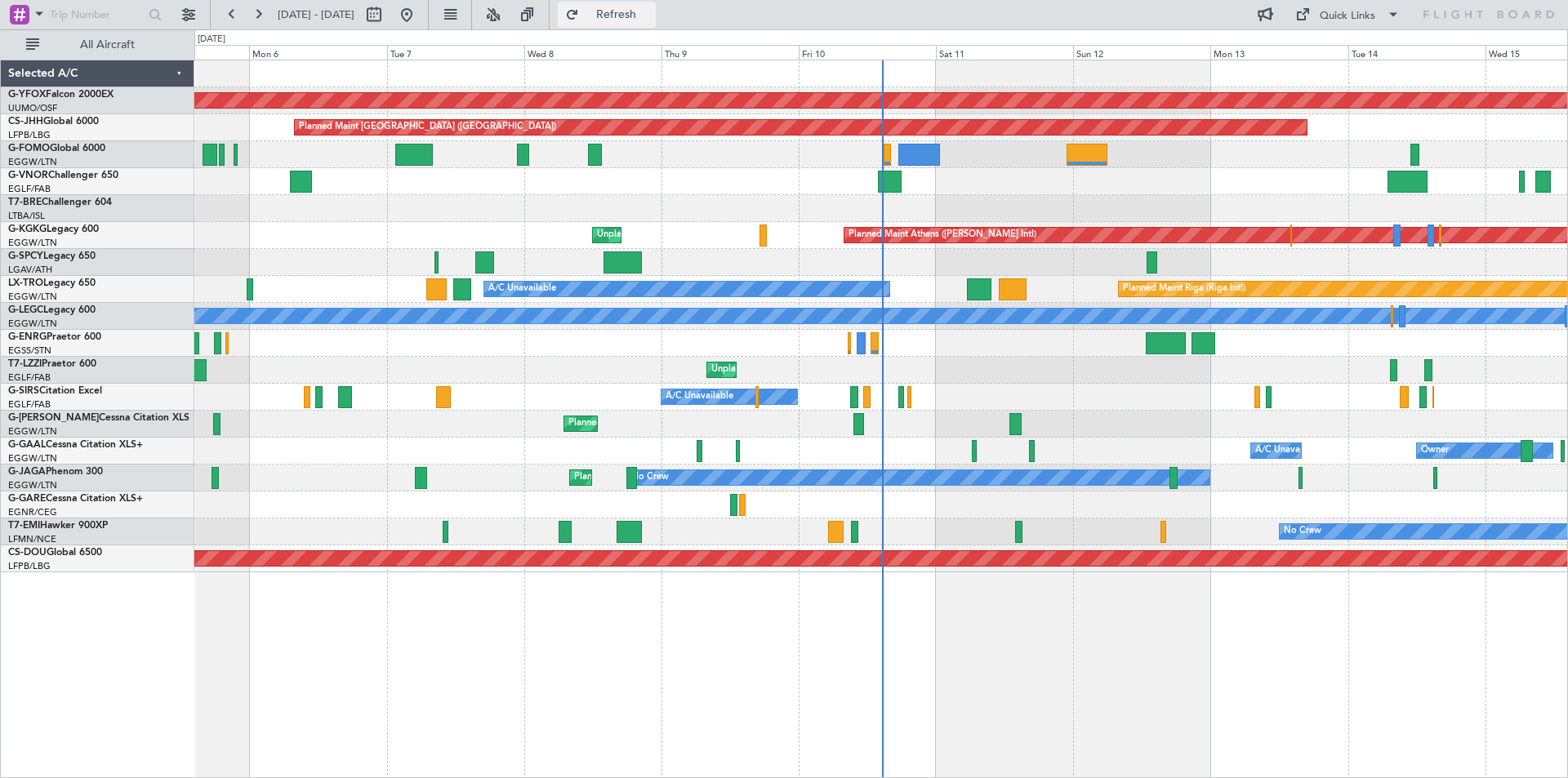
click at [651, 14] on span "Refresh" at bounding box center [617, 15] width 68 height 12
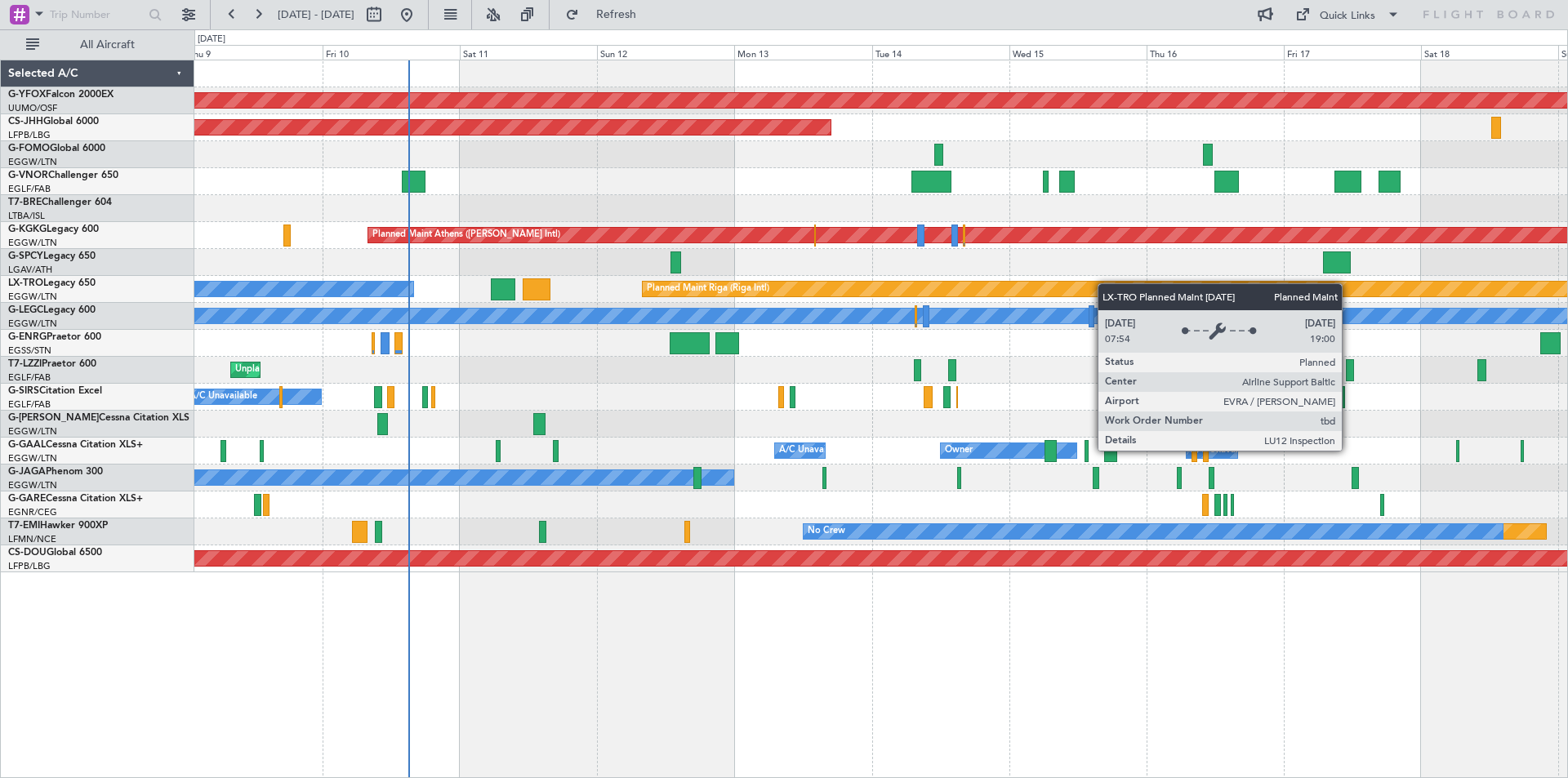
click at [774, 284] on div "AOG Maint Ostafyevo Planned Maint [GEOGRAPHIC_DATA] ([GEOGRAPHIC_DATA]) Planned…" at bounding box center [880, 316] width 1373 height 513
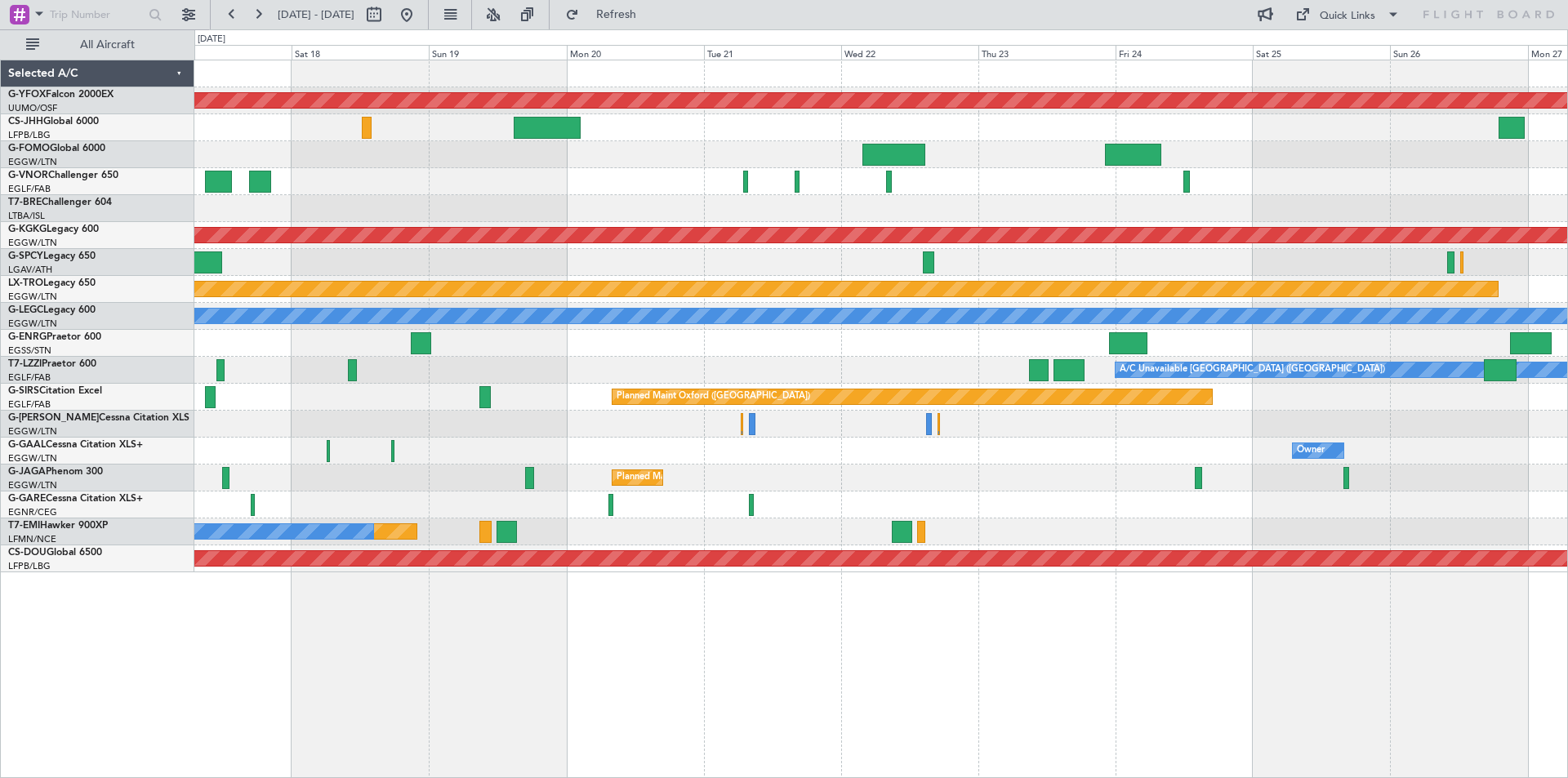
click at [133, 341] on div "AOG Maint Ostafyevo Planned Maint [GEOGRAPHIC_DATA] ([PERSON_NAME] Intl) Planne…" at bounding box center [784, 403] width 1568 height 749
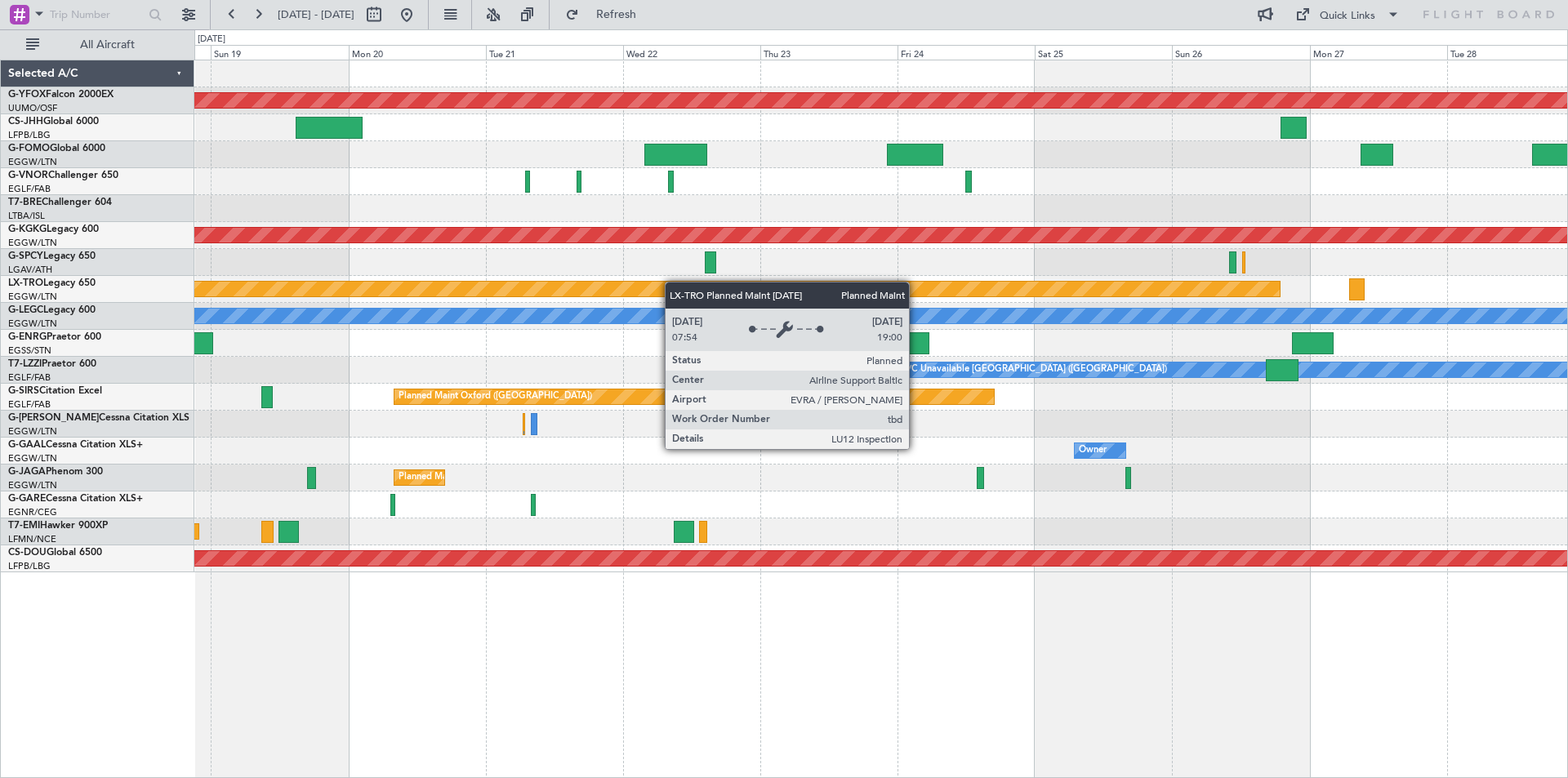
click at [622, 283] on div "AOG Maint Ostafyevo Planned Maint [GEOGRAPHIC_DATA] ([PERSON_NAME] Intl) Planne…" at bounding box center [880, 316] width 1373 height 513
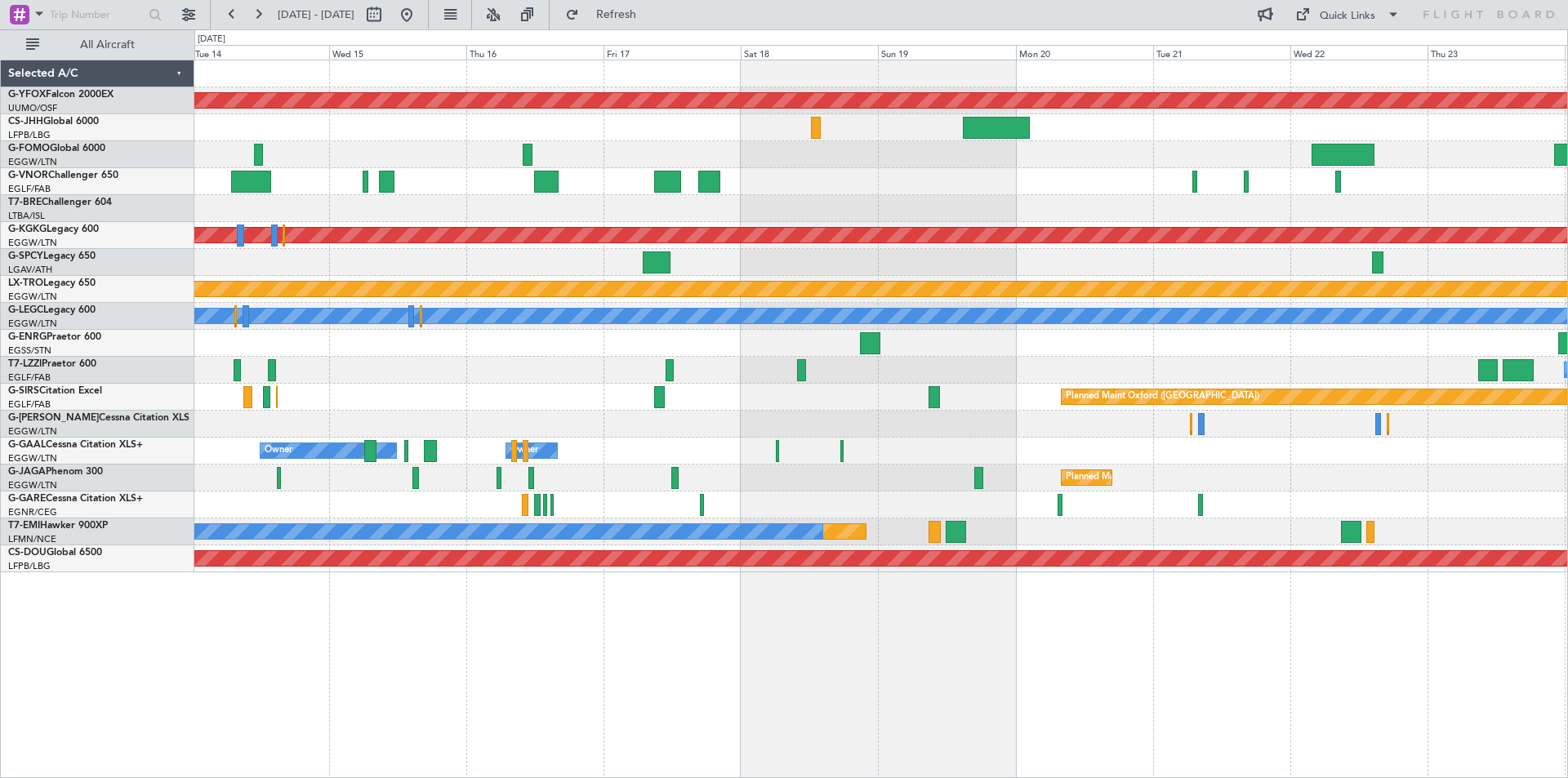
click at [1568, 437] on html "[DATE] - [DATE] Refresh Quick Links All Aircraft AOG Maint Ostafyevo Planned Ma…" at bounding box center [784, 389] width 1568 height 778
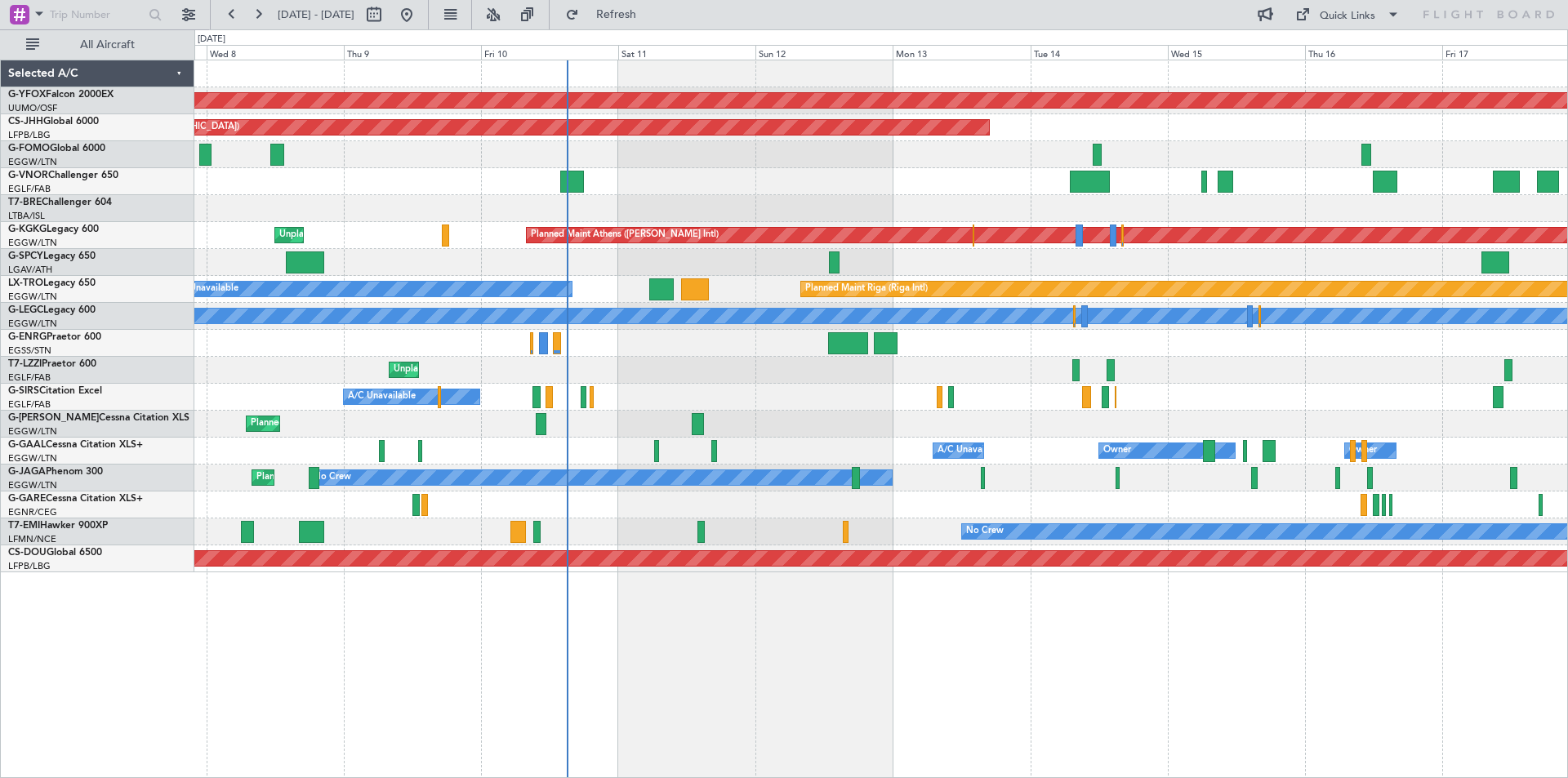
click at [857, 207] on div at bounding box center [880, 209] width 1373 height 27
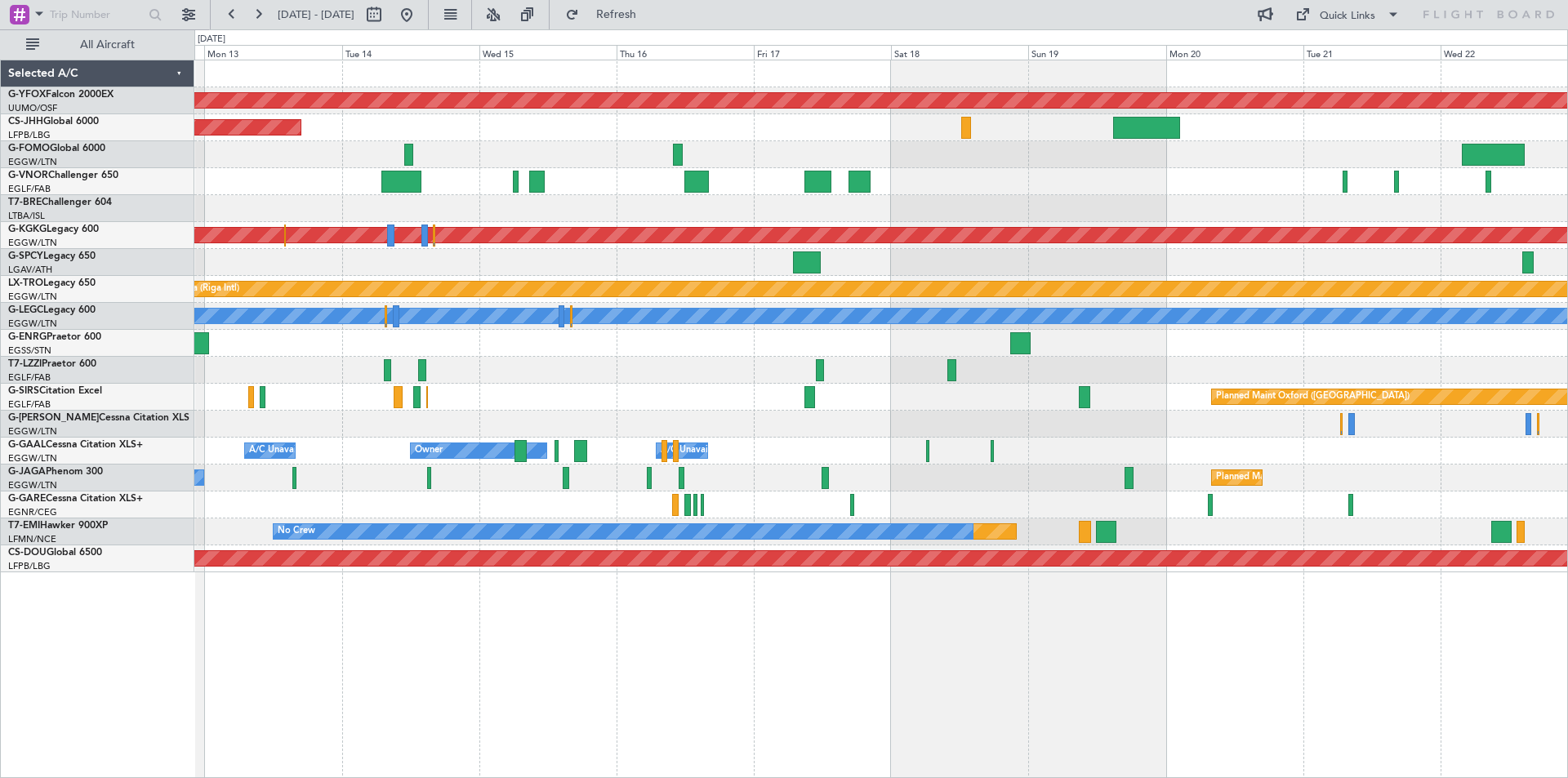
click at [635, 370] on div "A/C Unavailable [GEOGRAPHIC_DATA] ([GEOGRAPHIC_DATA])" at bounding box center [880, 370] width 1373 height 27
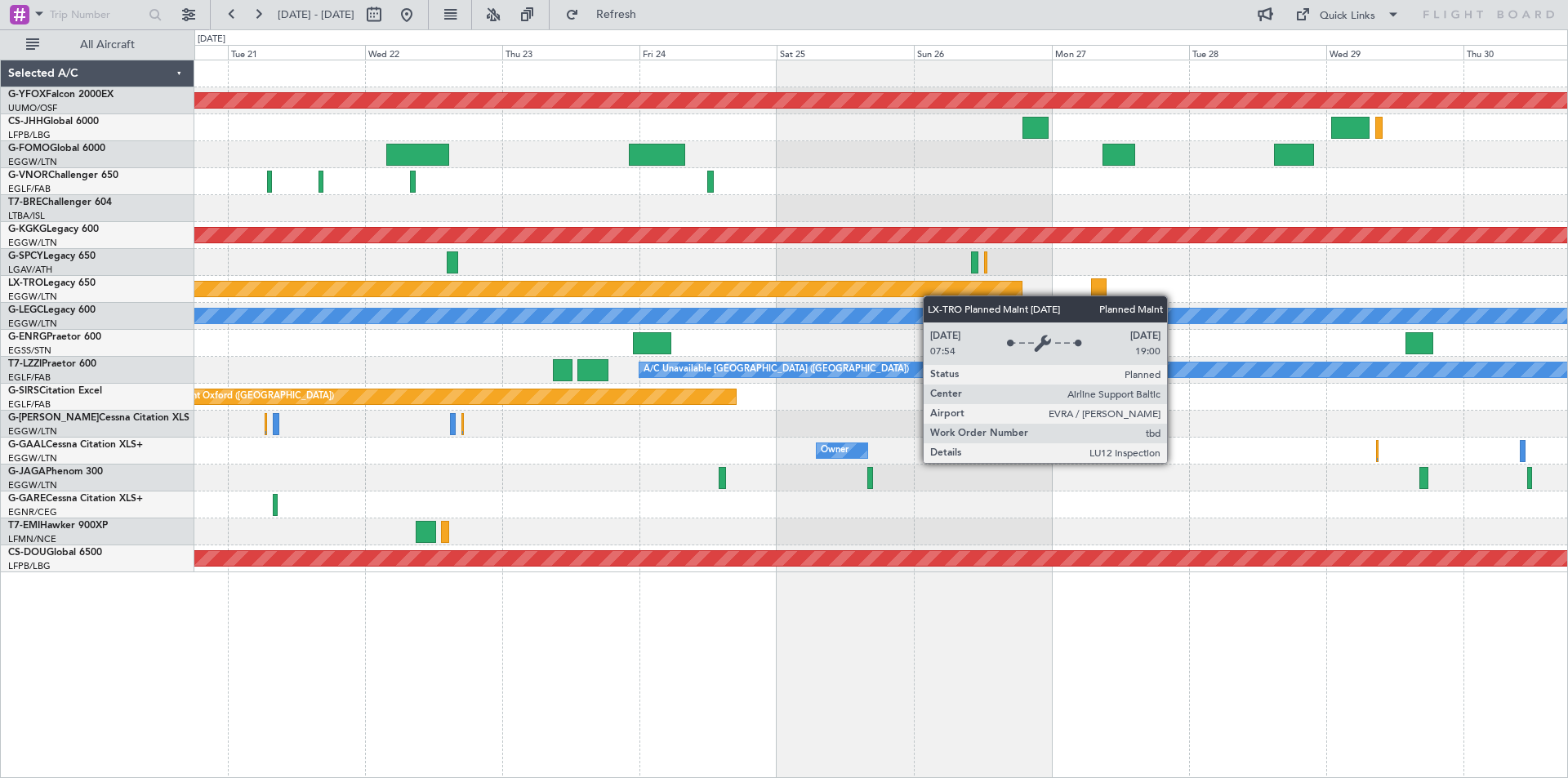
click at [742, 283] on div "AOG Maint Ostafyevo Planned Maint [GEOGRAPHIC_DATA] ([PERSON_NAME] Intl) Planne…" at bounding box center [880, 316] width 1373 height 513
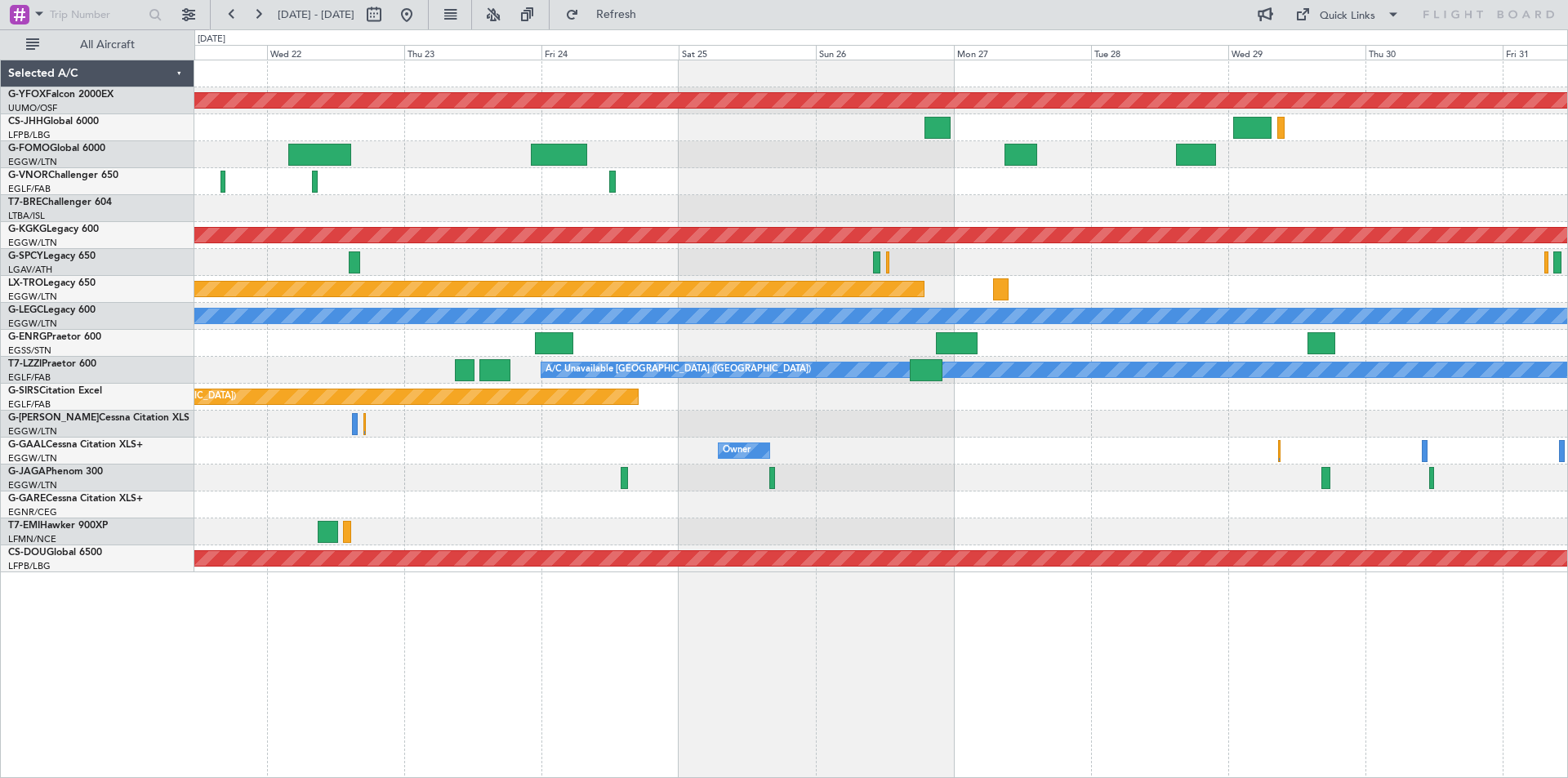
click at [1071, 253] on div at bounding box center [880, 263] width 1373 height 27
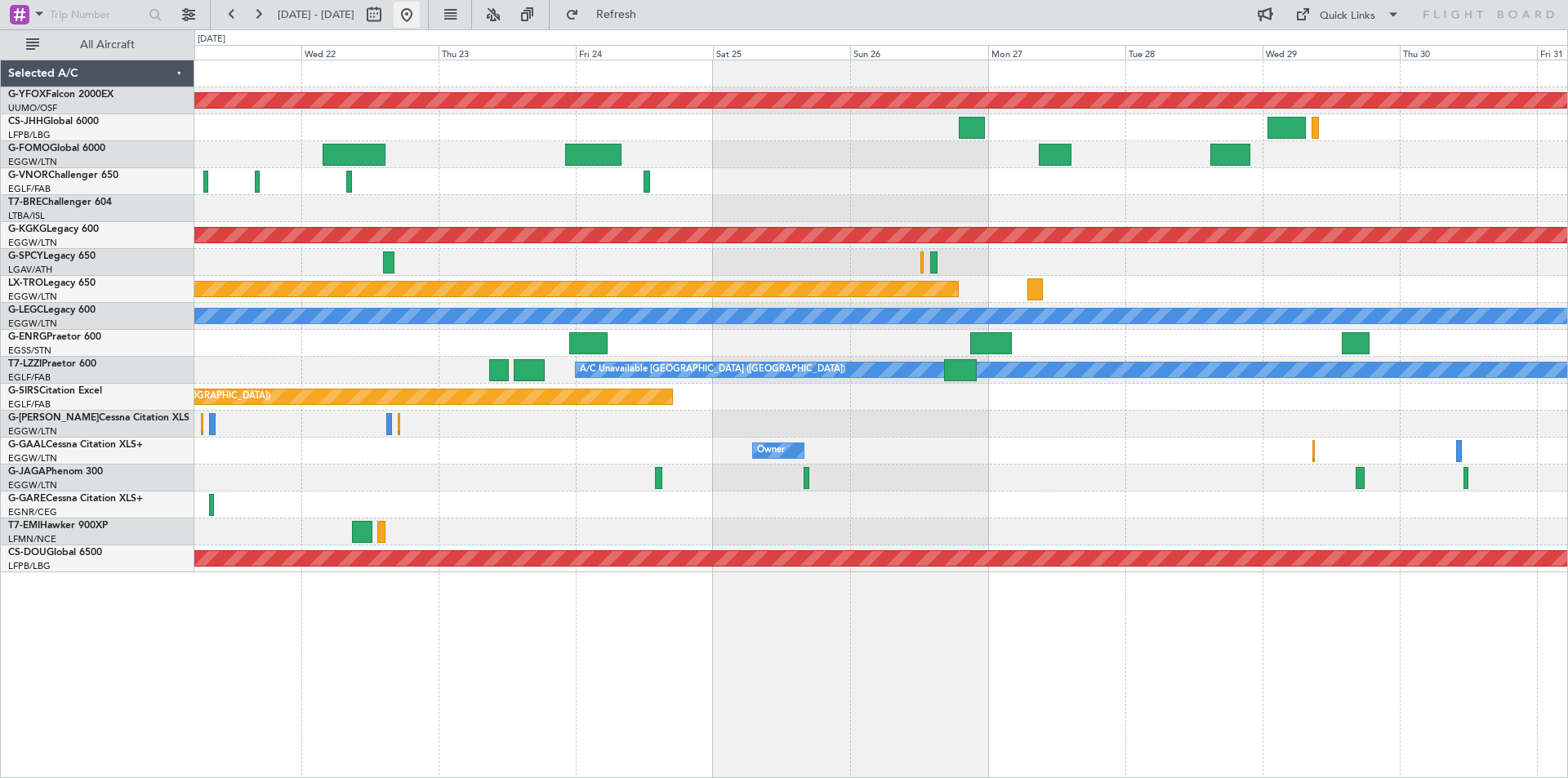
click at [420, 21] on button at bounding box center [407, 15] width 26 height 26
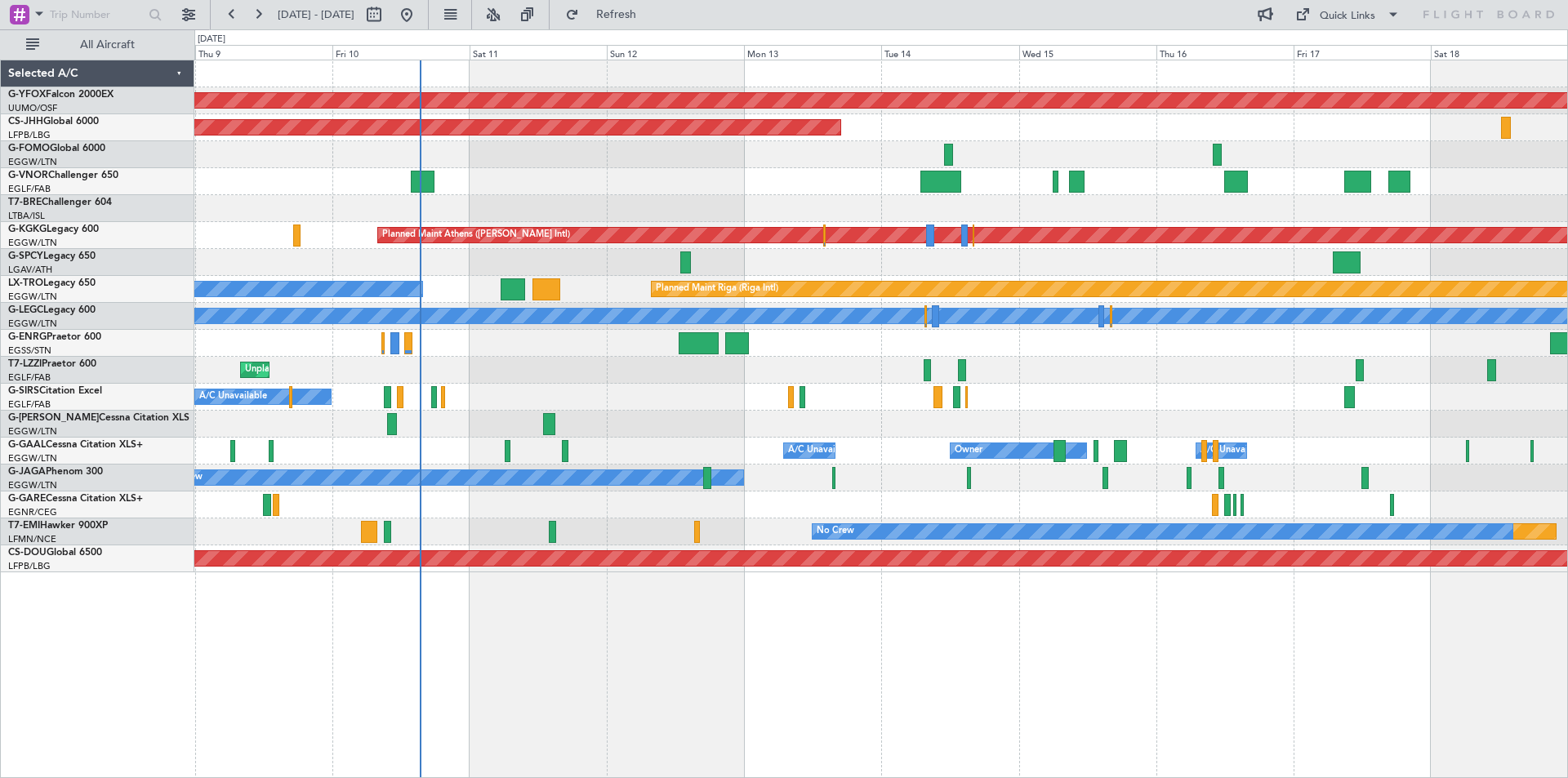
click at [471, 212] on div "AOG Maint Ostafyevo Planned Maint [GEOGRAPHIC_DATA] ([GEOGRAPHIC_DATA]) Planned…" at bounding box center [880, 316] width 1373 height 513
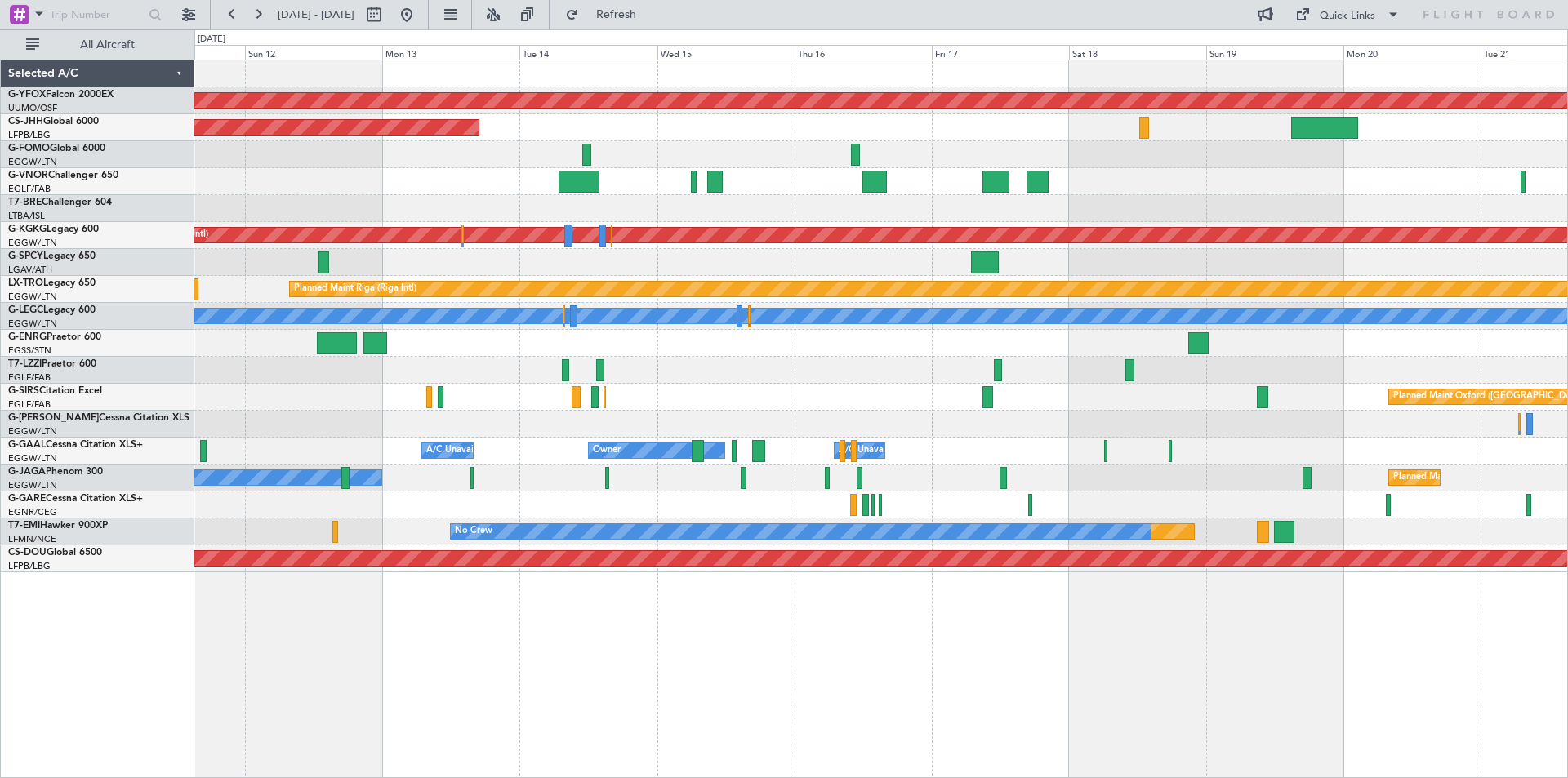
click at [608, 222] on div "AOG Maint Ostafyevo Planned Maint [GEOGRAPHIC_DATA] ([GEOGRAPHIC_DATA]) Planned…" at bounding box center [880, 316] width 1373 height 513
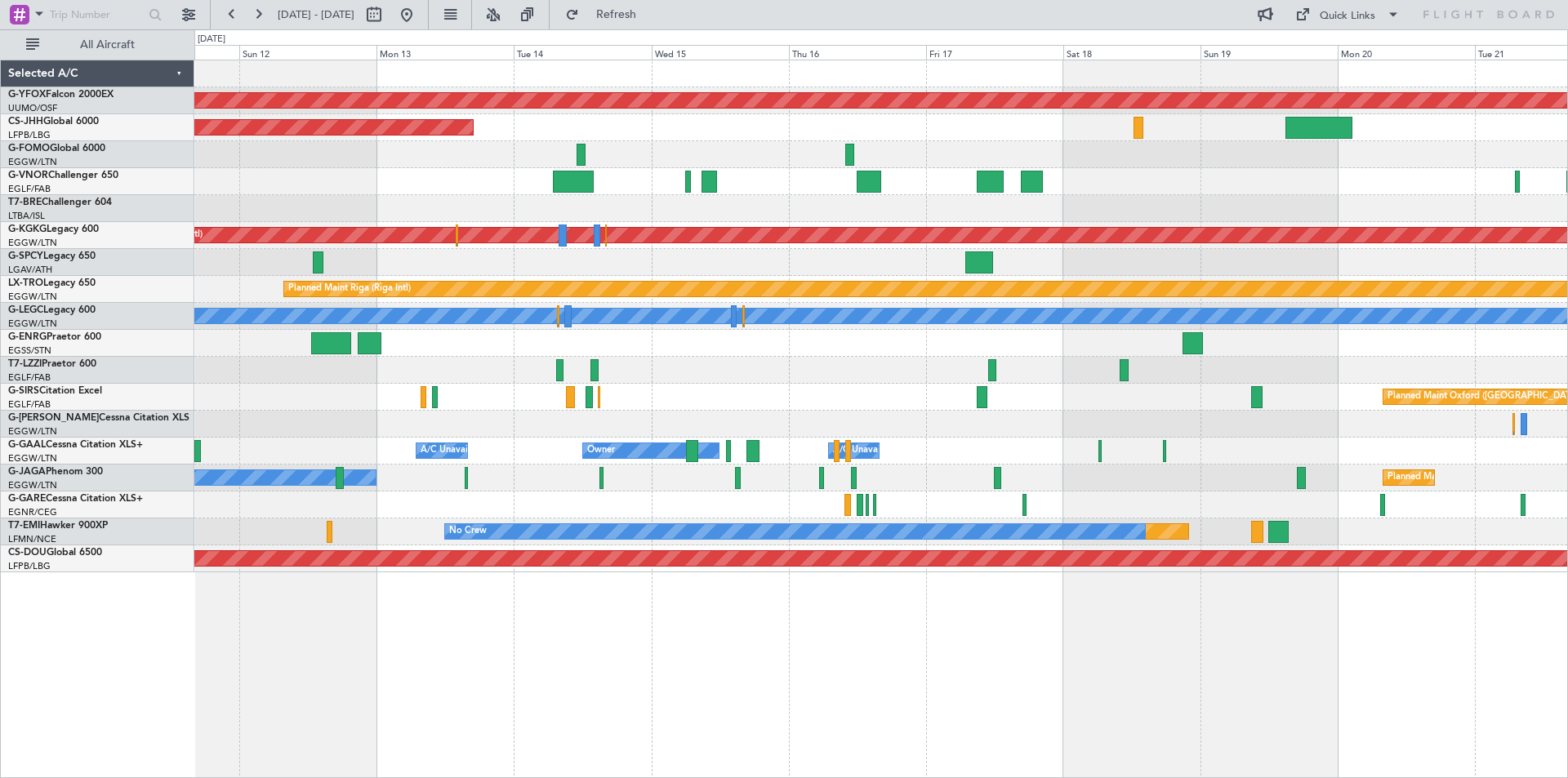
click at [458, 200] on div "AOG Maint Ostafyevo Planned Maint [GEOGRAPHIC_DATA] ([GEOGRAPHIC_DATA]) Planned…" at bounding box center [880, 316] width 1373 height 513
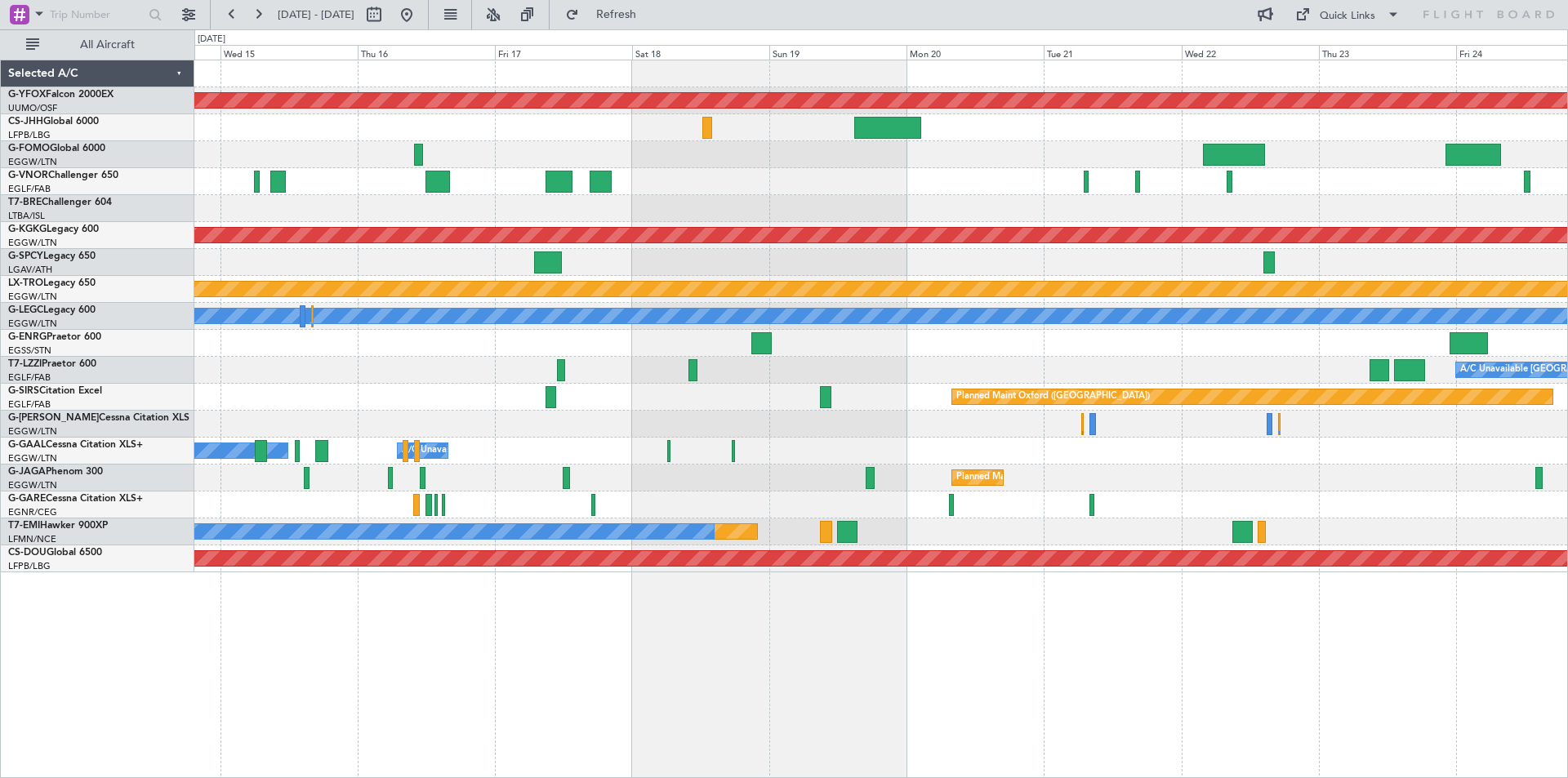
click at [420, 187] on div at bounding box center [880, 182] width 1373 height 27
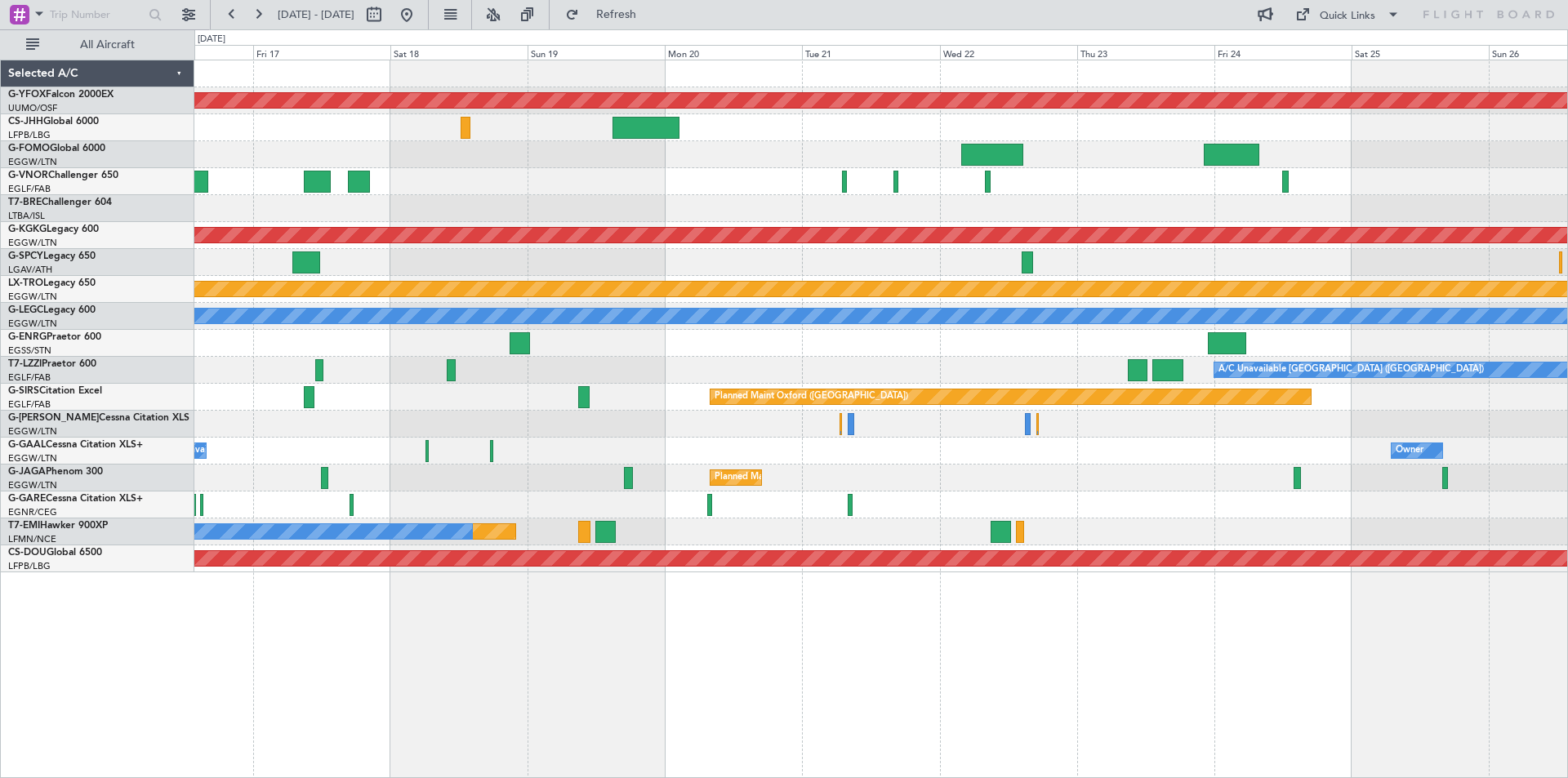
click at [712, 194] on div at bounding box center [880, 182] width 1373 height 27
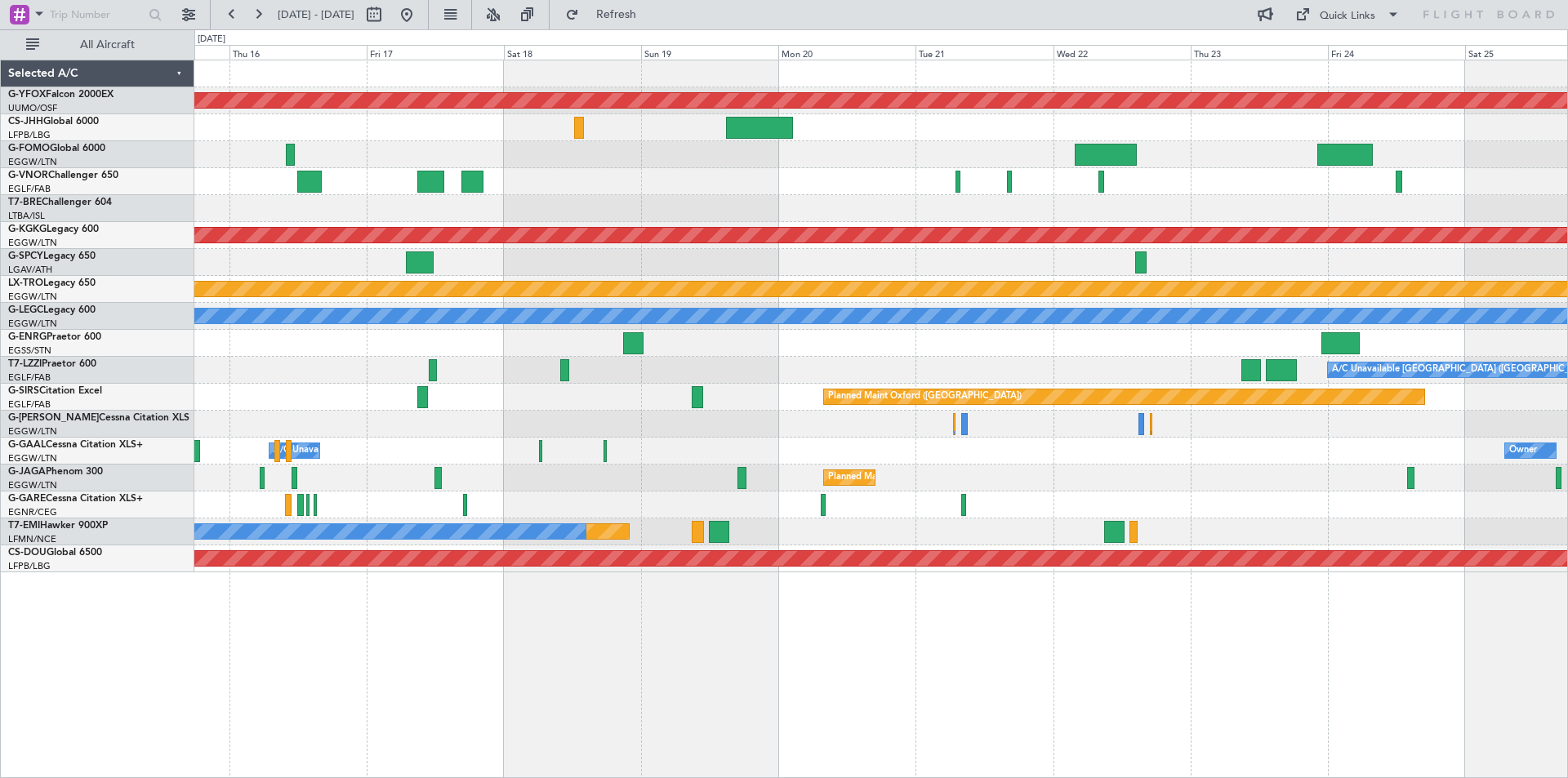
click at [722, 176] on div at bounding box center [880, 182] width 1373 height 27
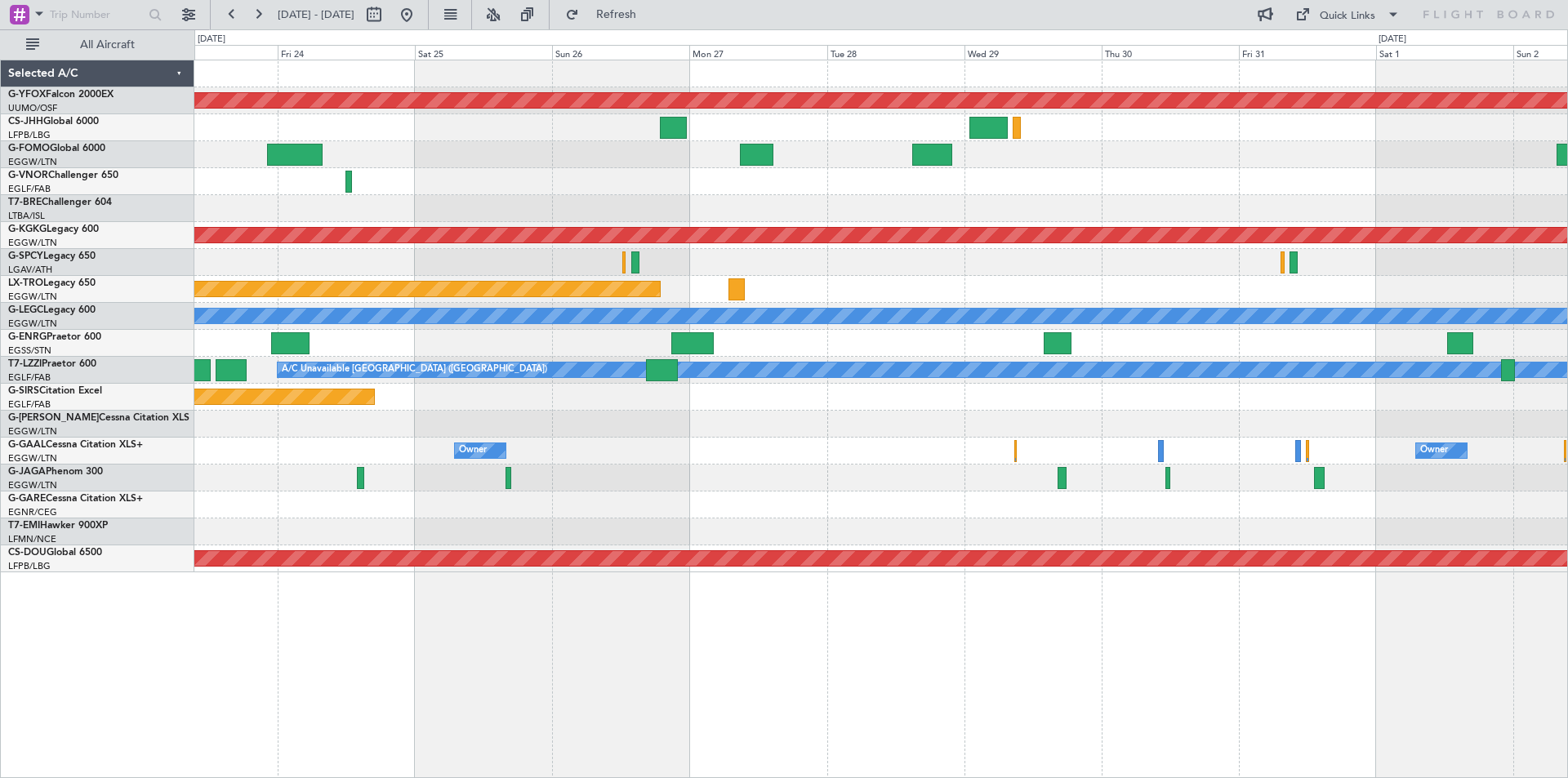
click at [348, 180] on div at bounding box center [880, 182] width 1373 height 27
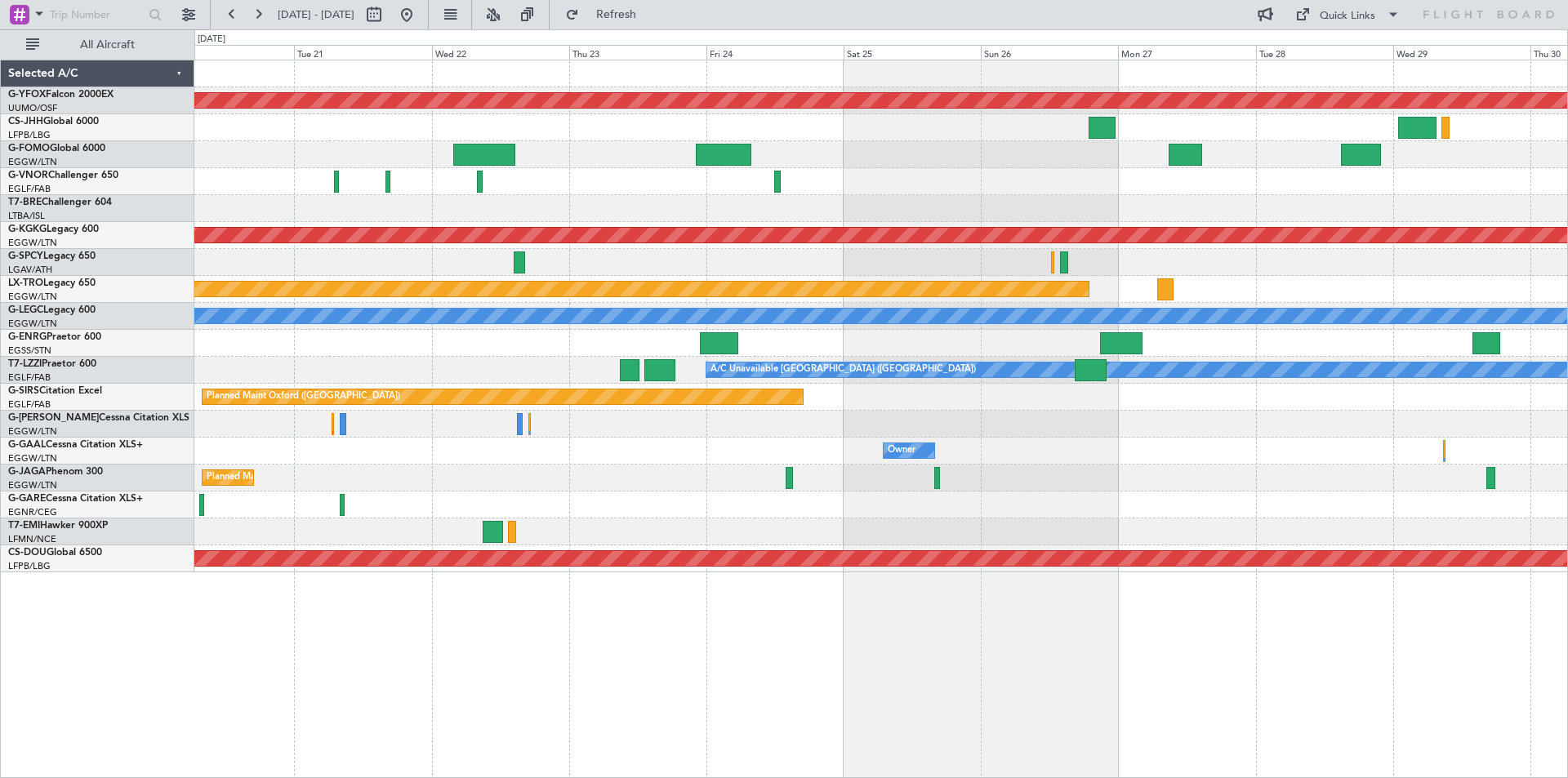
click at [334, 182] on div at bounding box center [336, 182] width 5 height 22
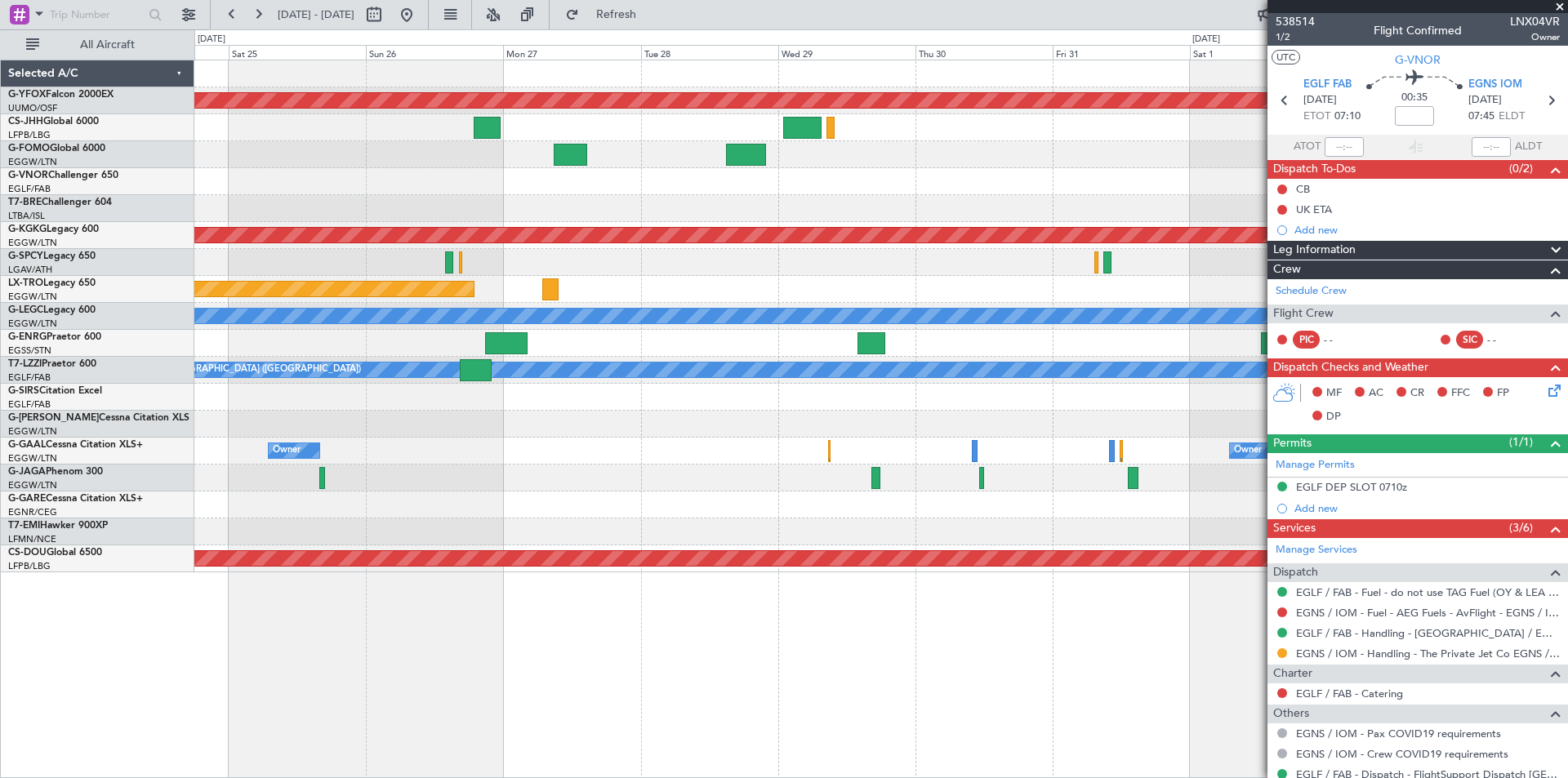
click at [317, 190] on div at bounding box center [880, 182] width 1373 height 27
click at [786, 193] on div at bounding box center [880, 182] width 1373 height 27
click at [1568, 85] on html "[DATE] - [DATE] Refresh Quick Links All Aircraft AOG Maint Ostafyevo Planned Ma…" at bounding box center [784, 389] width 1568 height 778
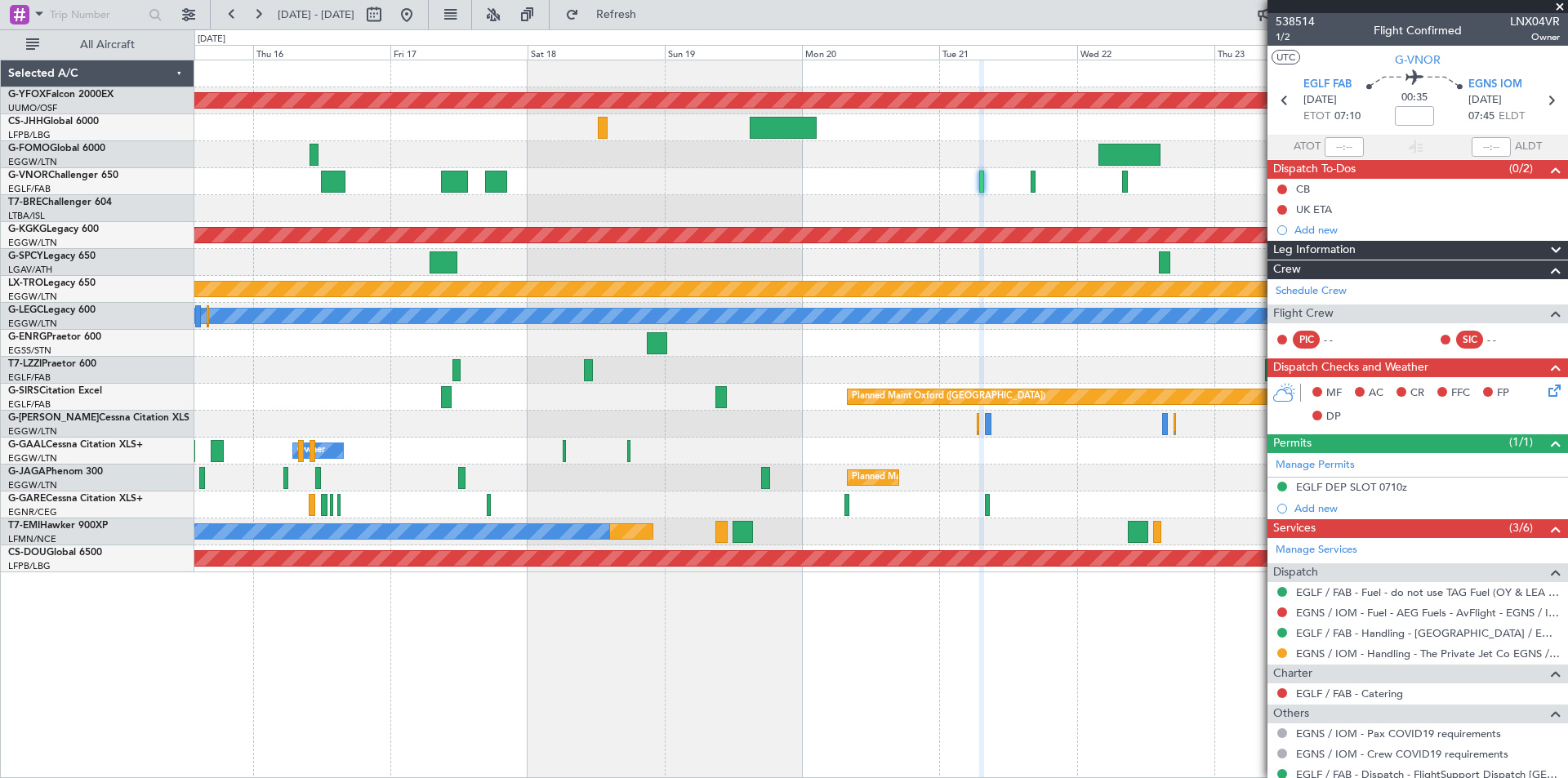
click at [1362, 213] on fb-app "[DATE] - [DATE] Refresh Quick Links All Aircraft AOG Maint Ostafyevo Planned Ma…" at bounding box center [784, 395] width 1568 height 766
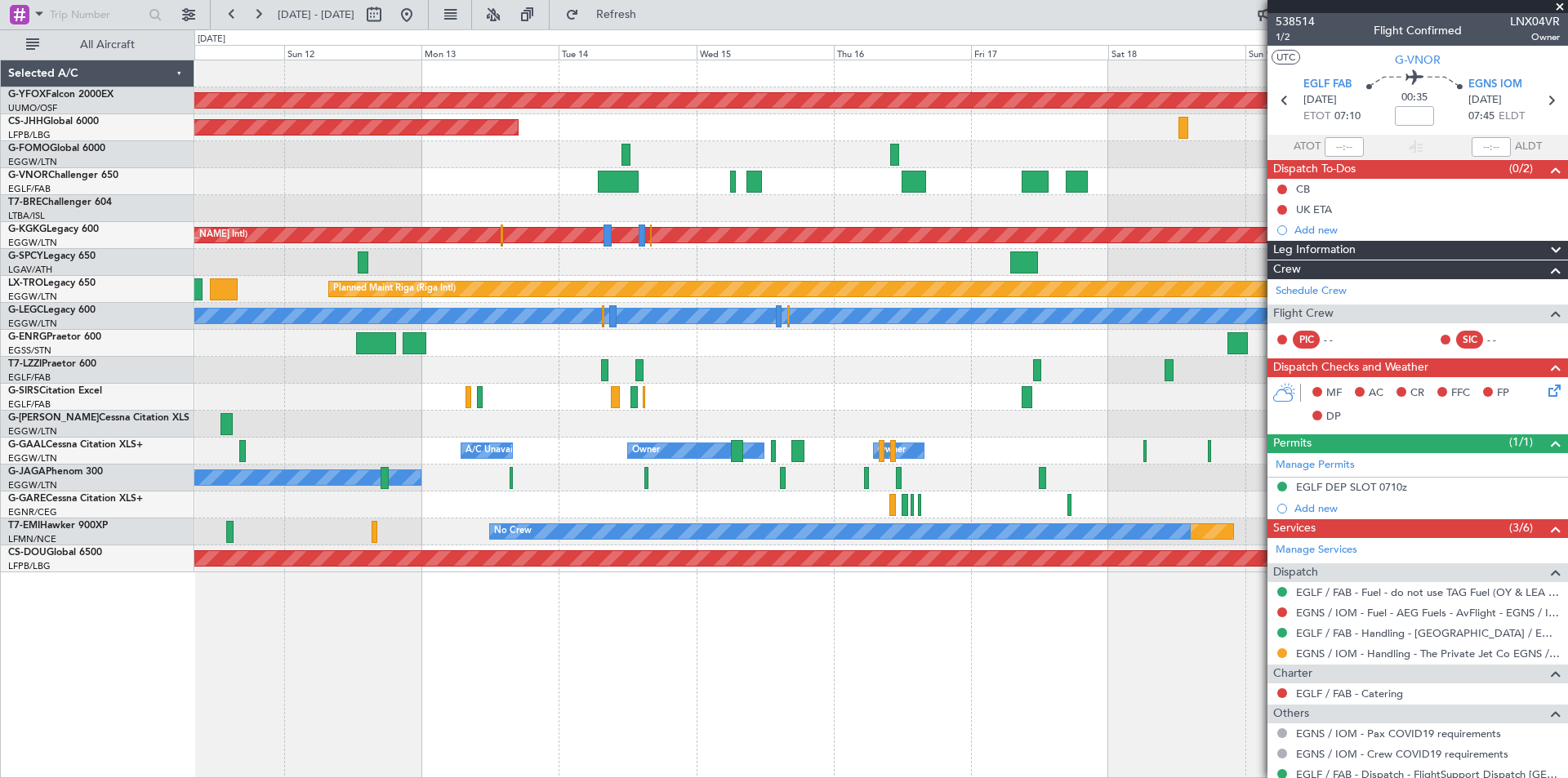
click at [1037, 252] on div at bounding box center [880, 263] width 1373 height 27
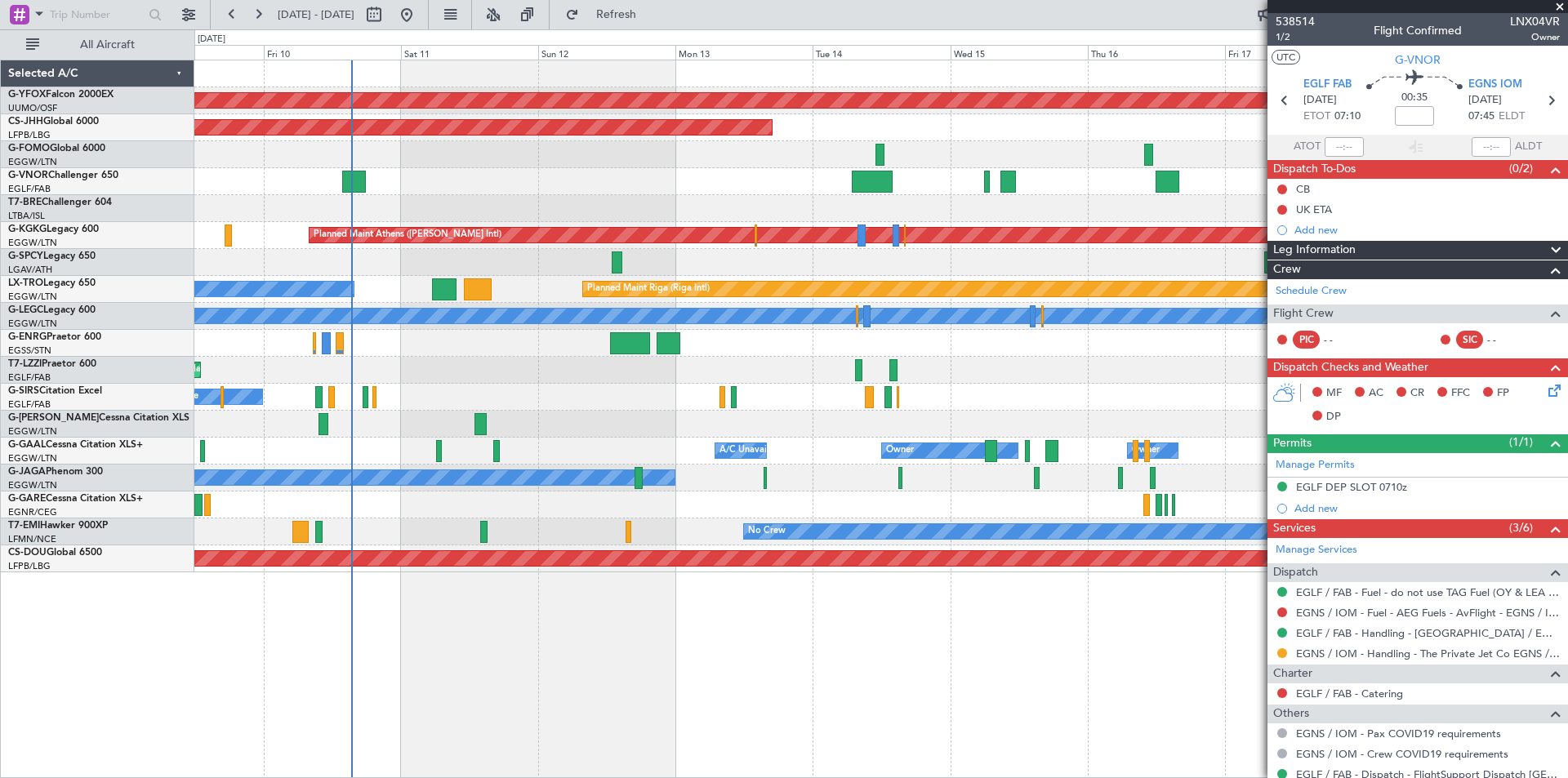
click at [951, 221] on div at bounding box center [880, 209] width 1373 height 27
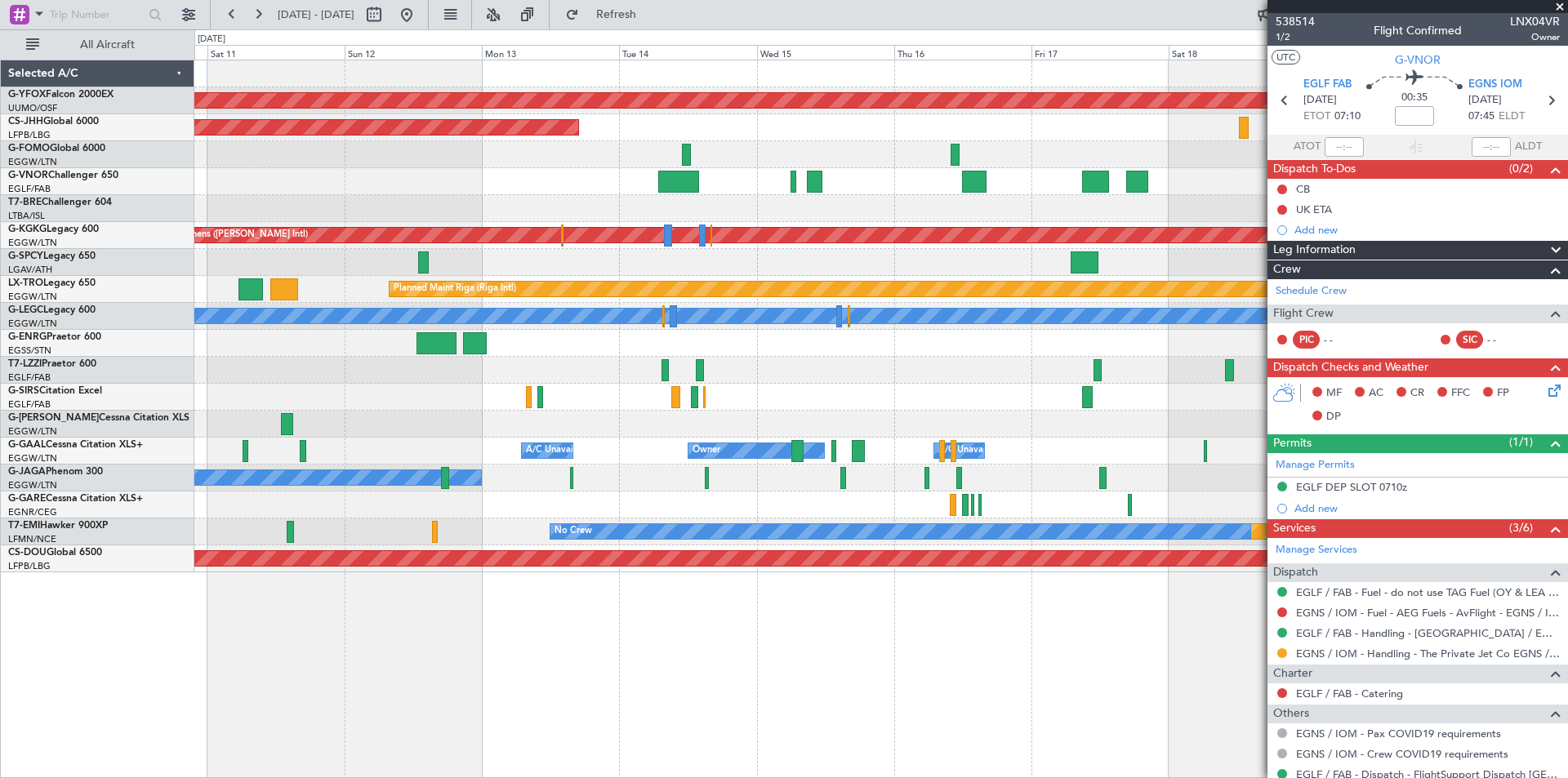
click at [324, 151] on div "AOG Maint Ostafyevo Planned Maint [GEOGRAPHIC_DATA] ([GEOGRAPHIC_DATA]) Planned…" at bounding box center [880, 316] width 1373 height 513
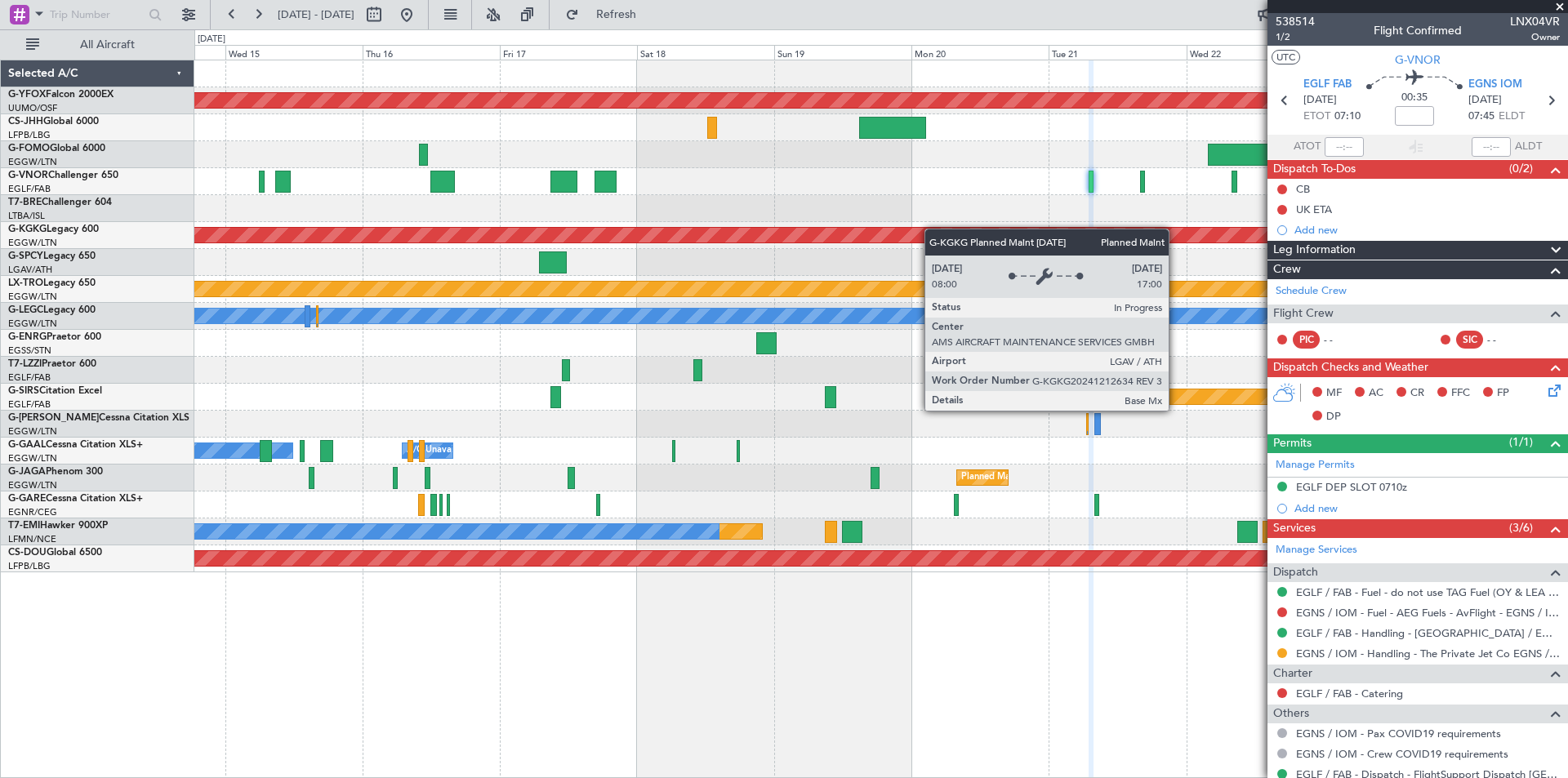
click at [747, 229] on div "AOG Maint Ostafyevo Planned Maint [GEOGRAPHIC_DATA] ([GEOGRAPHIC_DATA]) Planned…" at bounding box center [880, 316] width 1373 height 513
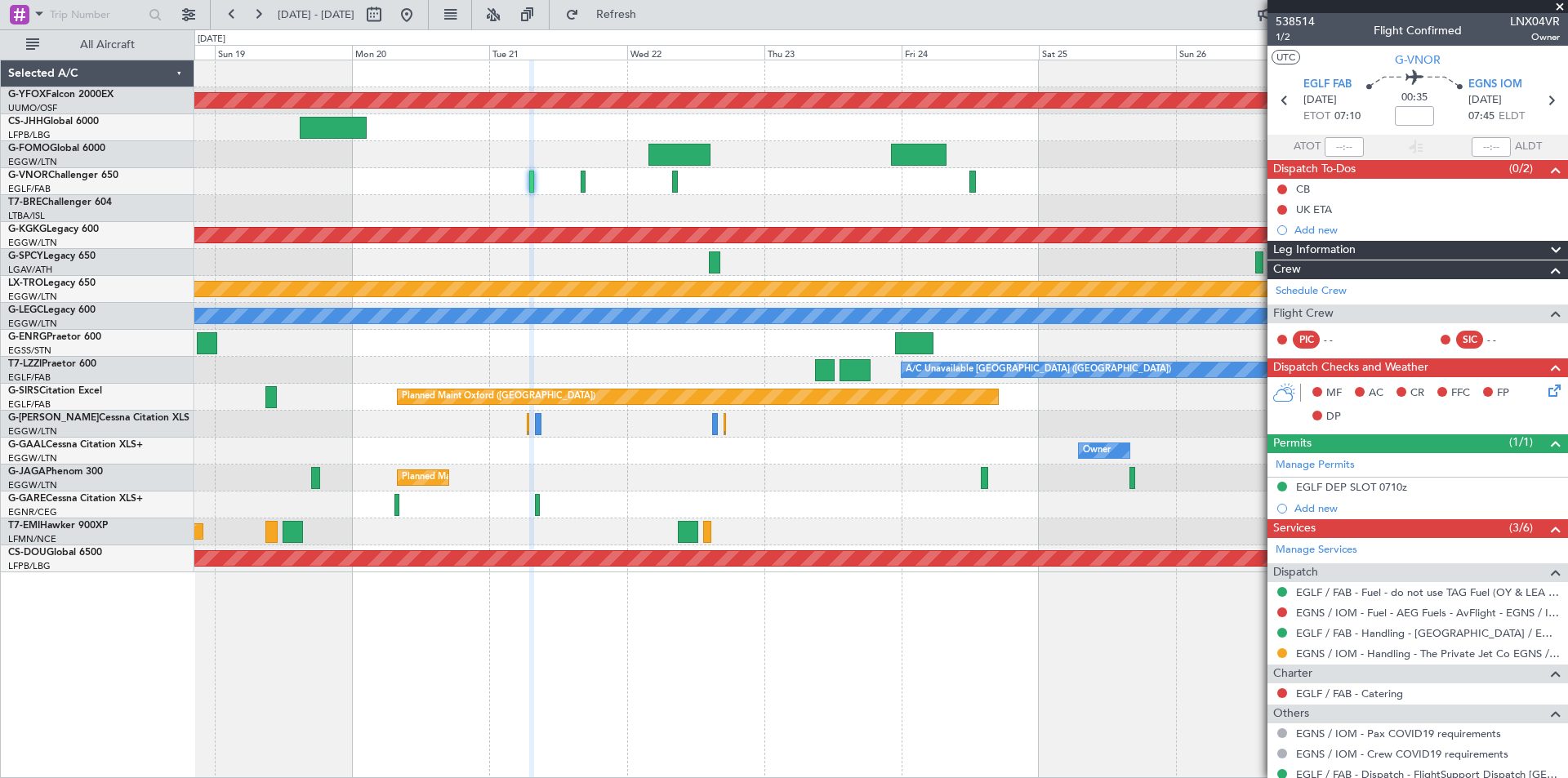
click at [466, 181] on div at bounding box center [880, 182] width 1373 height 27
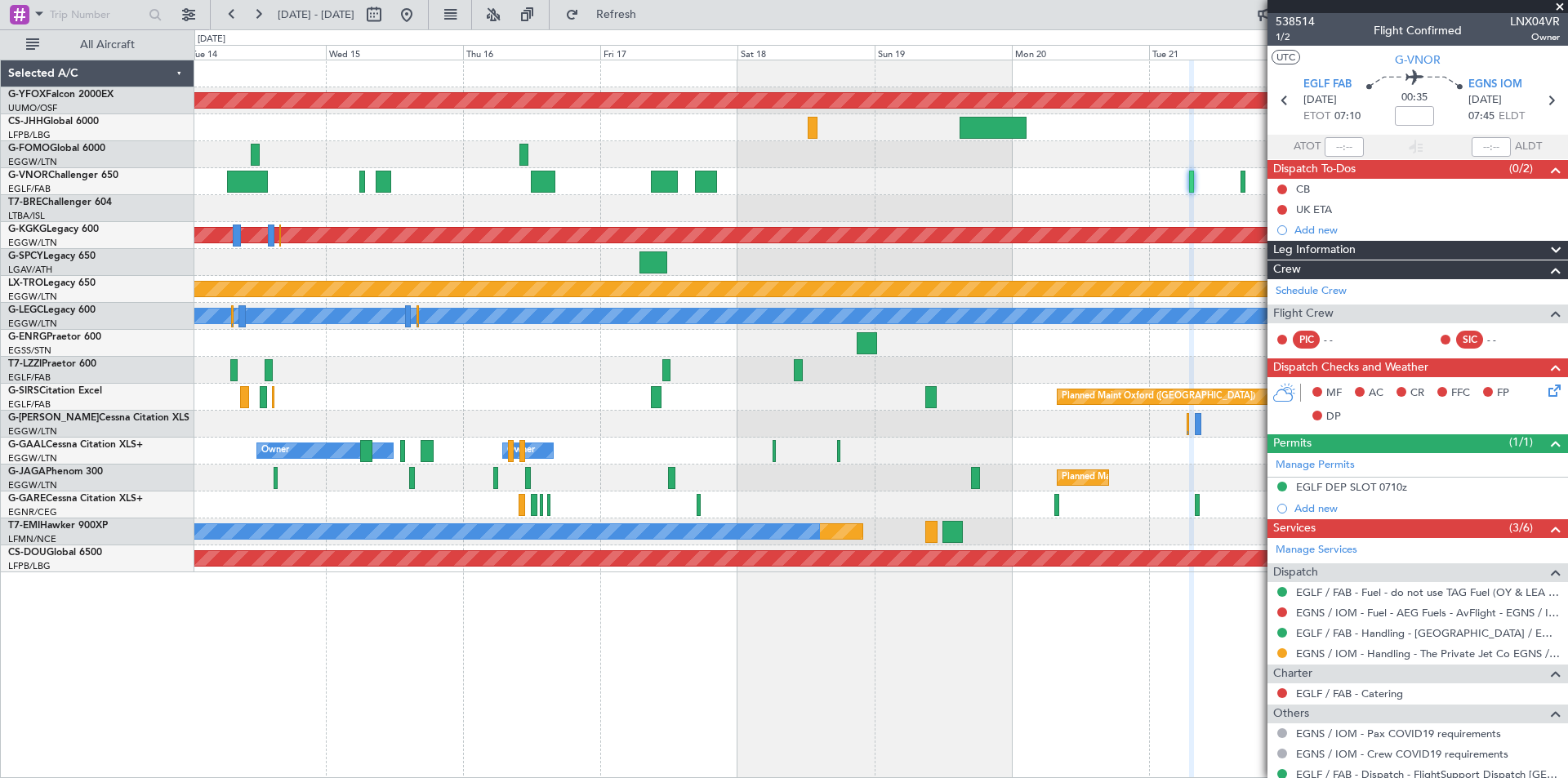
click at [1272, 215] on fb-app "[DATE] - [DATE] Refresh Quick Links All Aircraft AOG Maint Ostafyevo Planned Ma…" at bounding box center [784, 395] width 1568 height 766
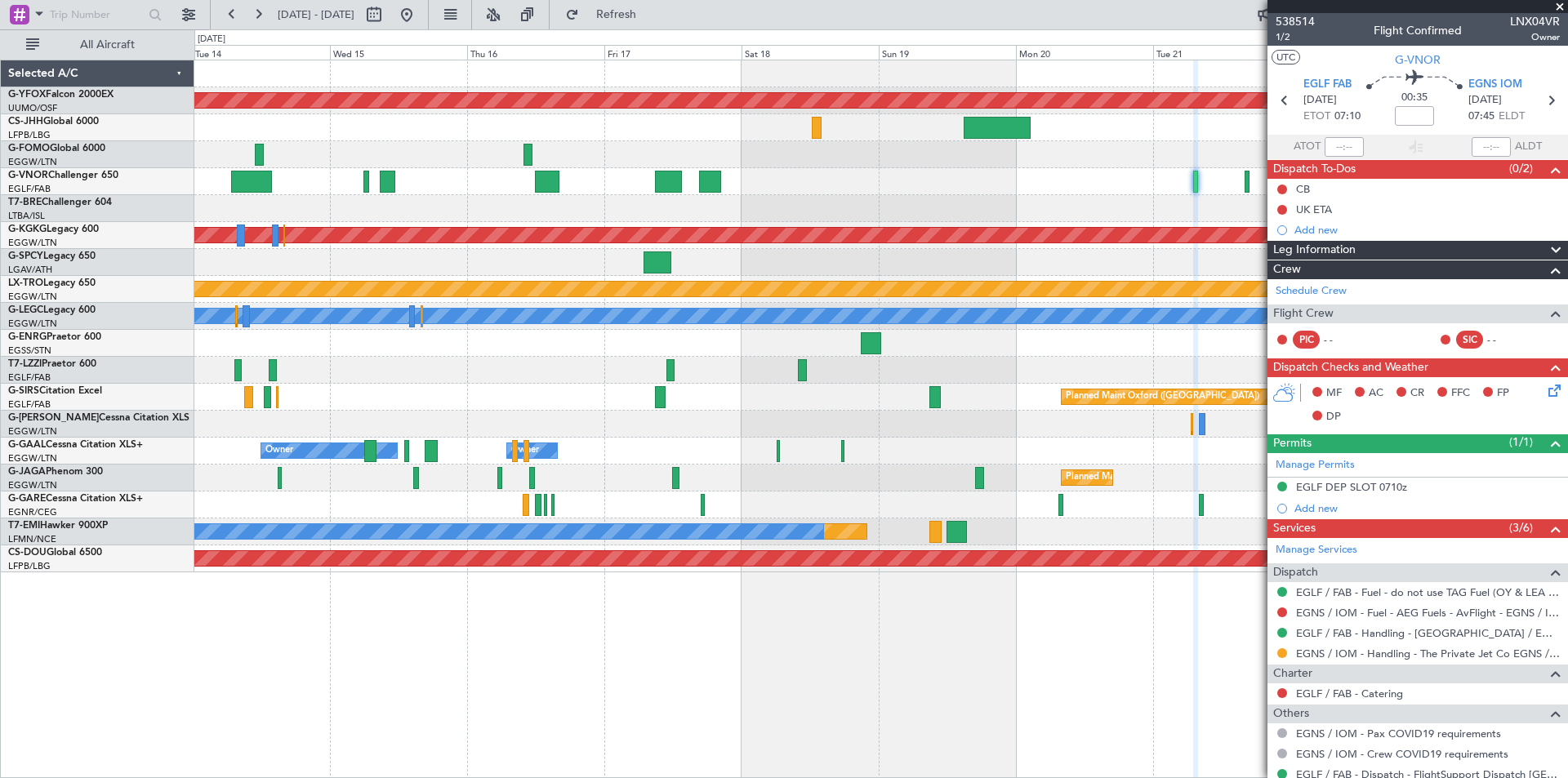
drag, startPoint x: 1563, startPoint y: 7, endPoint x: 1537, endPoint y: 36, distance: 38.9
click at [1564, 8] on span at bounding box center [1561, 7] width 16 height 15
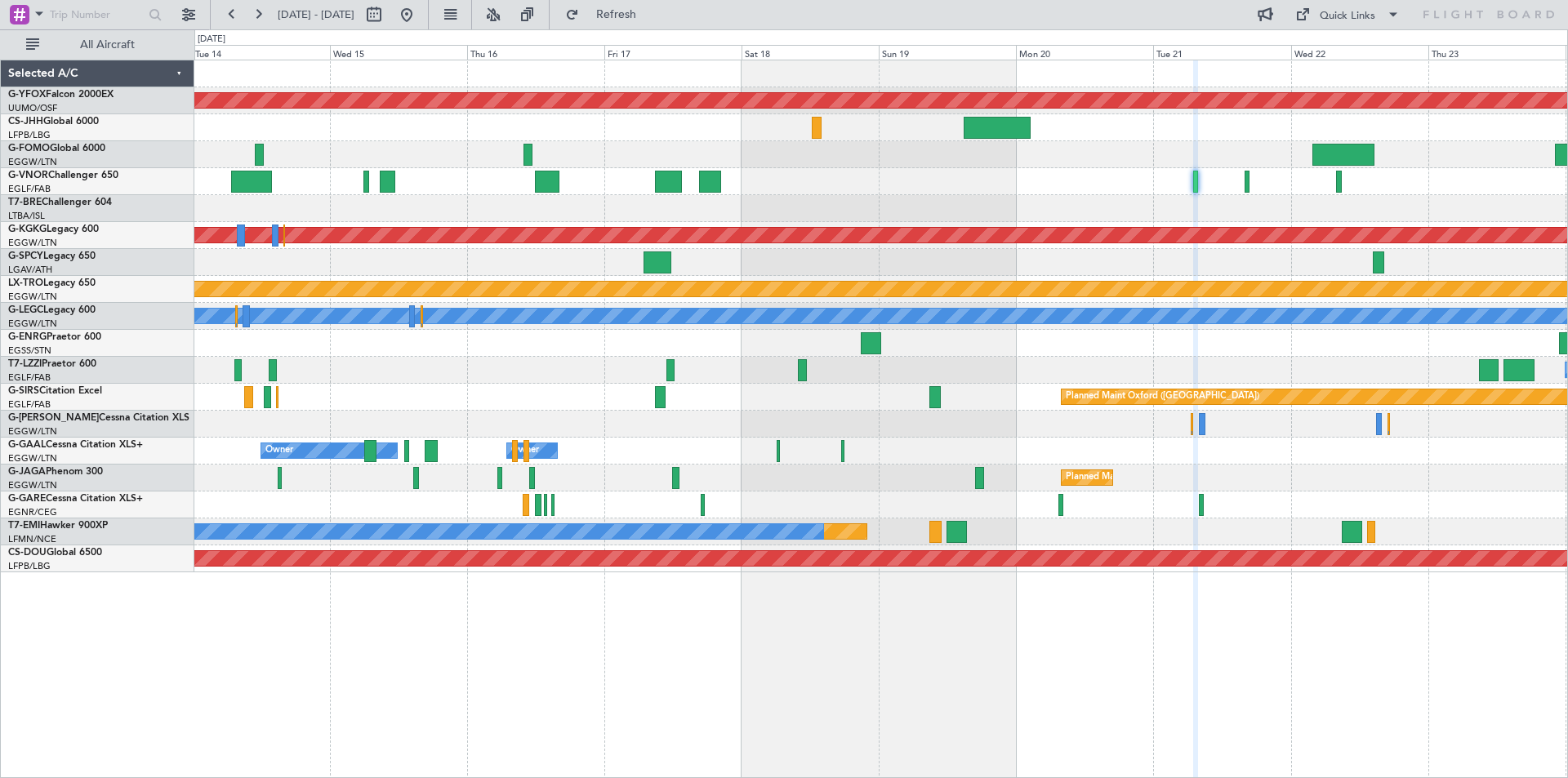
type input "0"
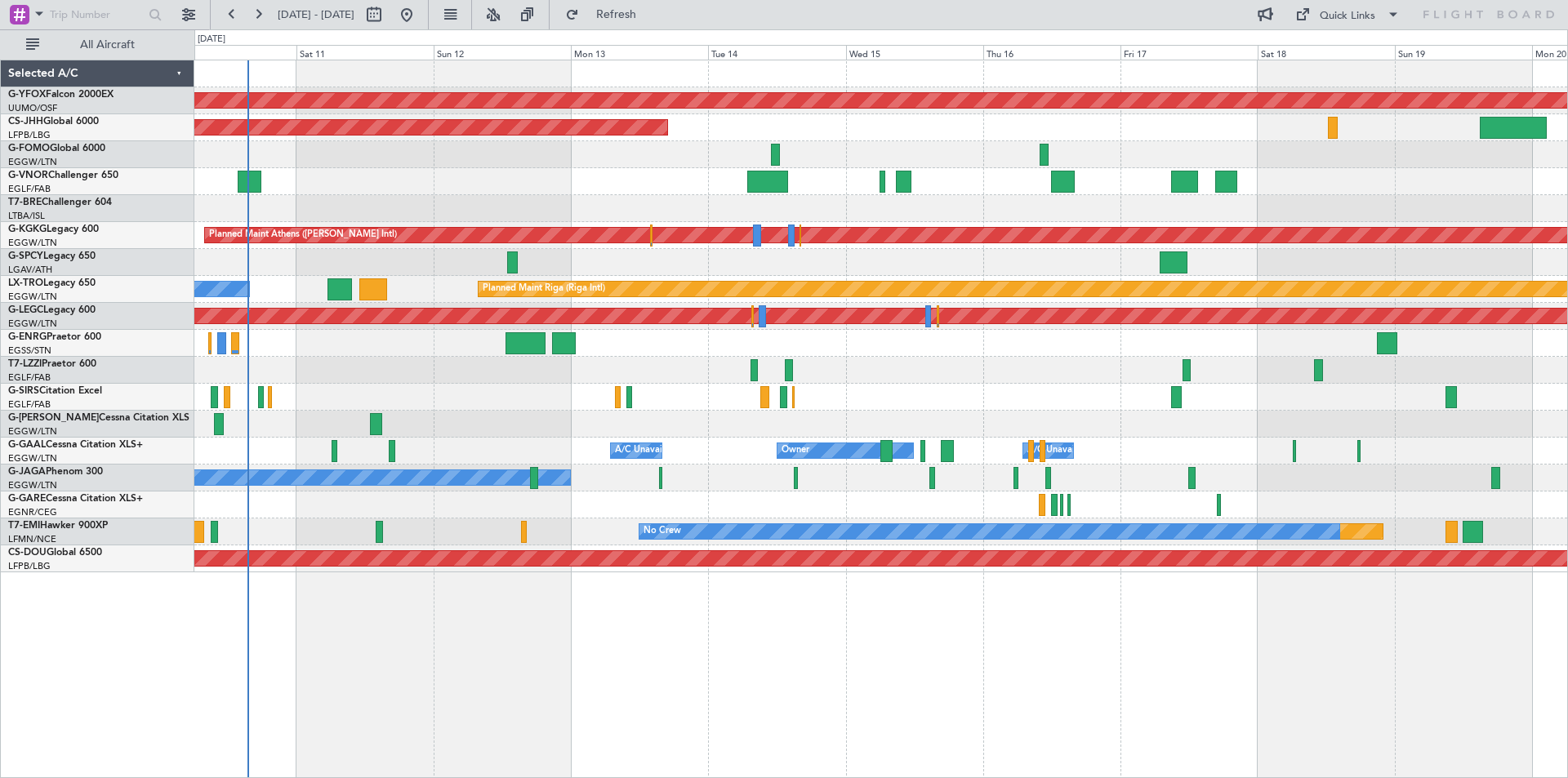
click at [1041, 377] on div "Unplanned Maint [GEOGRAPHIC_DATA] ([GEOGRAPHIC_DATA])" at bounding box center [880, 370] width 1373 height 27
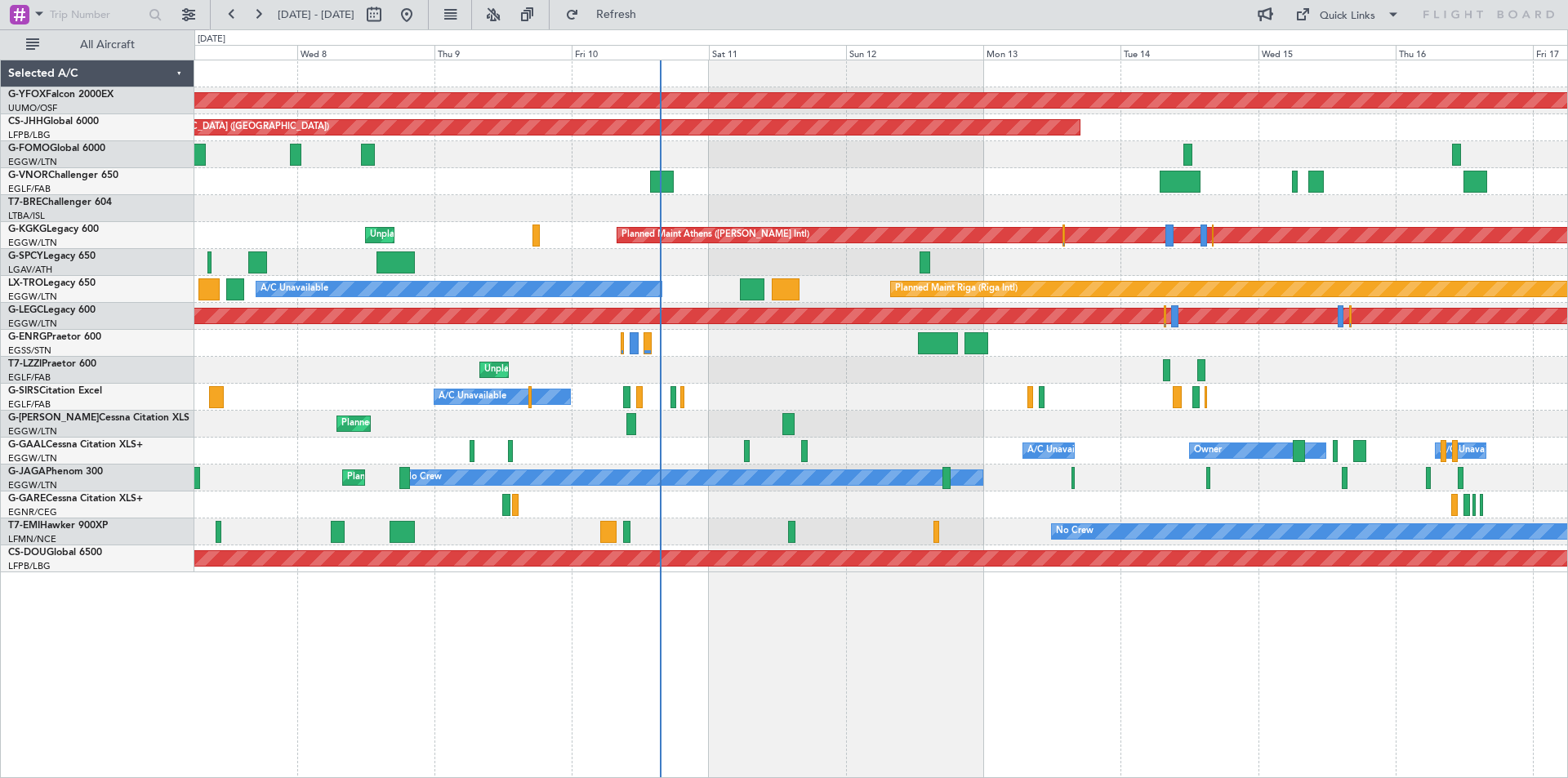
click at [714, 283] on div "AOG Maint Ostafyevo Planned Maint [GEOGRAPHIC_DATA] ([GEOGRAPHIC_DATA]) Planned…" at bounding box center [880, 316] width 1373 height 513
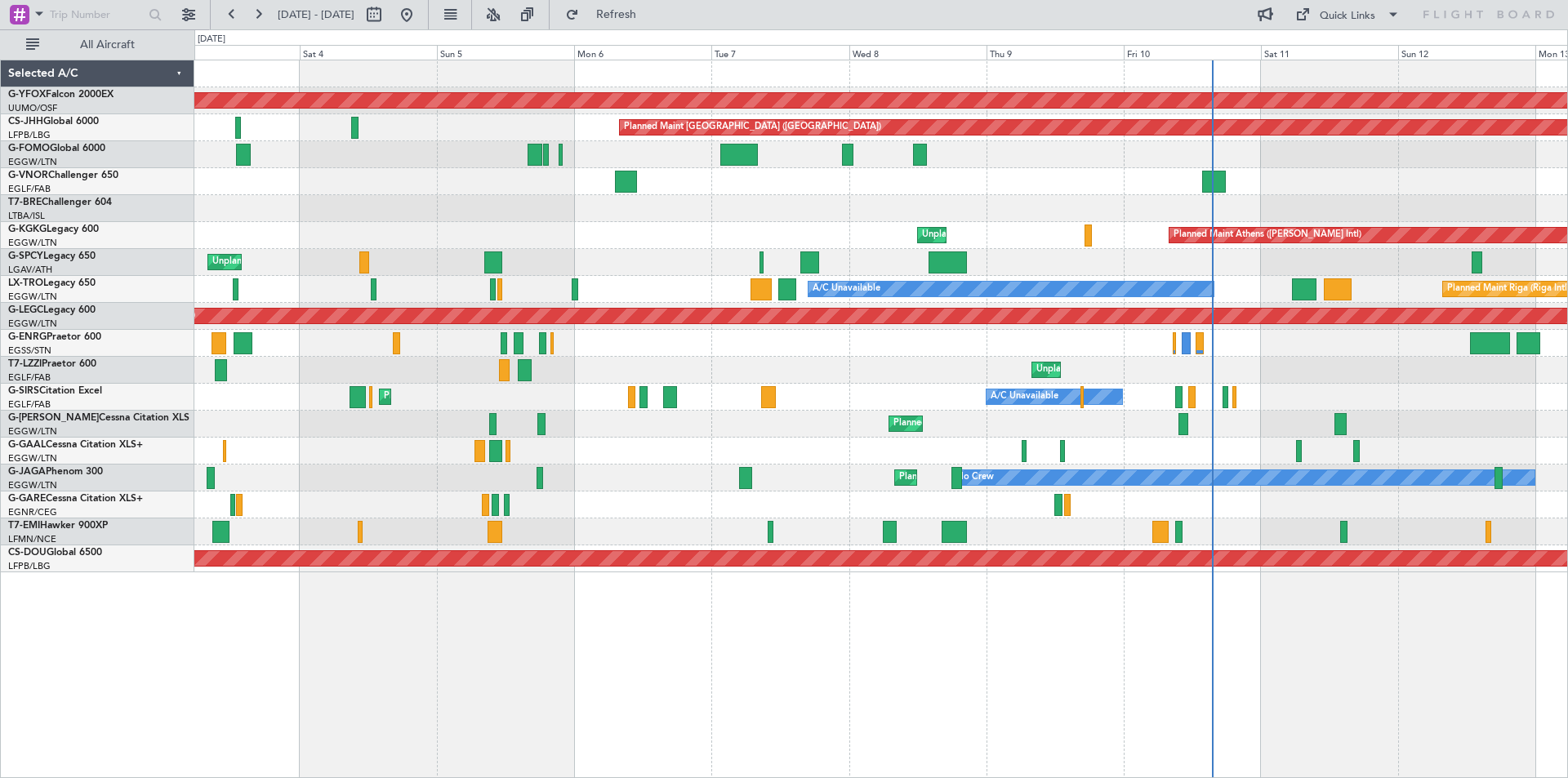
click at [1078, 223] on div "AOG Maint Ostafyevo Planned Maint [GEOGRAPHIC_DATA] ([GEOGRAPHIC_DATA]) Planned…" at bounding box center [880, 316] width 1373 height 513
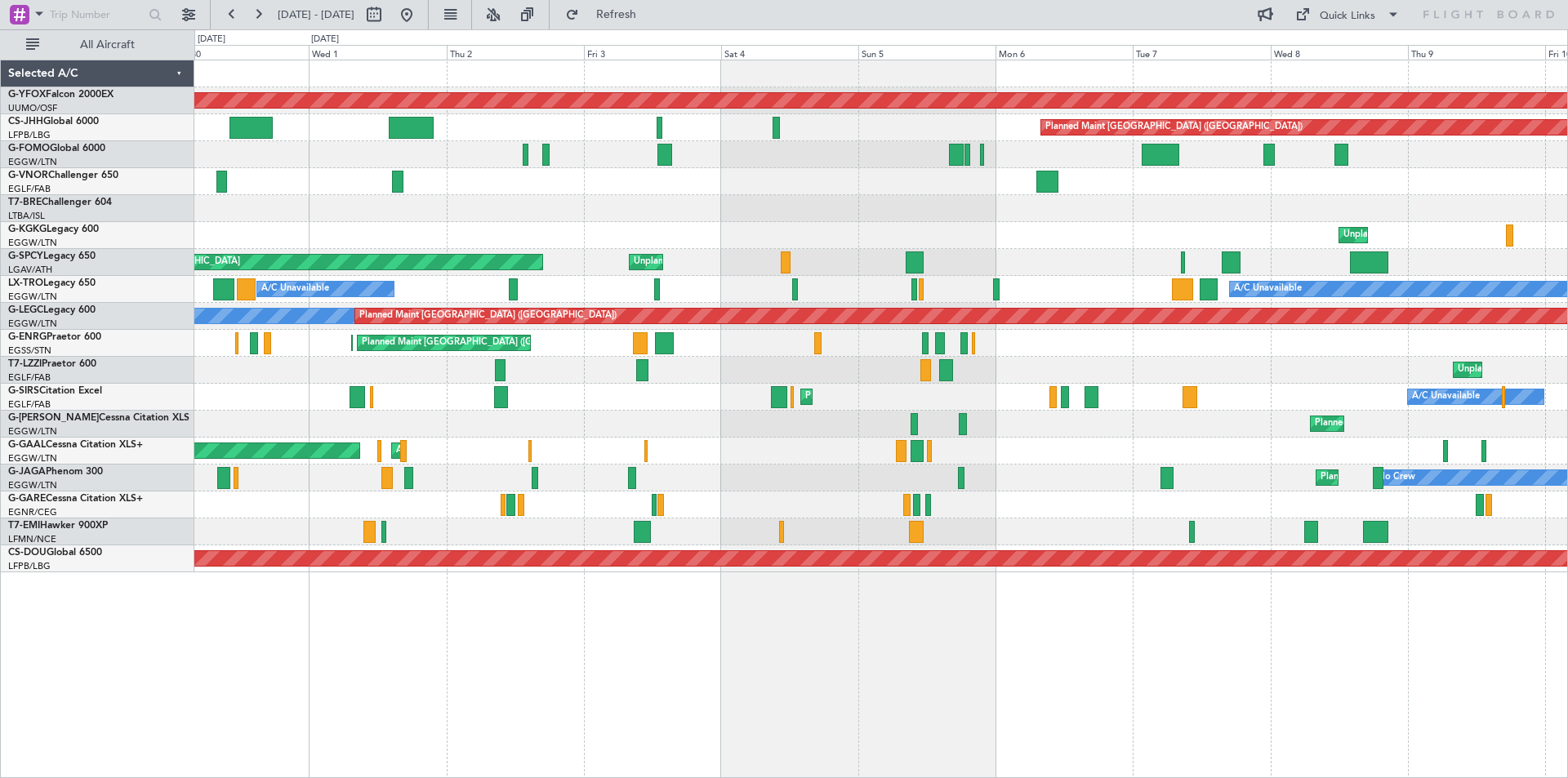
click at [886, 231] on div "AOG Maint Ostafyevo Planned Maint [GEOGRAPHIC_DATA] ([GEOGRAPHIC_DATA]) Unplann…" at bounding box center [880, 316] width 1373 height 513
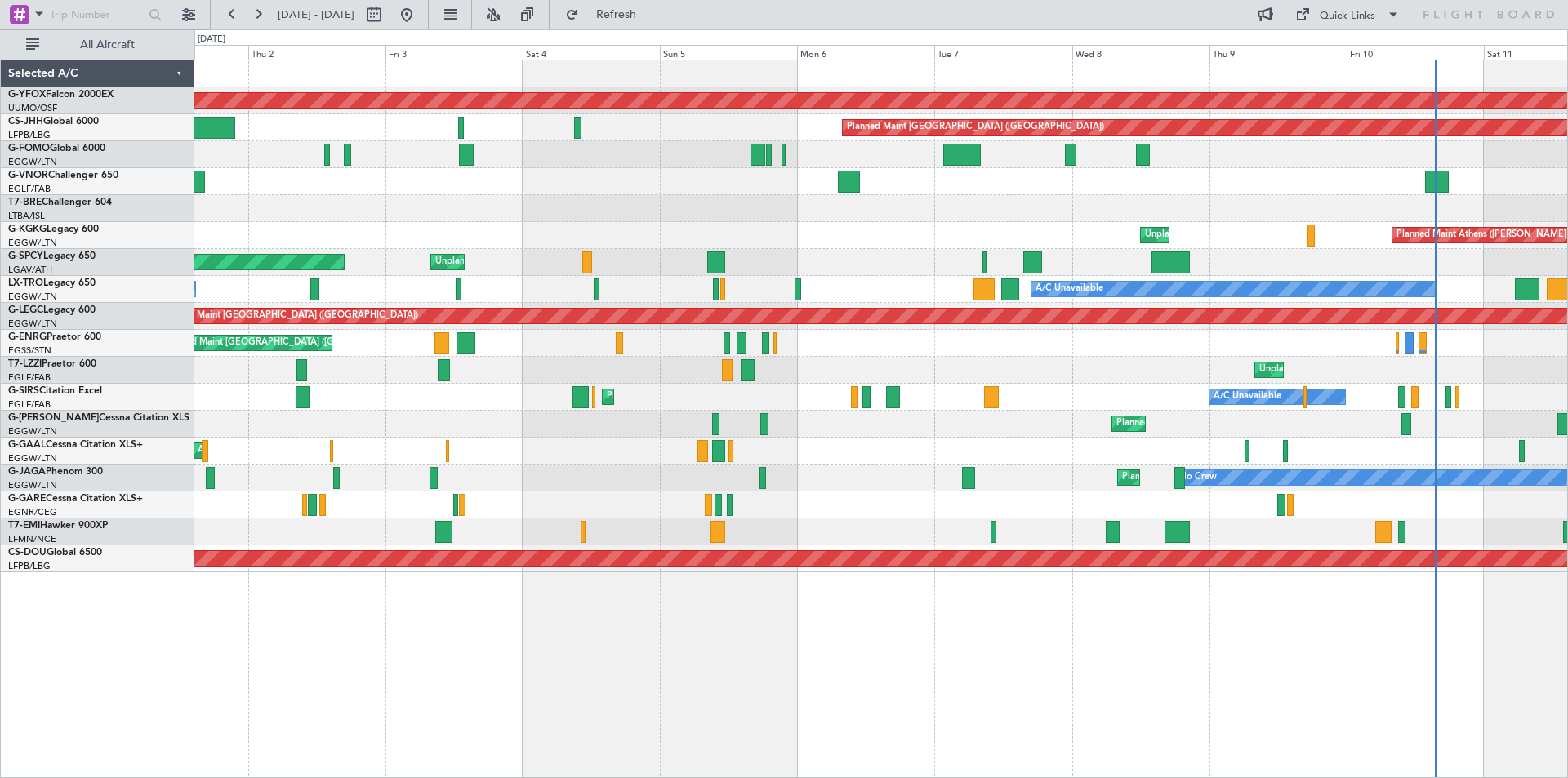
click at [60, 239] on div "AOG Maint Ostafyevo Planned Maint [GEOGRAPHIC_DATA] ([GEOGRAPHIC_DATA]) Unplann…" at bounding box center [784, 403] width 1568 height 749
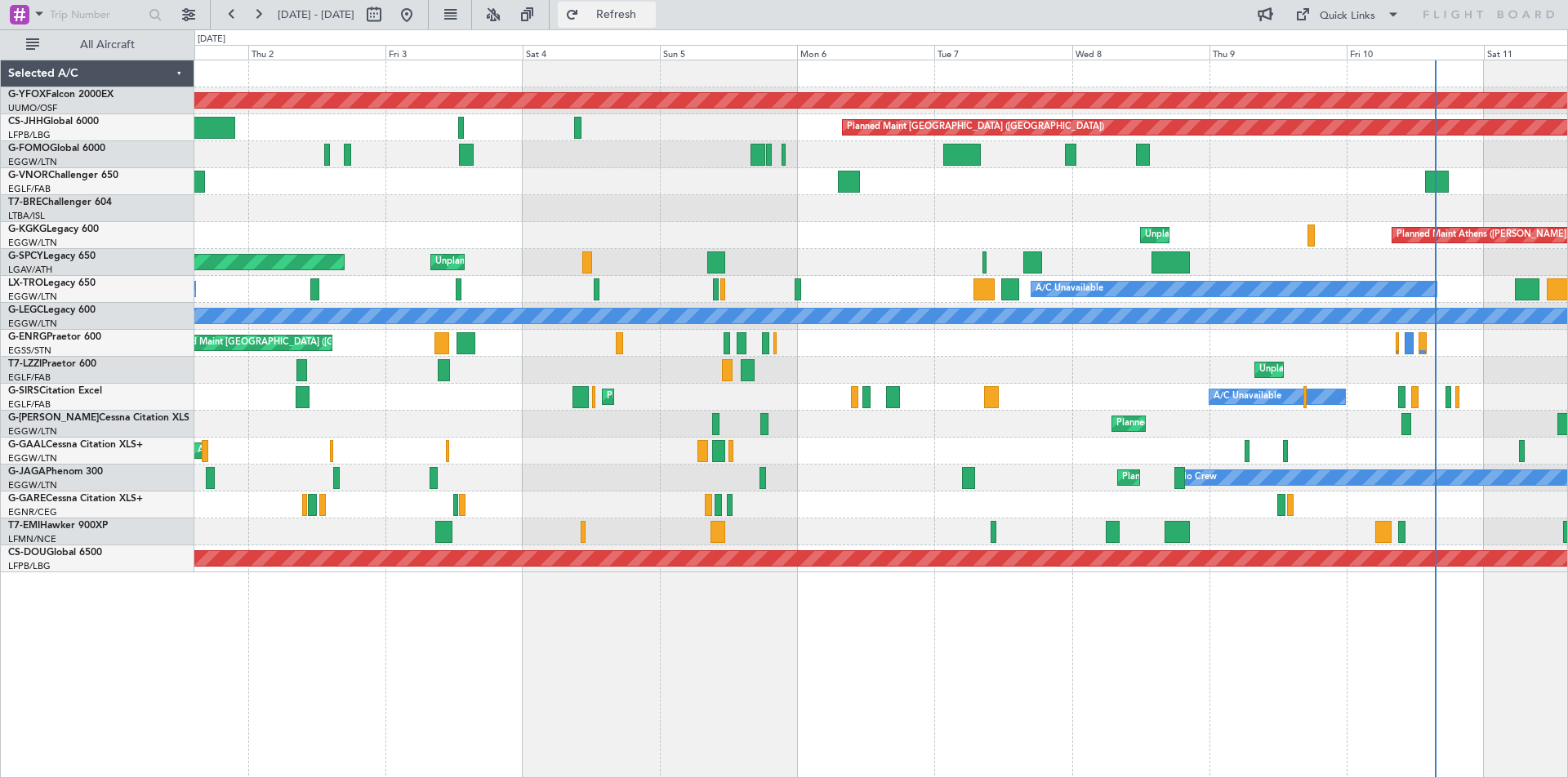
click at [647, 15] on span "Refresh" at bounding box center [617, 15] width 68 height 12
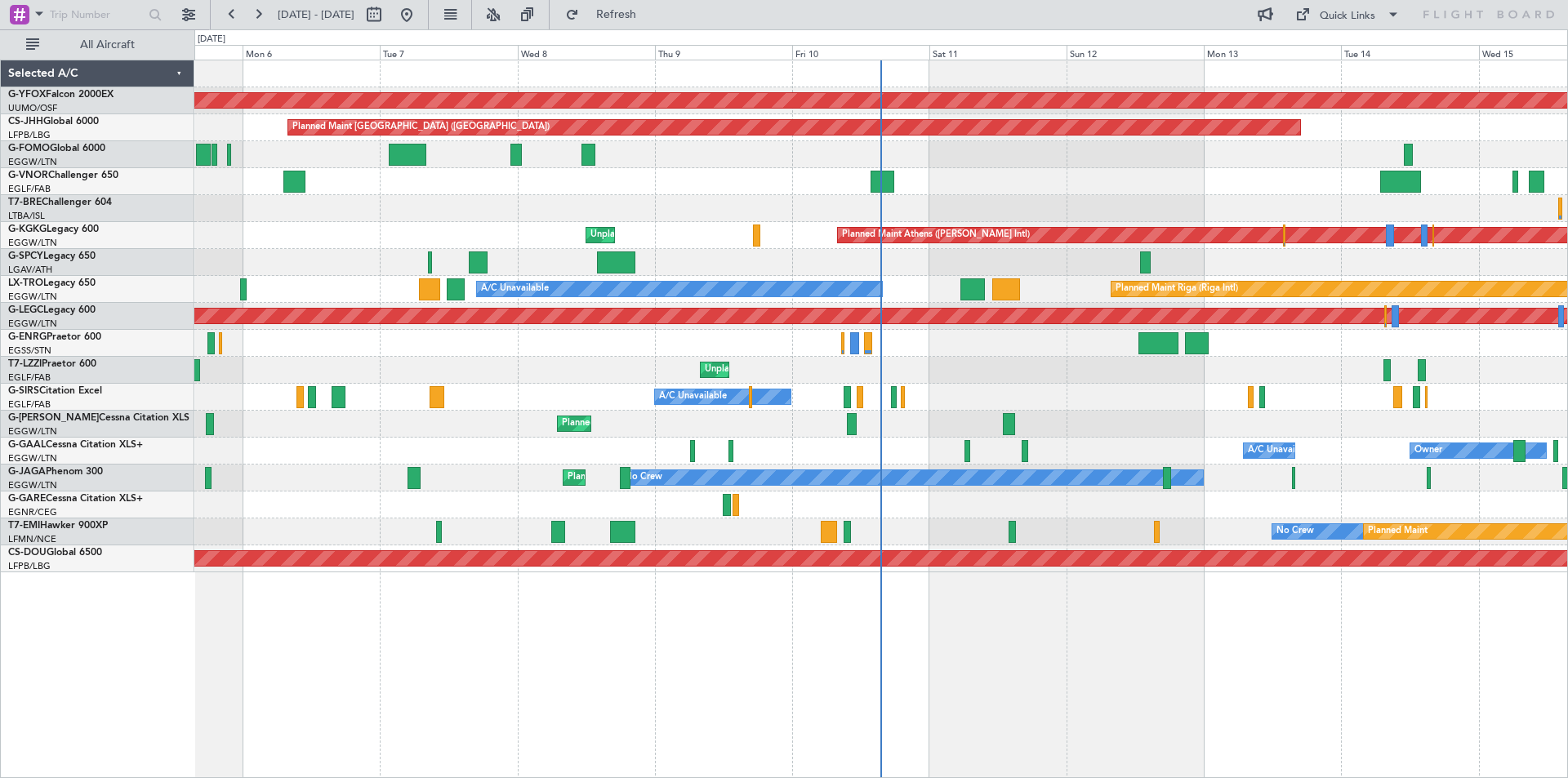
click at [613, 232] on div "AOG Maint Ostafyevo Planned Maint [GEOGRAPHIC_DATA] ([GEOGRAPHIC_DATA]) Planned…" at bounding box center [880, 316] width 1373 height 513
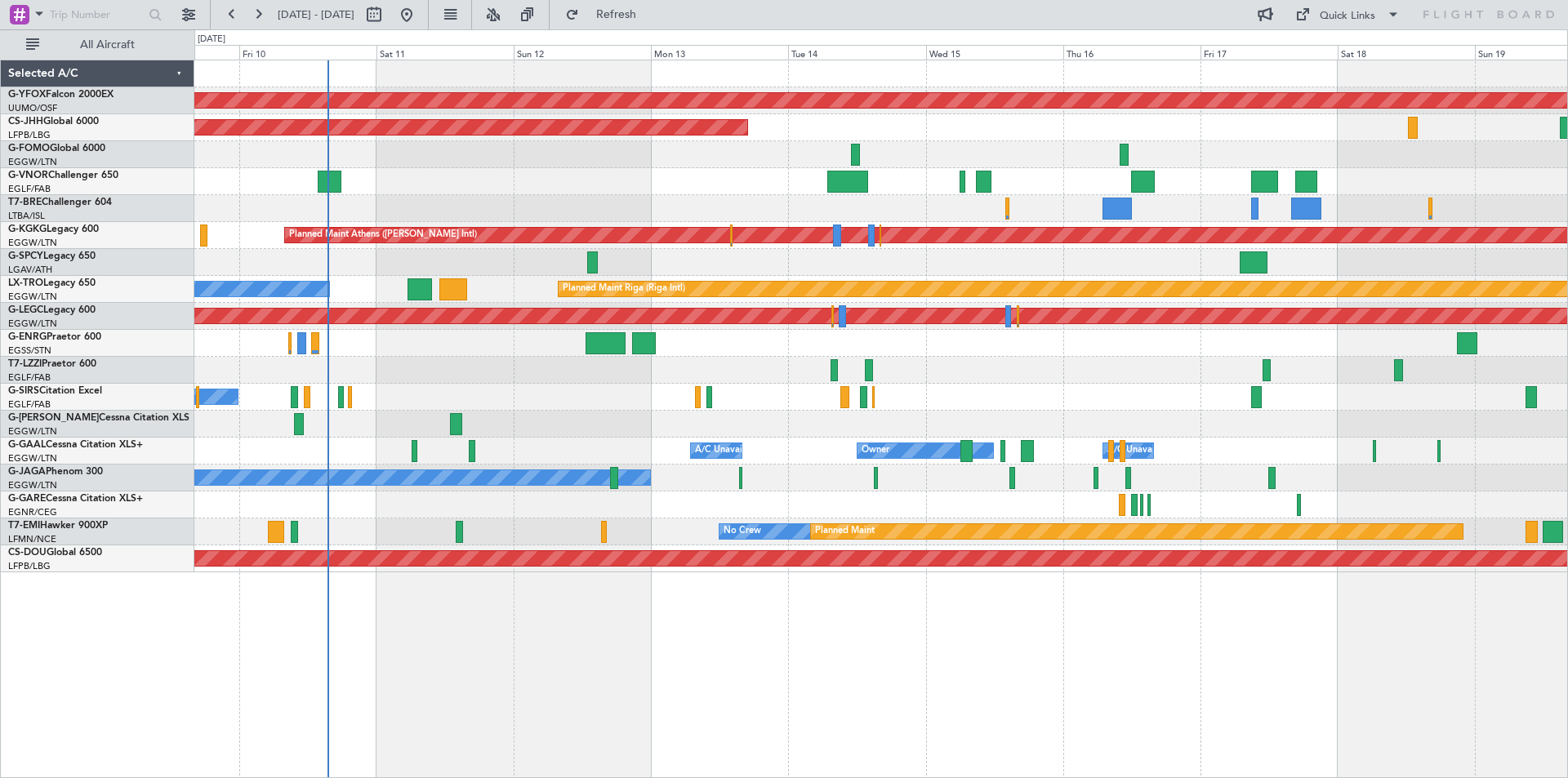
click at [280, 224] on div "AOG Maint Ostafyevo Planned Maint [GEOGRAPHIC_DATA] ([GEOGRAPHIC_DATA]) Planned…" at bounding box center [880, 316] width 1373 height 513
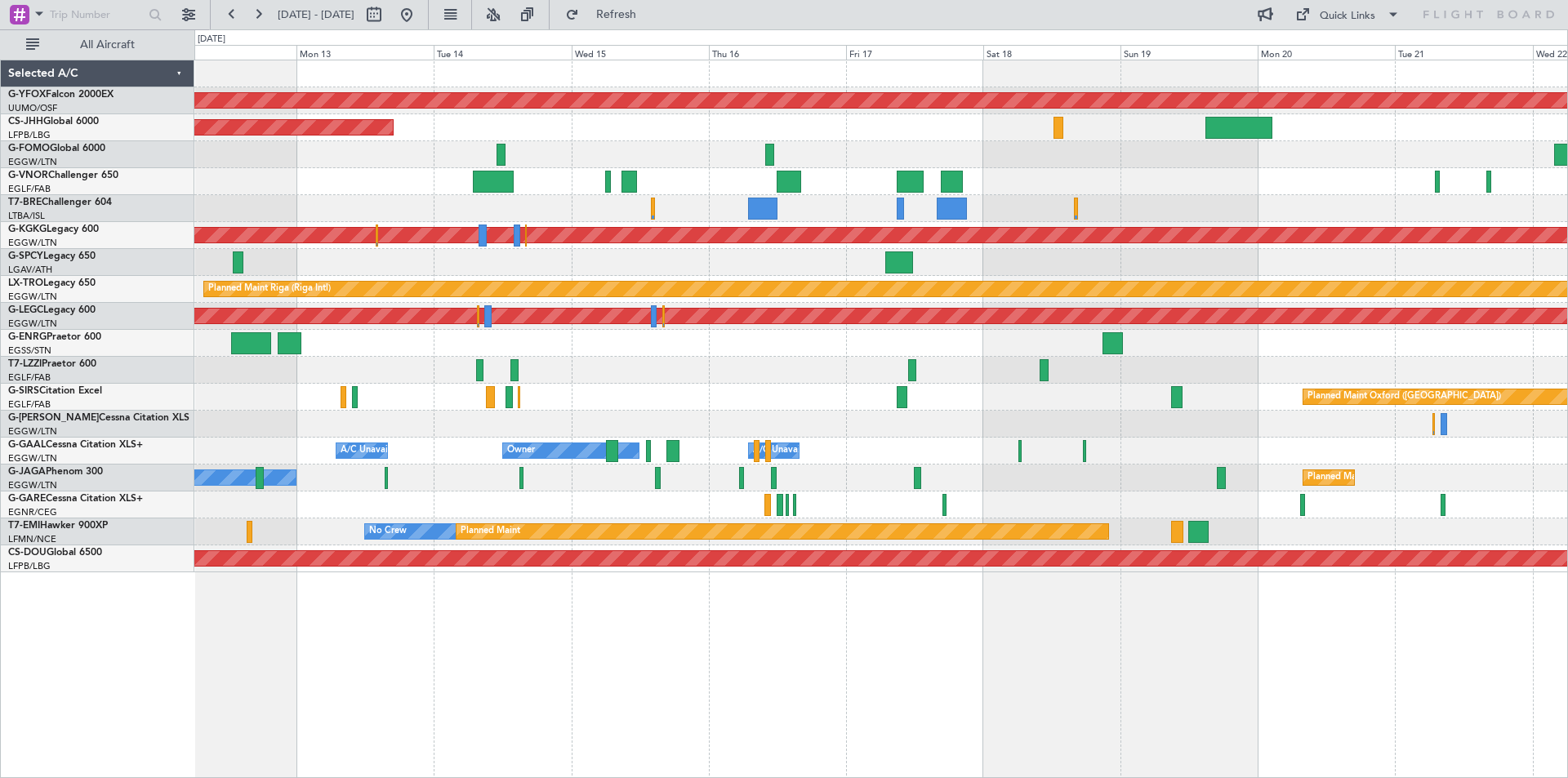
click at [987, 364] on div "AOG Maint Ostafyevo Planned Maint [GEOGRAPHIC_DATA] ([GEOGRAPHIC_DATA]) Planned…" at bounding box center [880, 316] width 1373 height 513
